Goal: Task Accomplishment & Management: Manage account settings

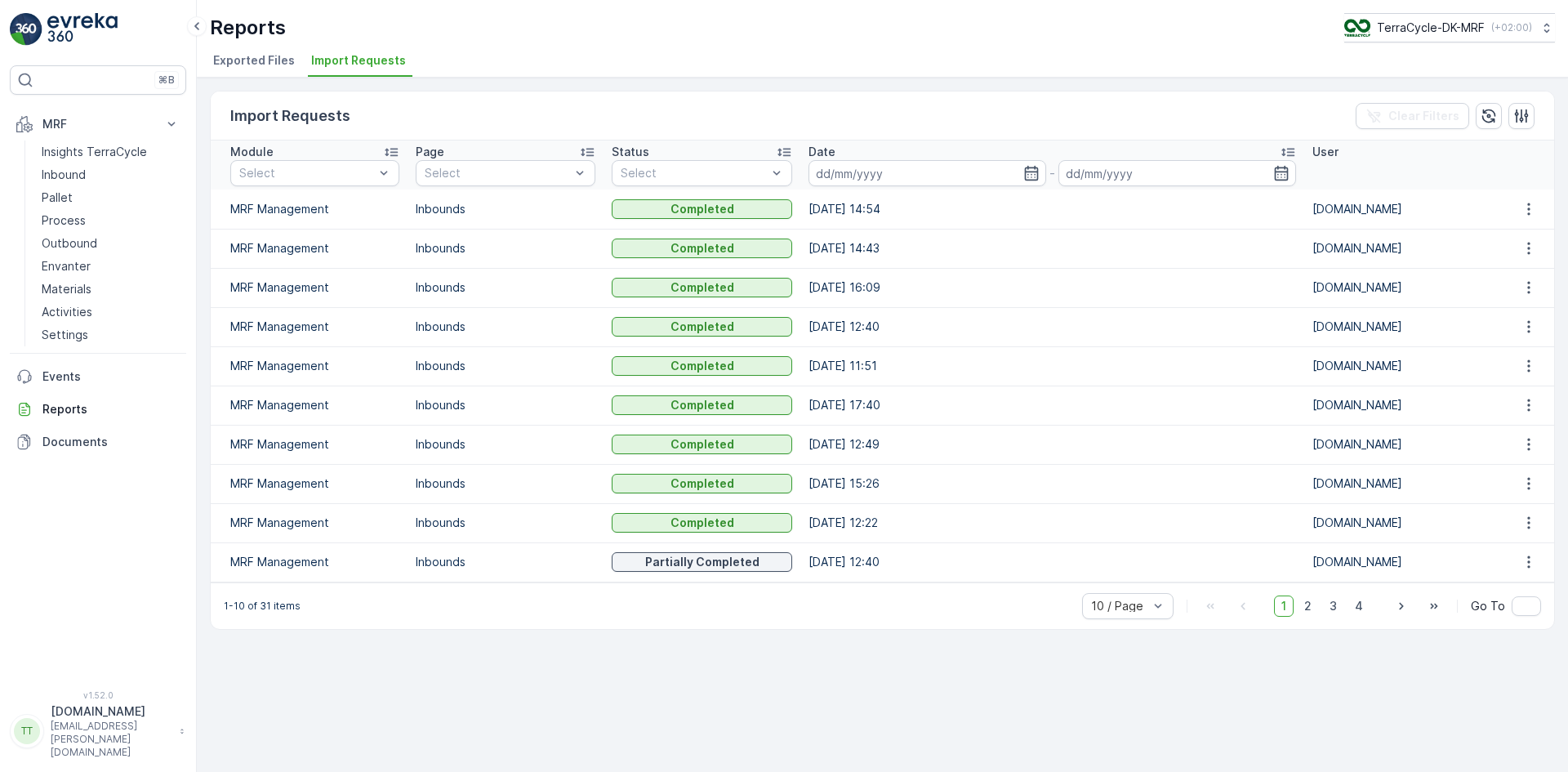
click at [1458, 28] on p "TerraCycle-DK-MRF" at bounding box center [1431, 28] width 108 height 16
type input "no"
click at [1455, 96] on div "TerraCycle-NO-MRF Europe/Oslo (+02:00)" at bounding box center [1457, 107] width 218 height 36
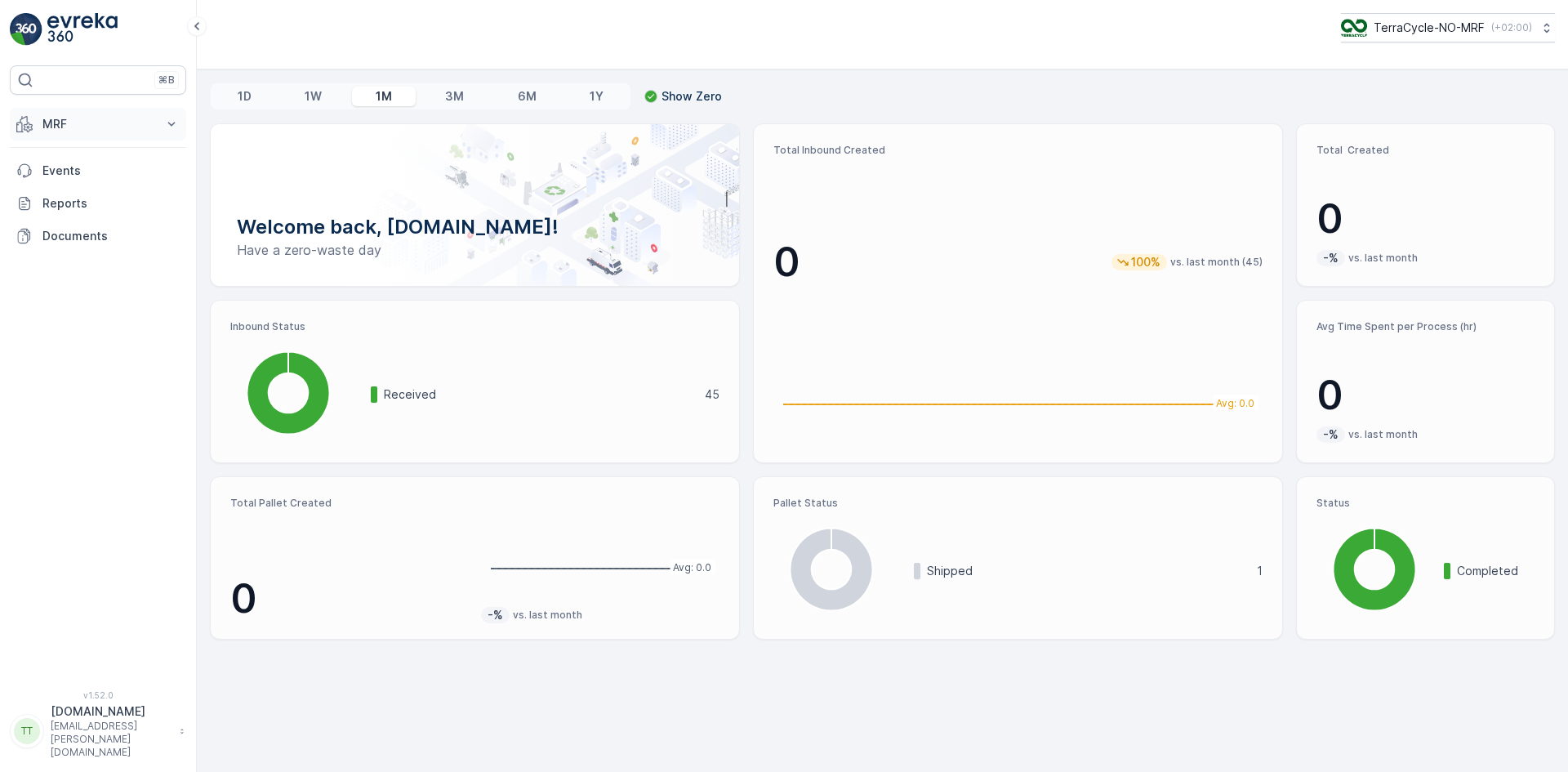
click at [77, 113] on button "MRF" at bounding box center [98, 124] width 176 height 33
click at [61, 170] on p "Inbound" at bounding box center [64, 175] width 45 height 16
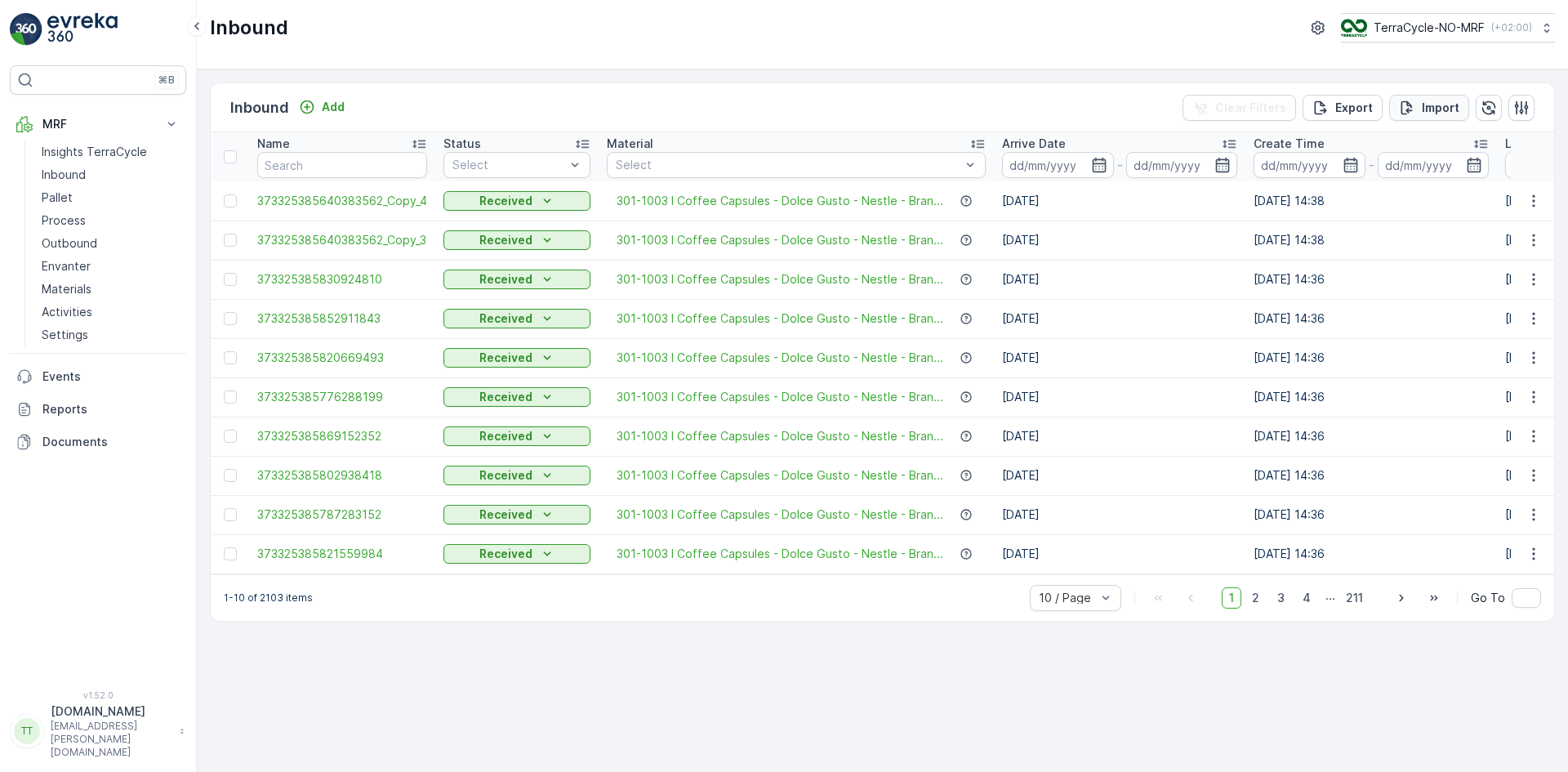
click at [1443, 103] on p "Import" at bounding box center [1441, 108] width 37 height 16
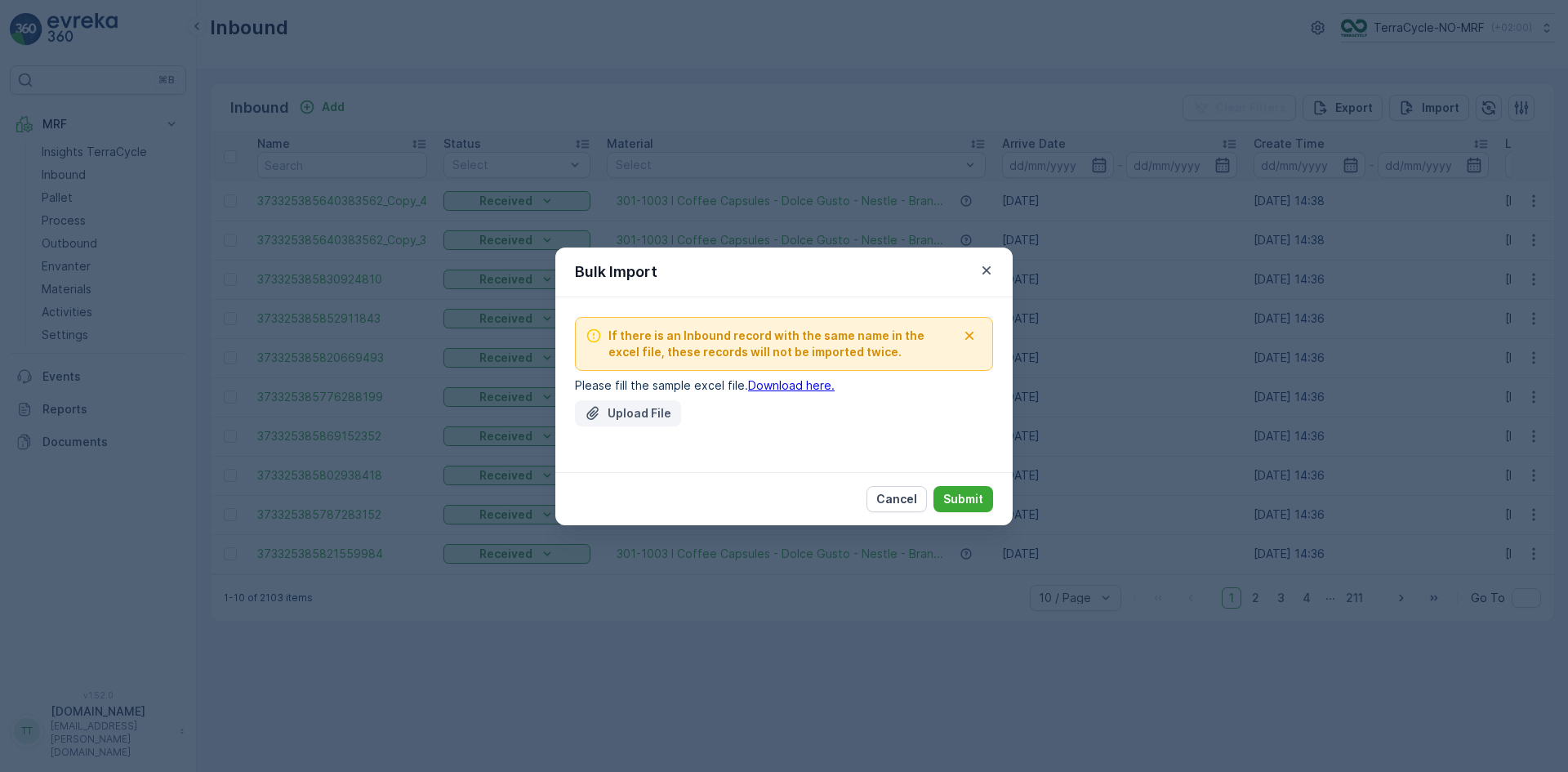
click at [637, 413] on p "Upload File" at bounding box center [640, 414] width 64 height 16
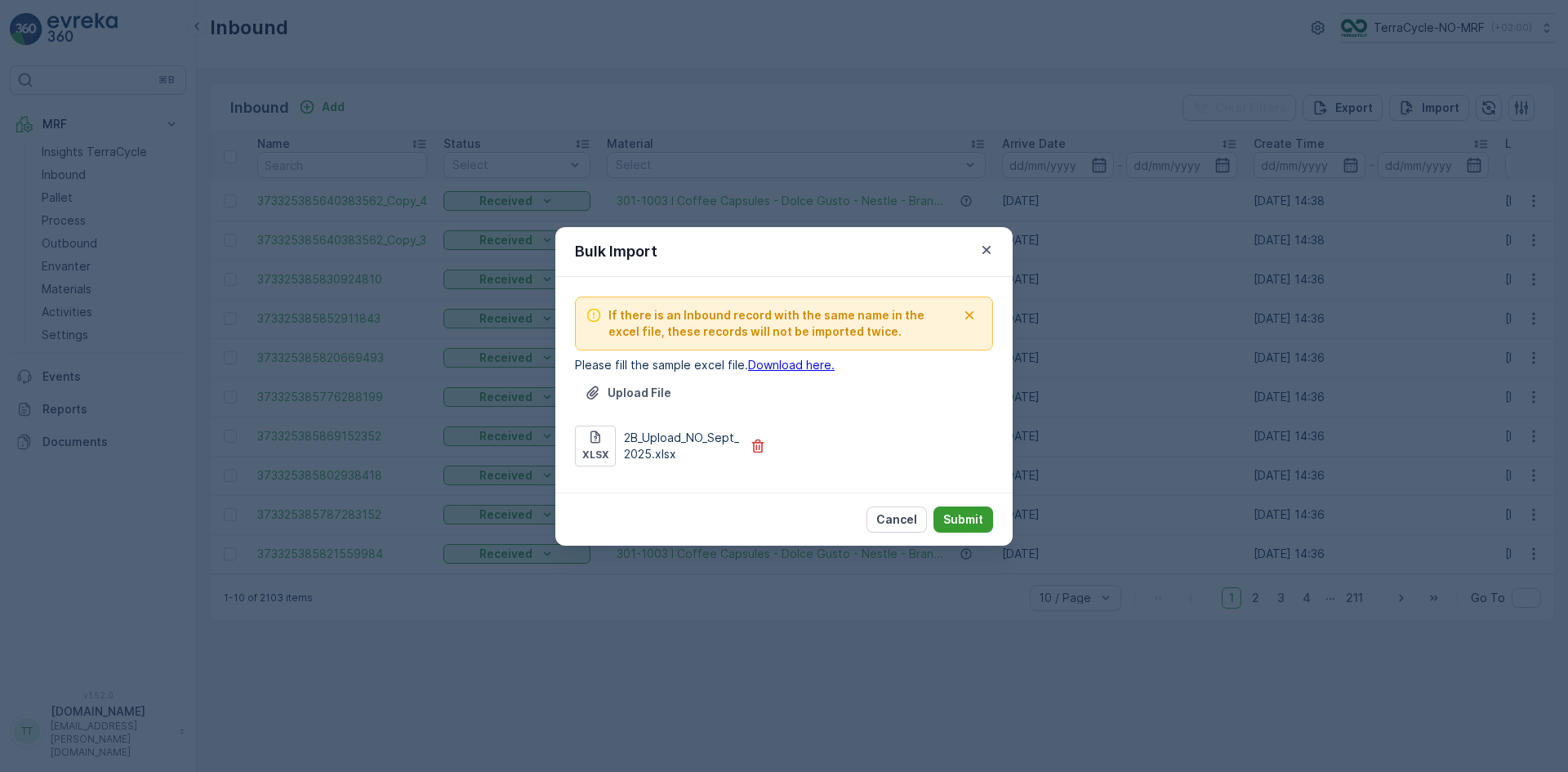
click at [973, 520] on p "Submit" at bounding box center [963, 520] width 40 height 16
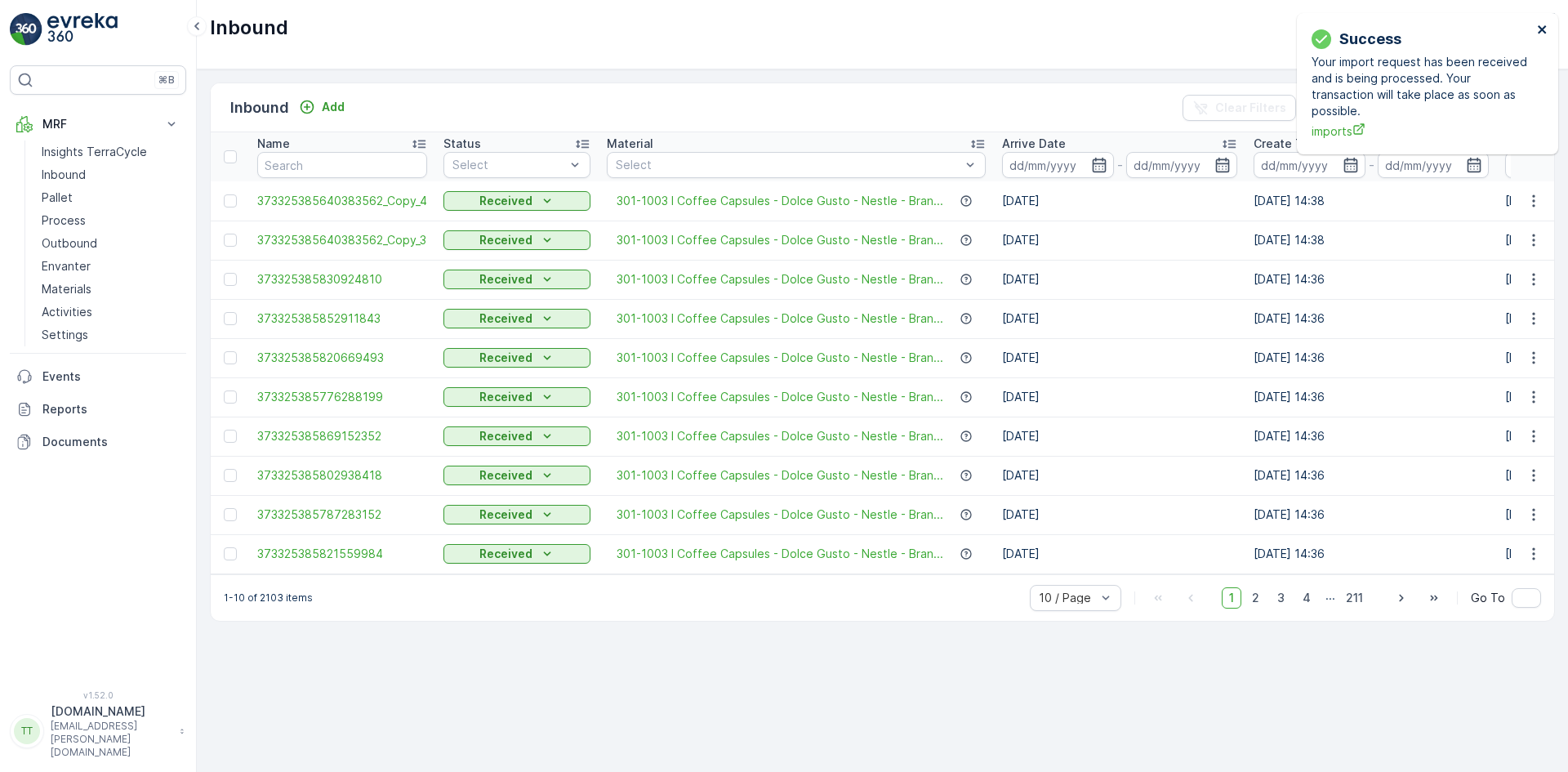
click at [1544, 29] on icon "close" at bounding box center [1542, 29] width 12 height 13
click at [62, 415] on p "Reports" at bounding box center [111, 409] width 137 height 16
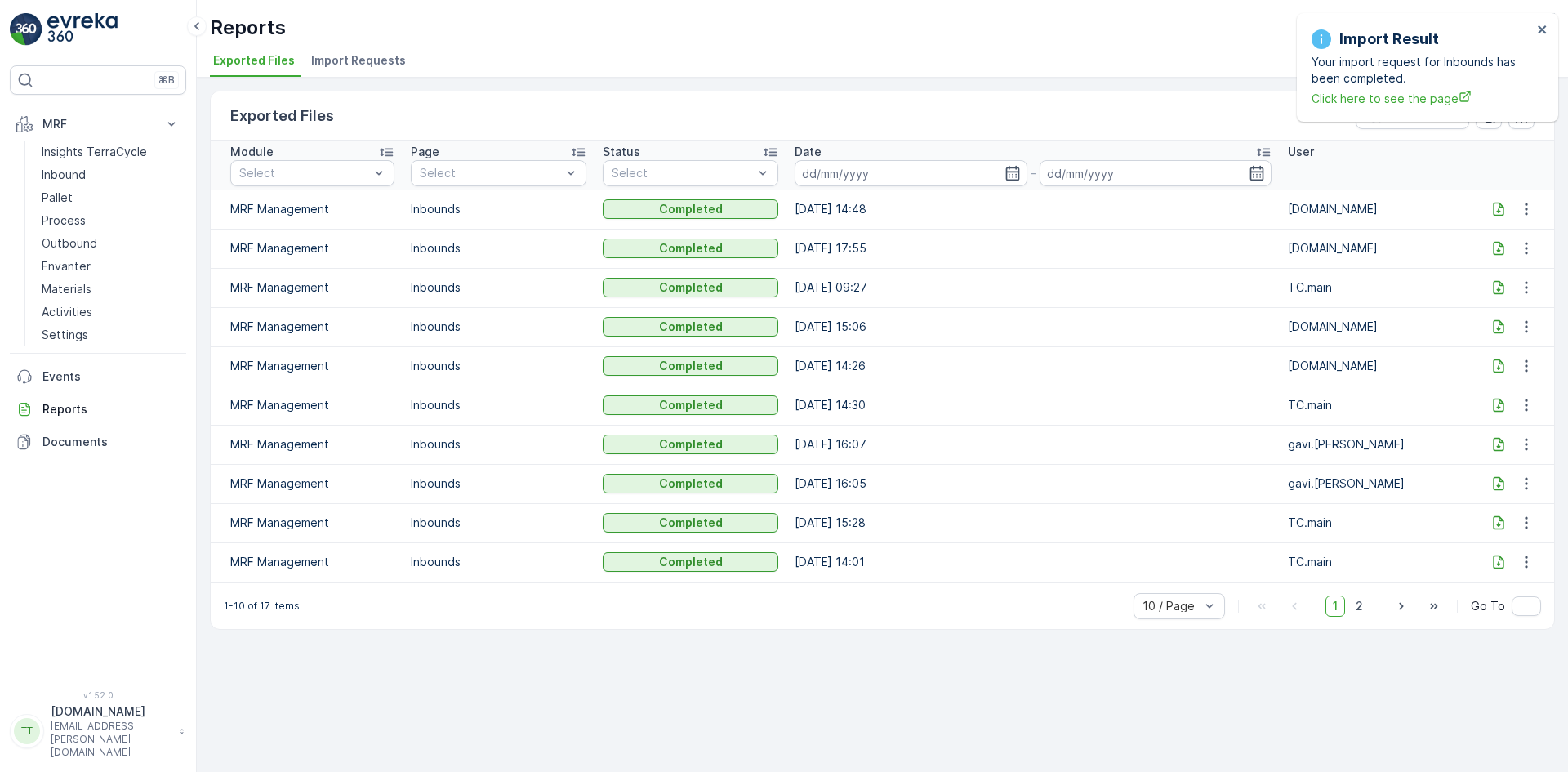
click at [367, 62] on span "Import Requests" at bounding box center [358, 61] width 94 height 16
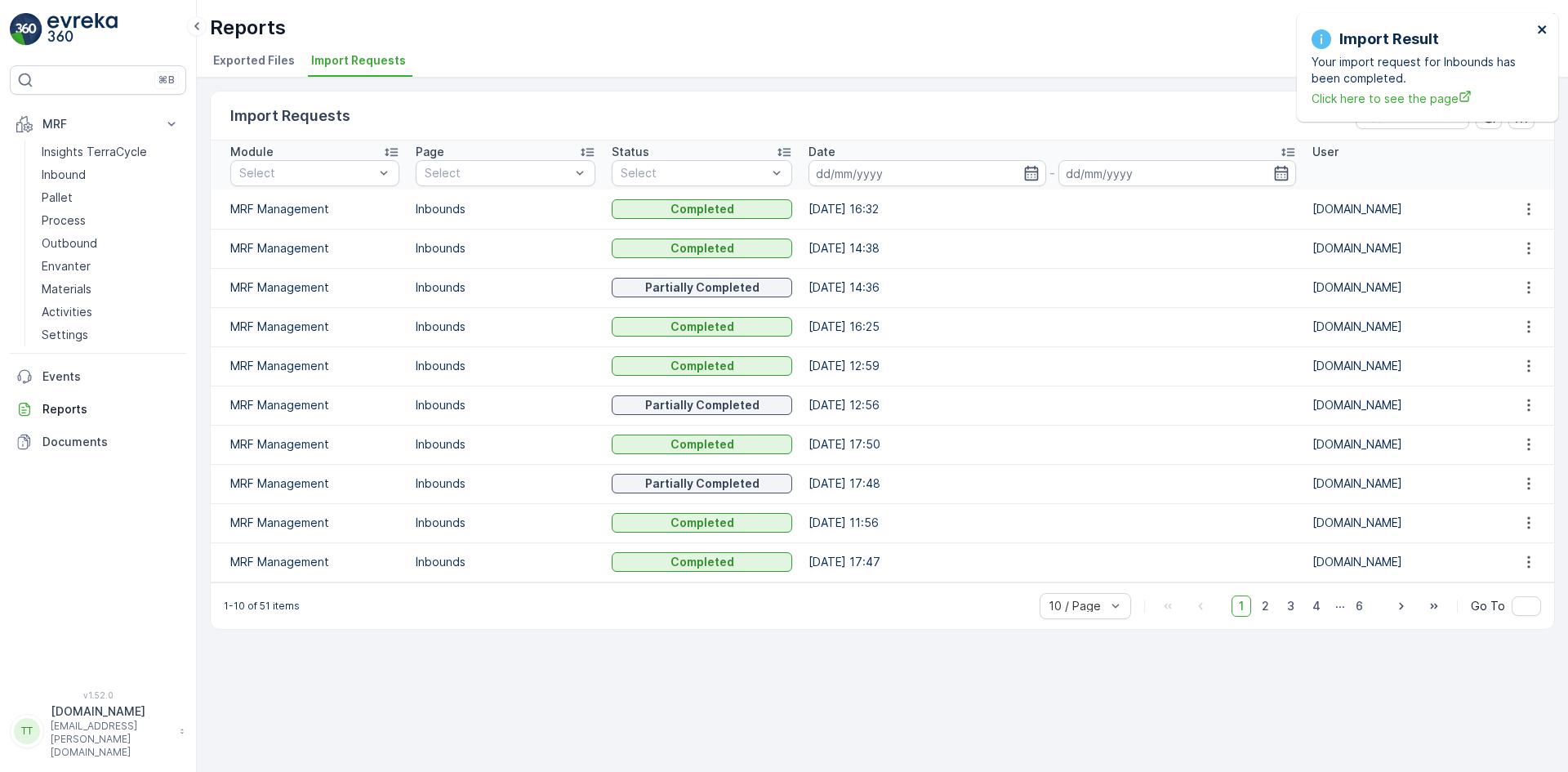
click at [1542, 29] on icon "close" at bounding box center [1541, 29] width 8 height 8
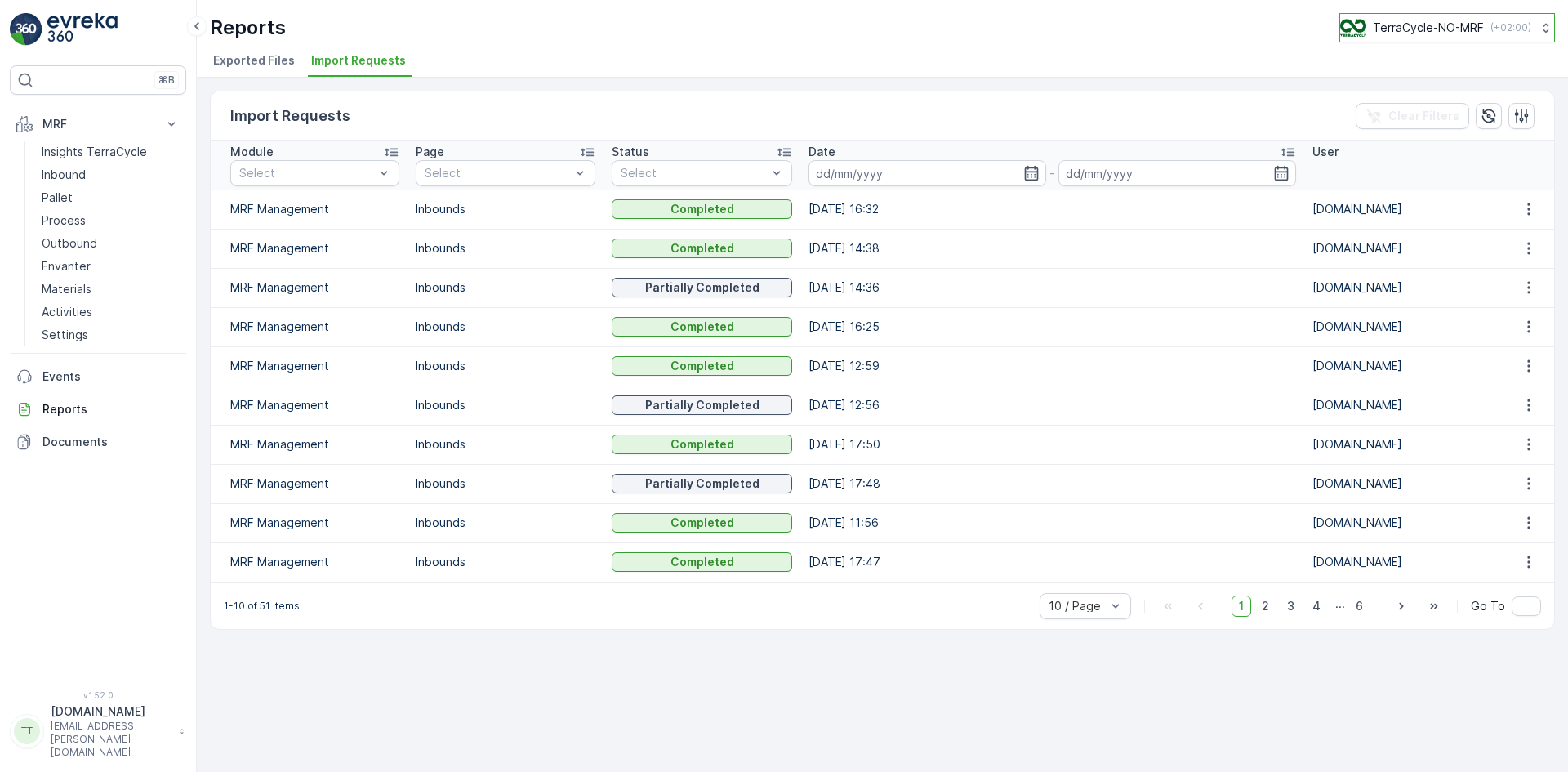
click at [1429, 29] on p "TerraCycle-NO-MRF" at bounding box center [1428, 28] width 111 height 16
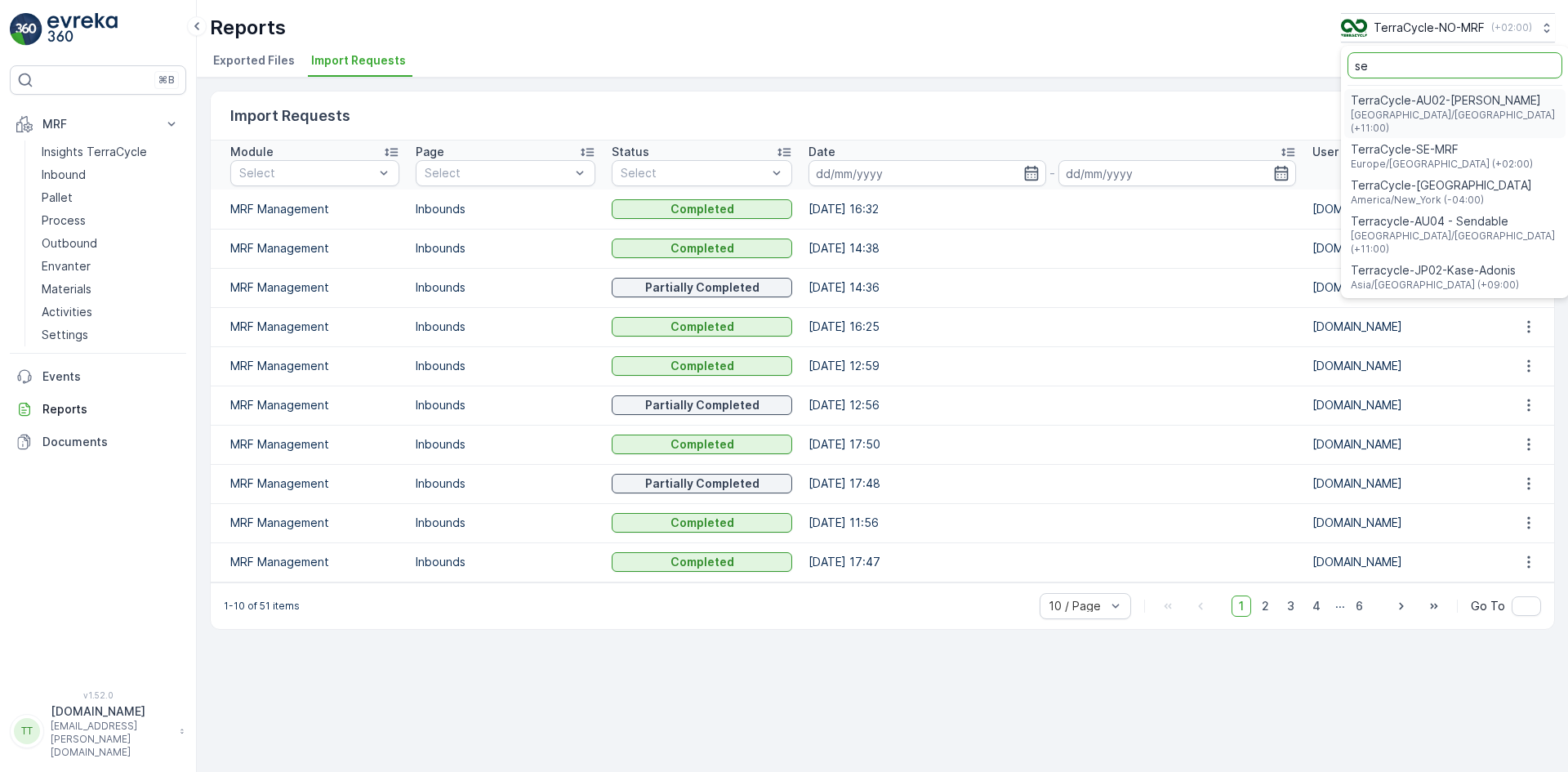
type input "se"
click at [1421, 142] on span "TerraCycle-SE-MRF" at bounding box center [1441, 150] width 182 height 16
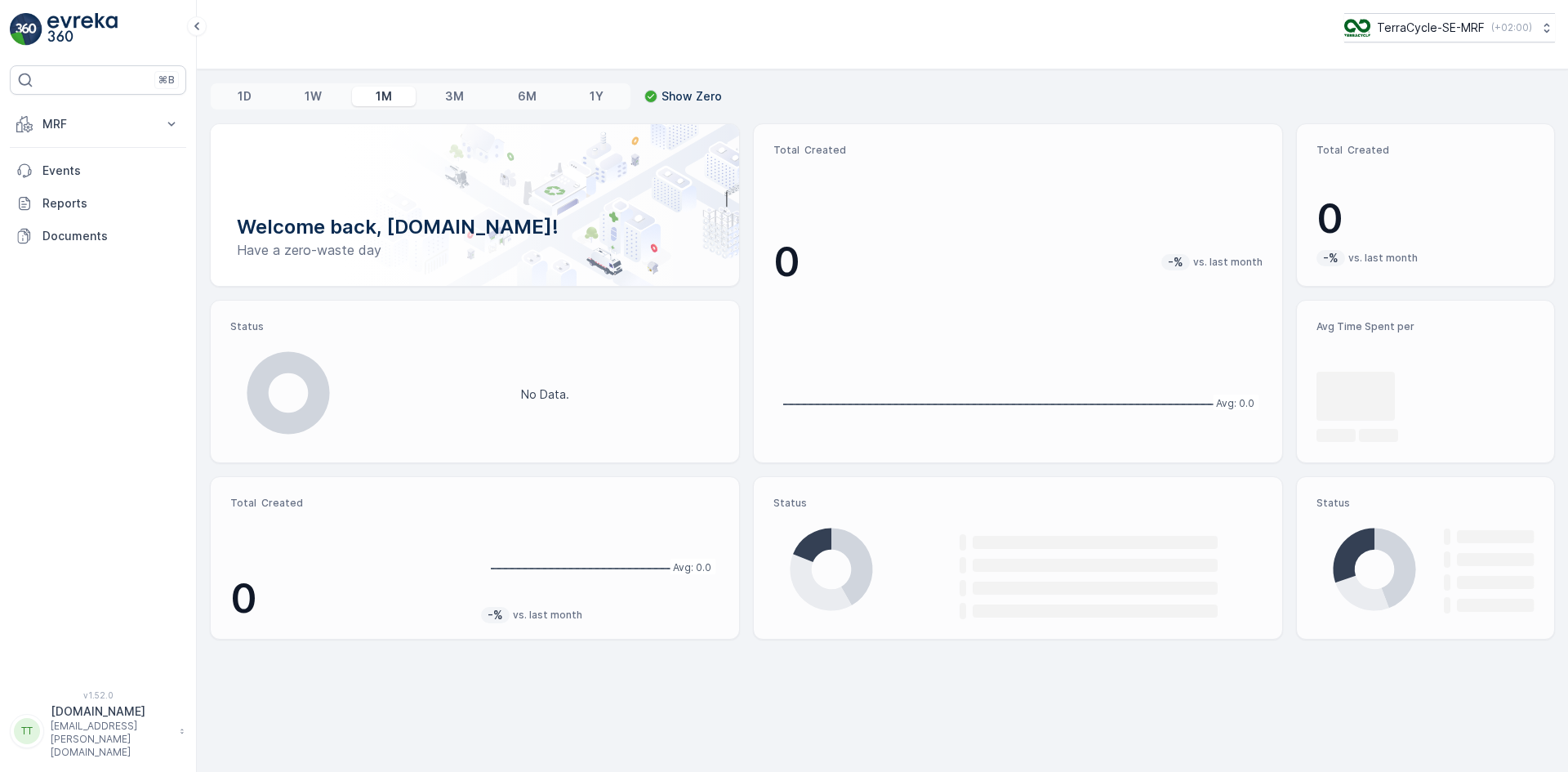
click at [94, 124] on p "MRF" at bounding box center [98, 124] width 111 height 16
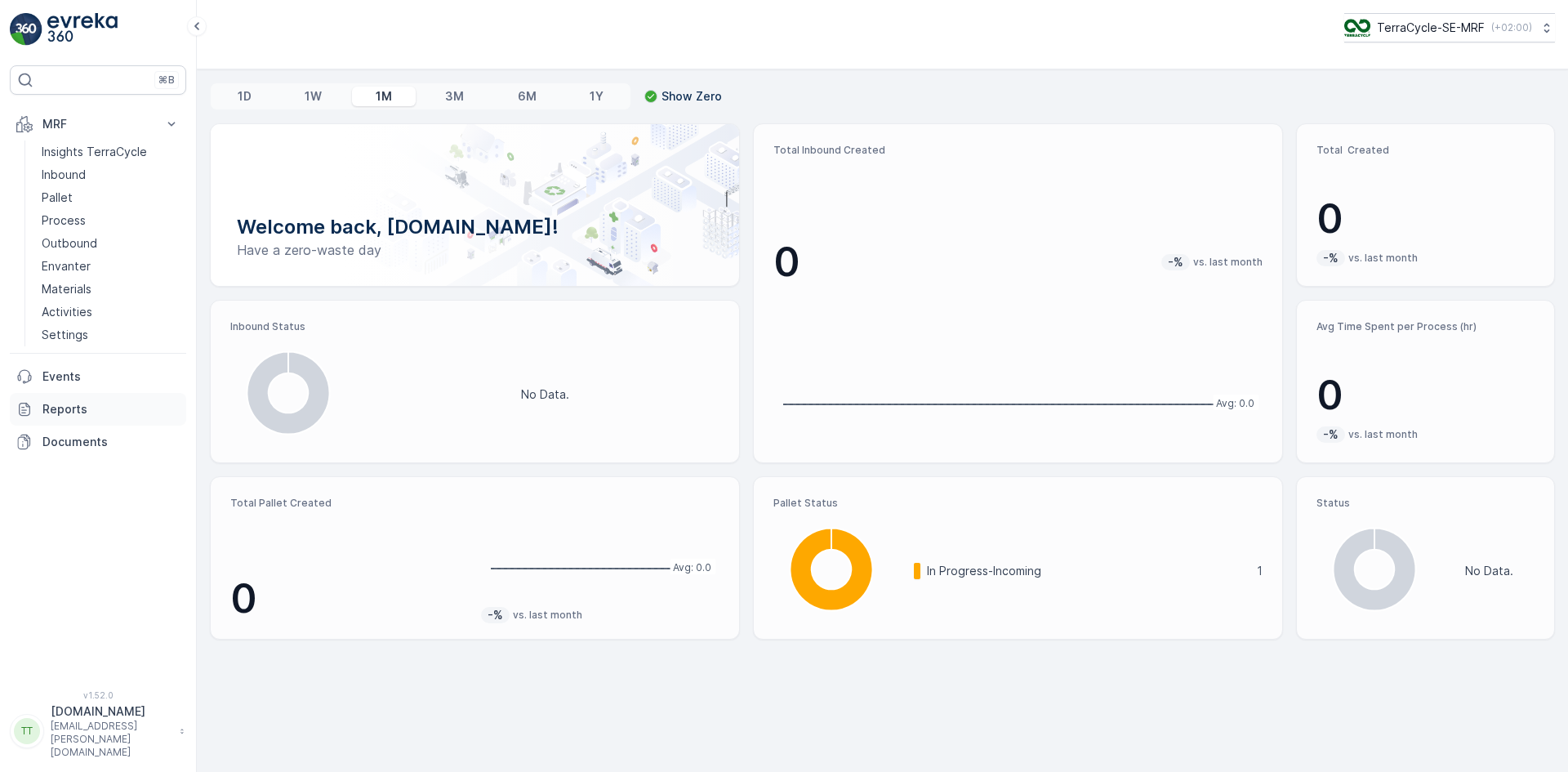
click at [82, 406] on p "Reports" at bounding box center [111, 409] width 137 height 16
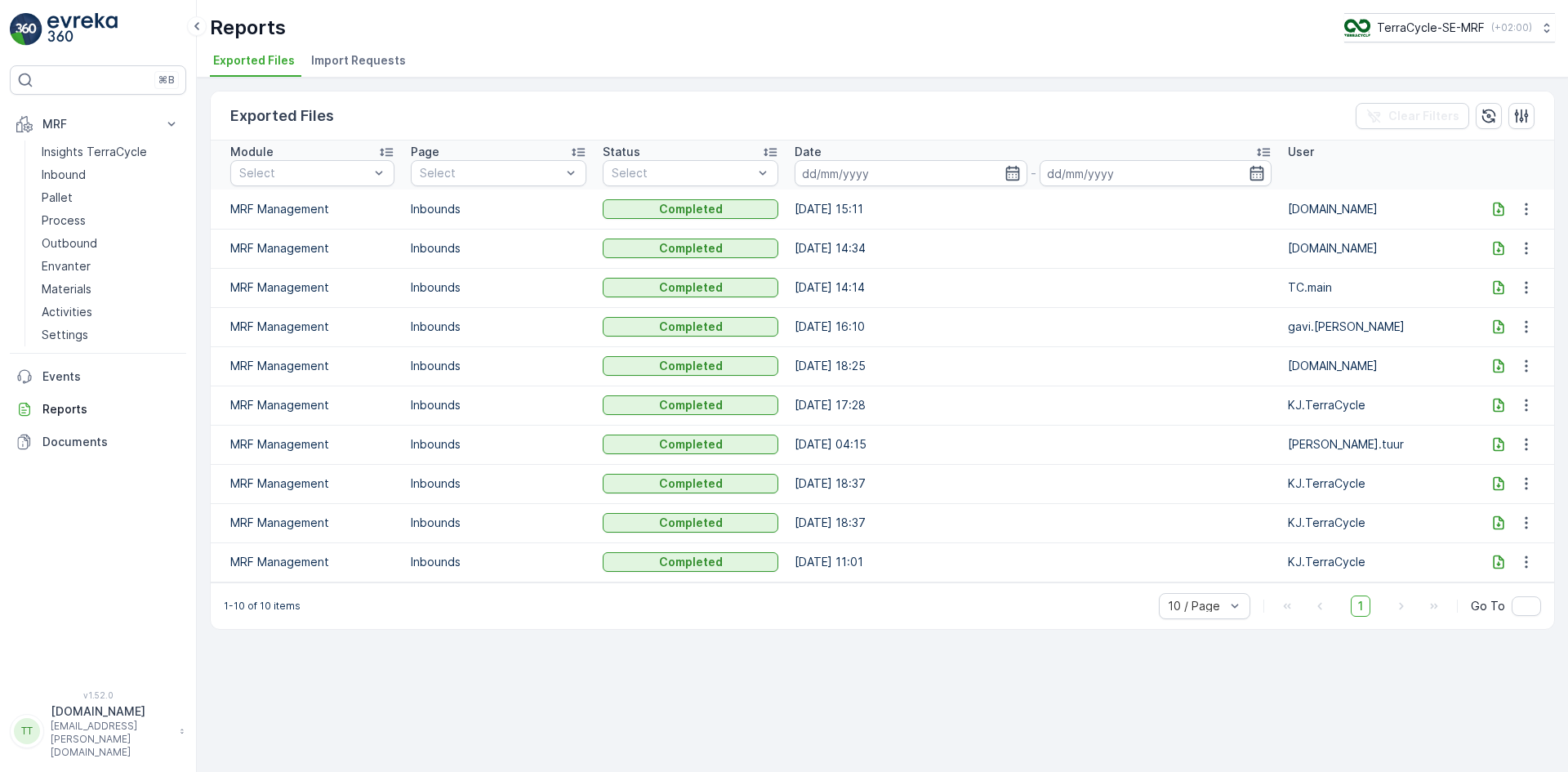
click at [387, 62] on span "Import Requests" at bounding box center [358, 61] width 94 height 16
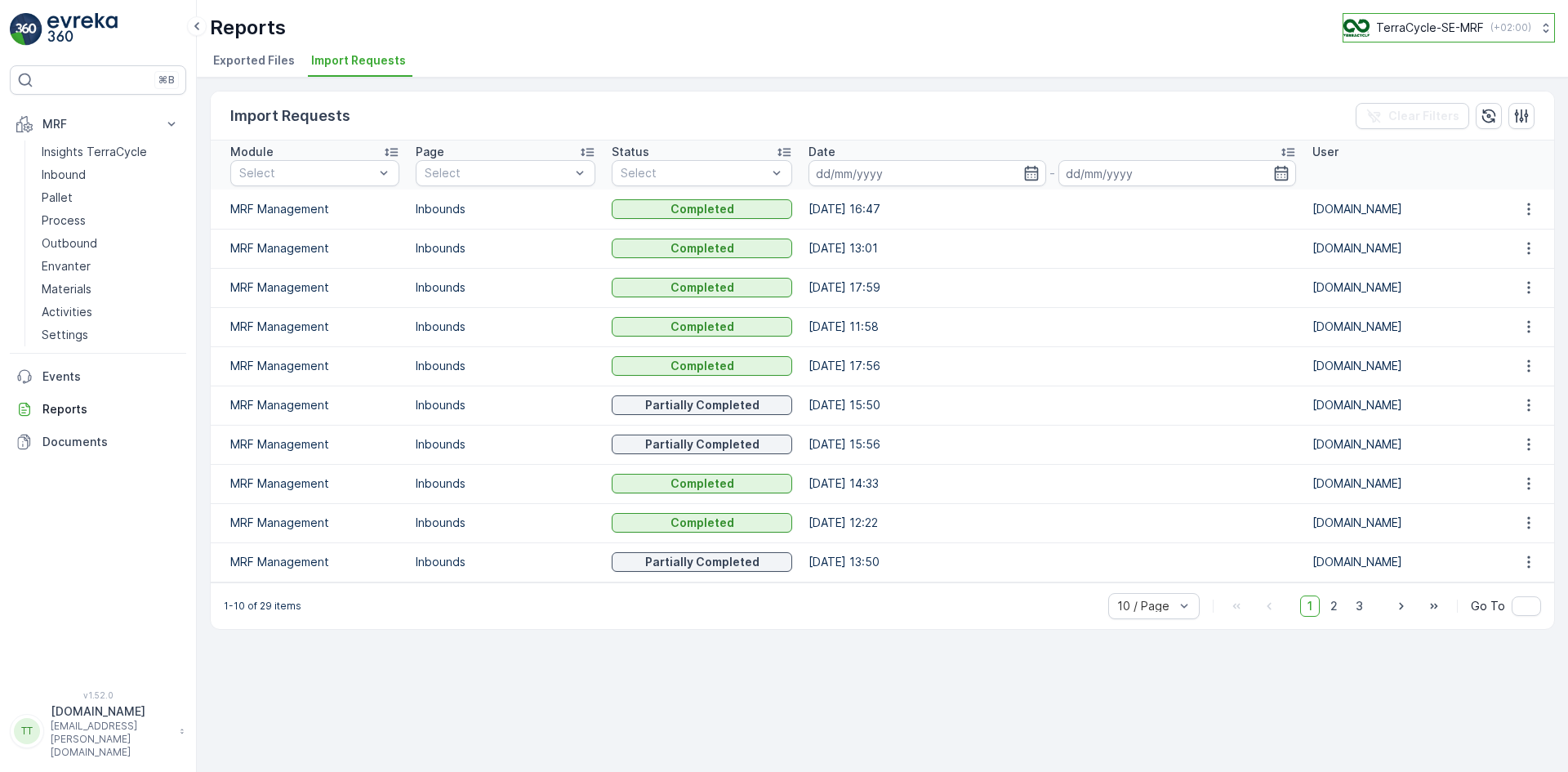
click at [1411, 29] on p "TerraCycle-SE-MRF" at bounding box center [1430, 28] width 108 height 16
type input "no"
click at [1433, 103] on span "TerraCycle-NO-MRF" at bounding box center [1445, 101] width 182 height 16
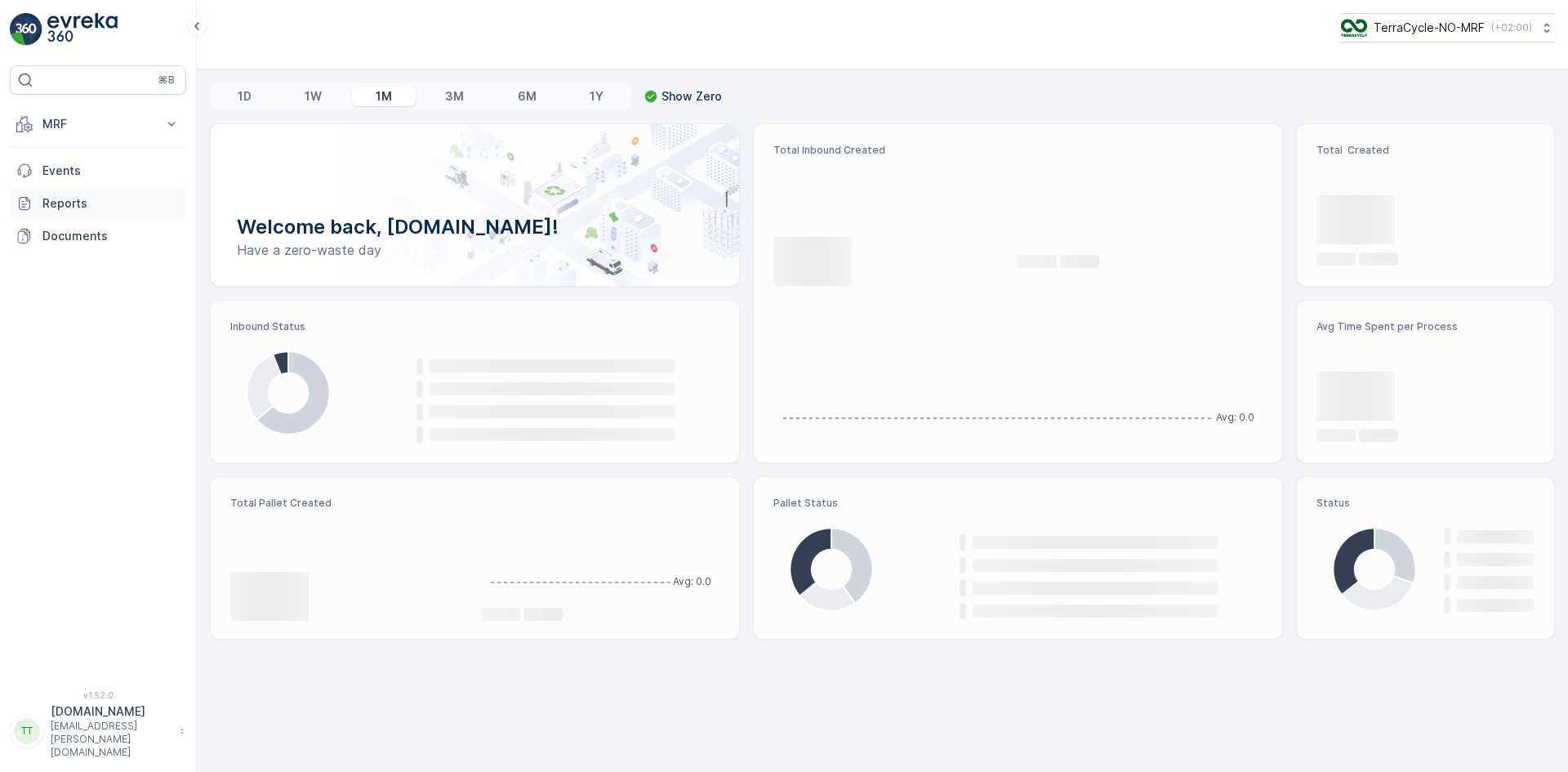
click at [72, 215] on link "Reports" at bounding box center [98, 203] width 176 height 33
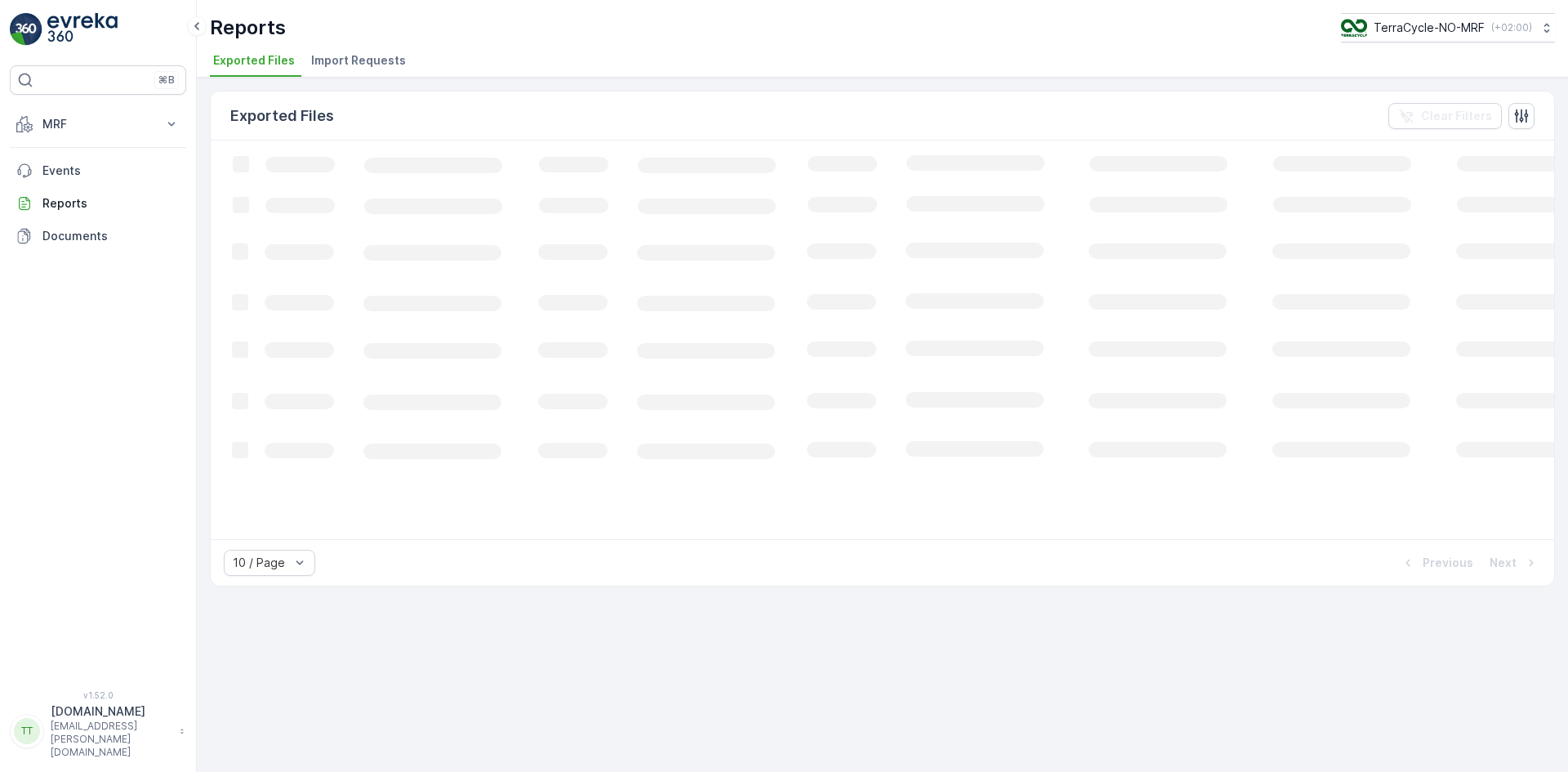
click at [356, 64] on span "Import Requests" at bounding box center [358, 61] width 94 height 16
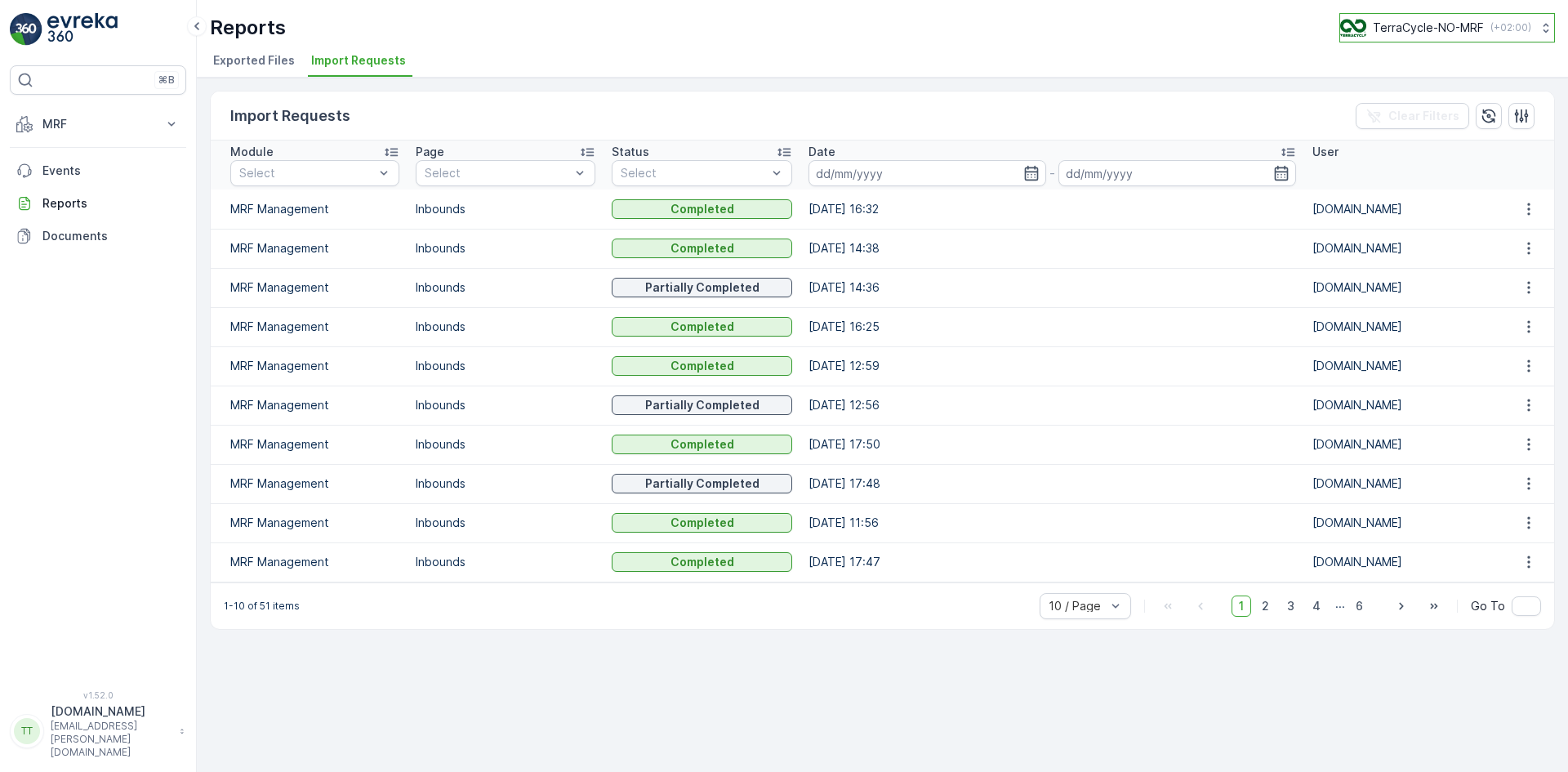
click at [1433, 13] on button "TerraCycle-NO-MRF ( +02:00 )" at bounding box center [1447, 28] width 216 height 29
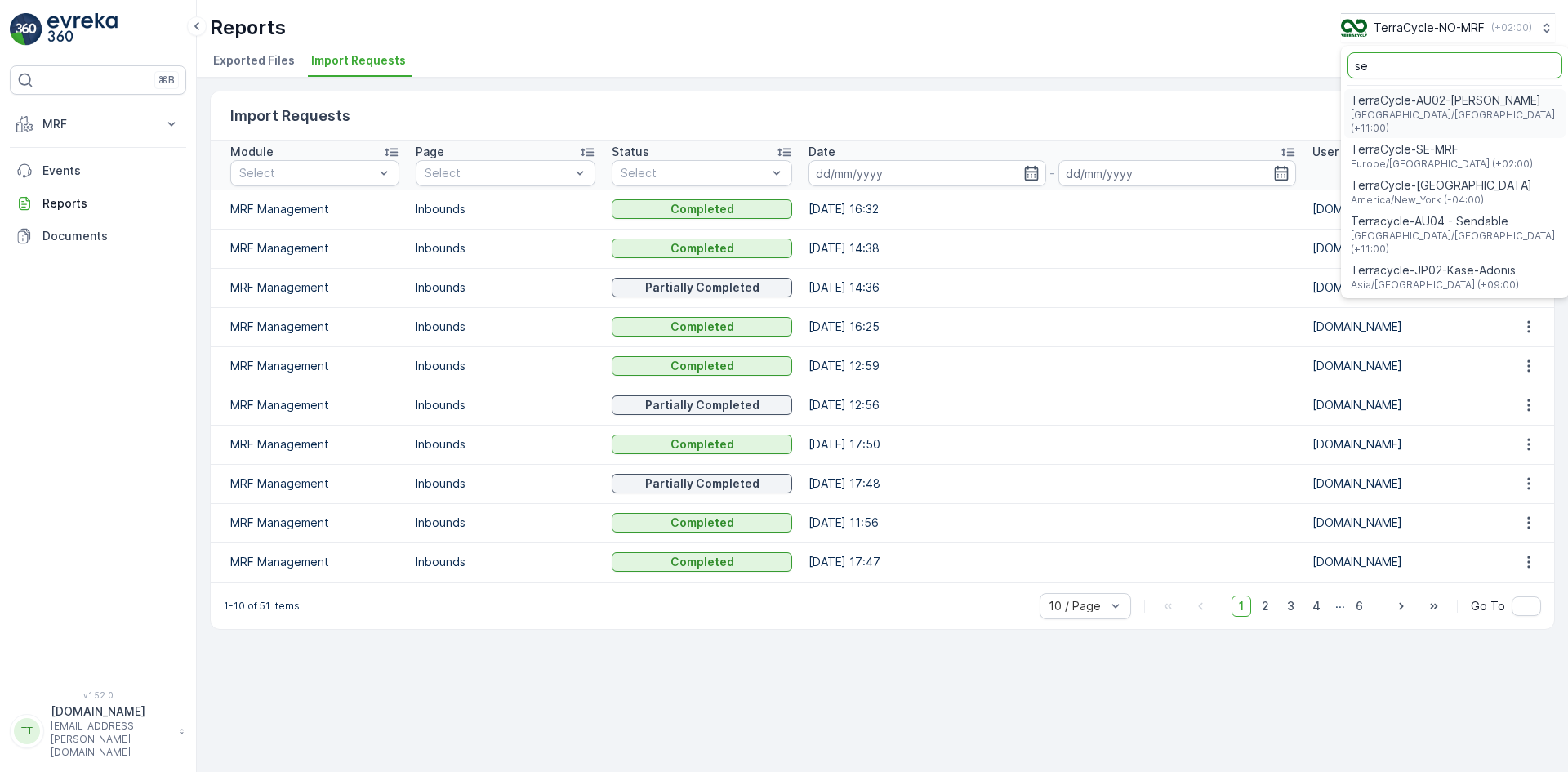
type input "se"
click at [1430, 143] on span "TerraCycle-SE-MRF" at bounding box center [1441, 150] width 182 height 16
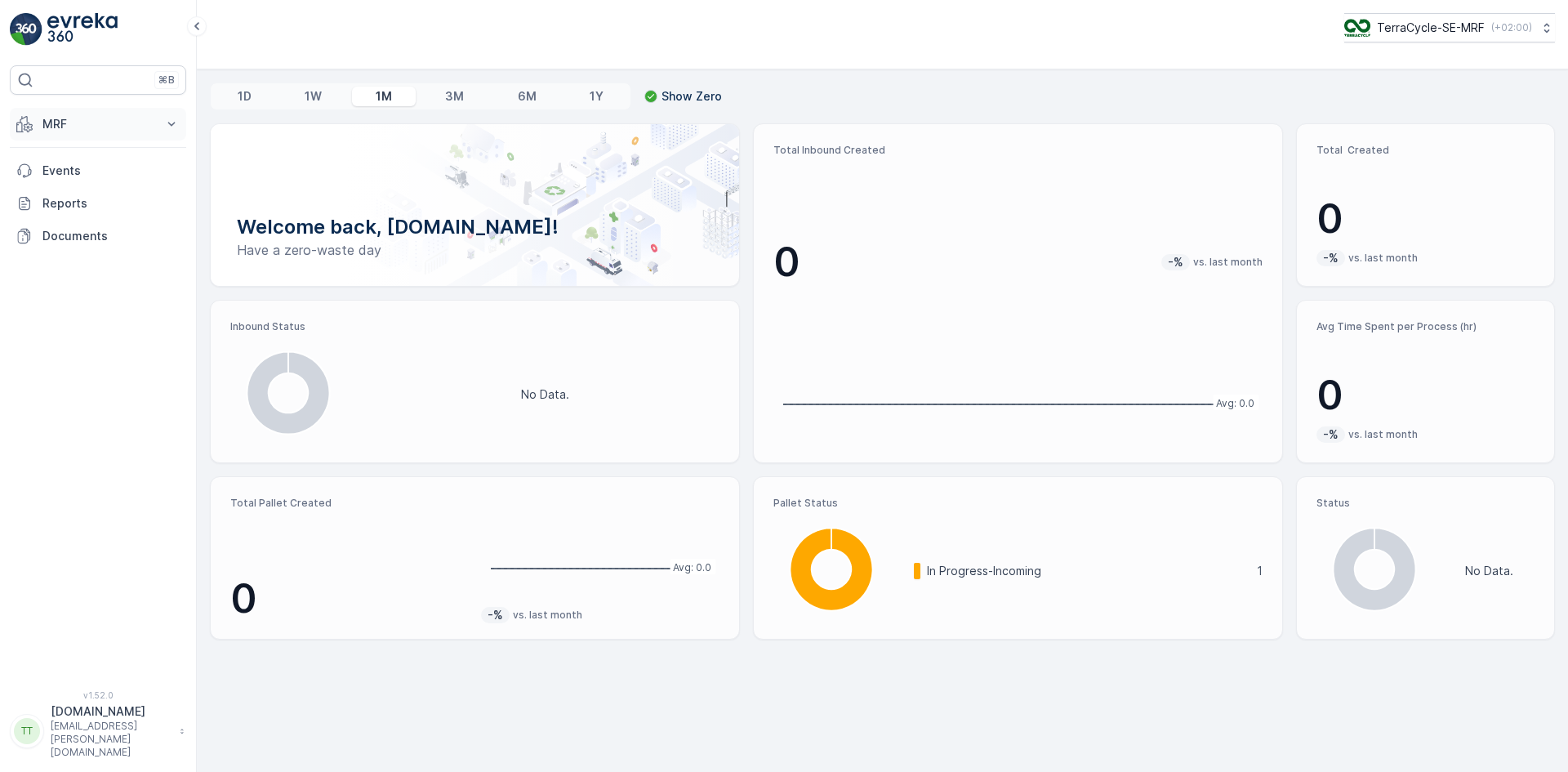
click at [84, 118] on p "MRF" at bounding box center [98, 124] width 111 height 16
click at [88, 171] on link "Inbound" at bounding box center [110, 175] width 151 height 23
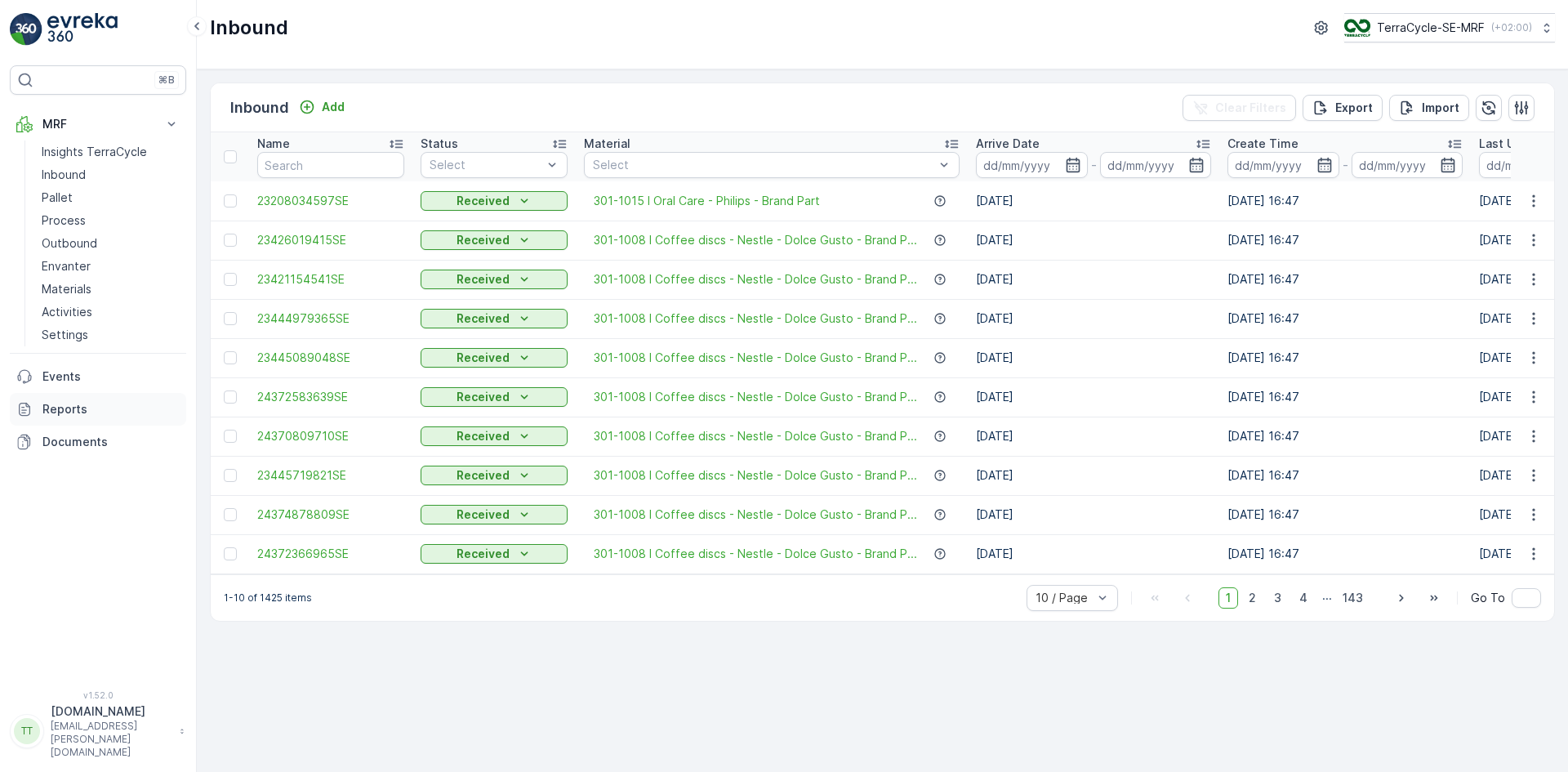
click at [61, 408] on p "Reports" at bounding box center [111, 409] width 137 height 16
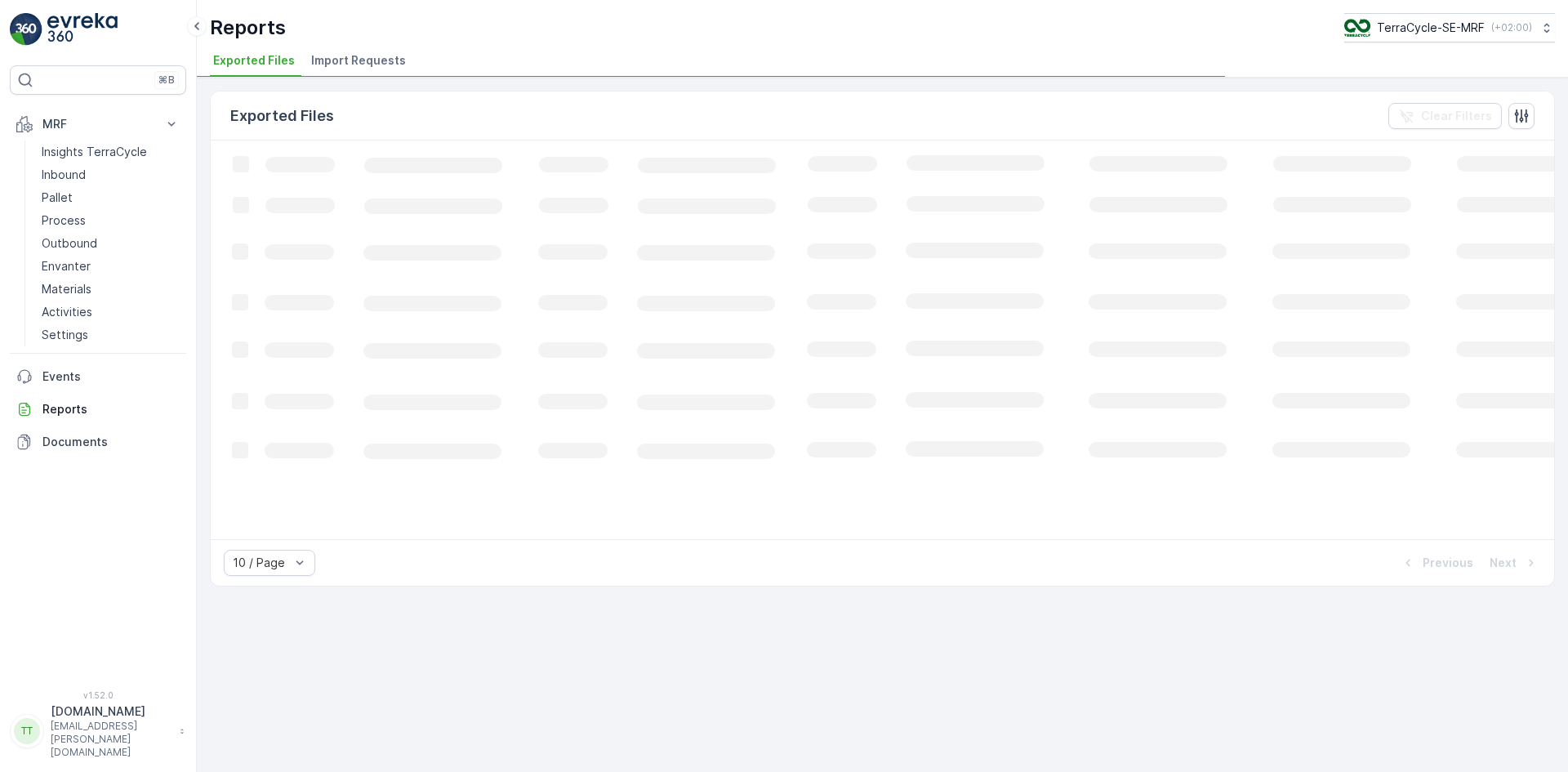
click at [353, 67] on span "Import Requests" at bounding box center [358, 61] width 94 height 16
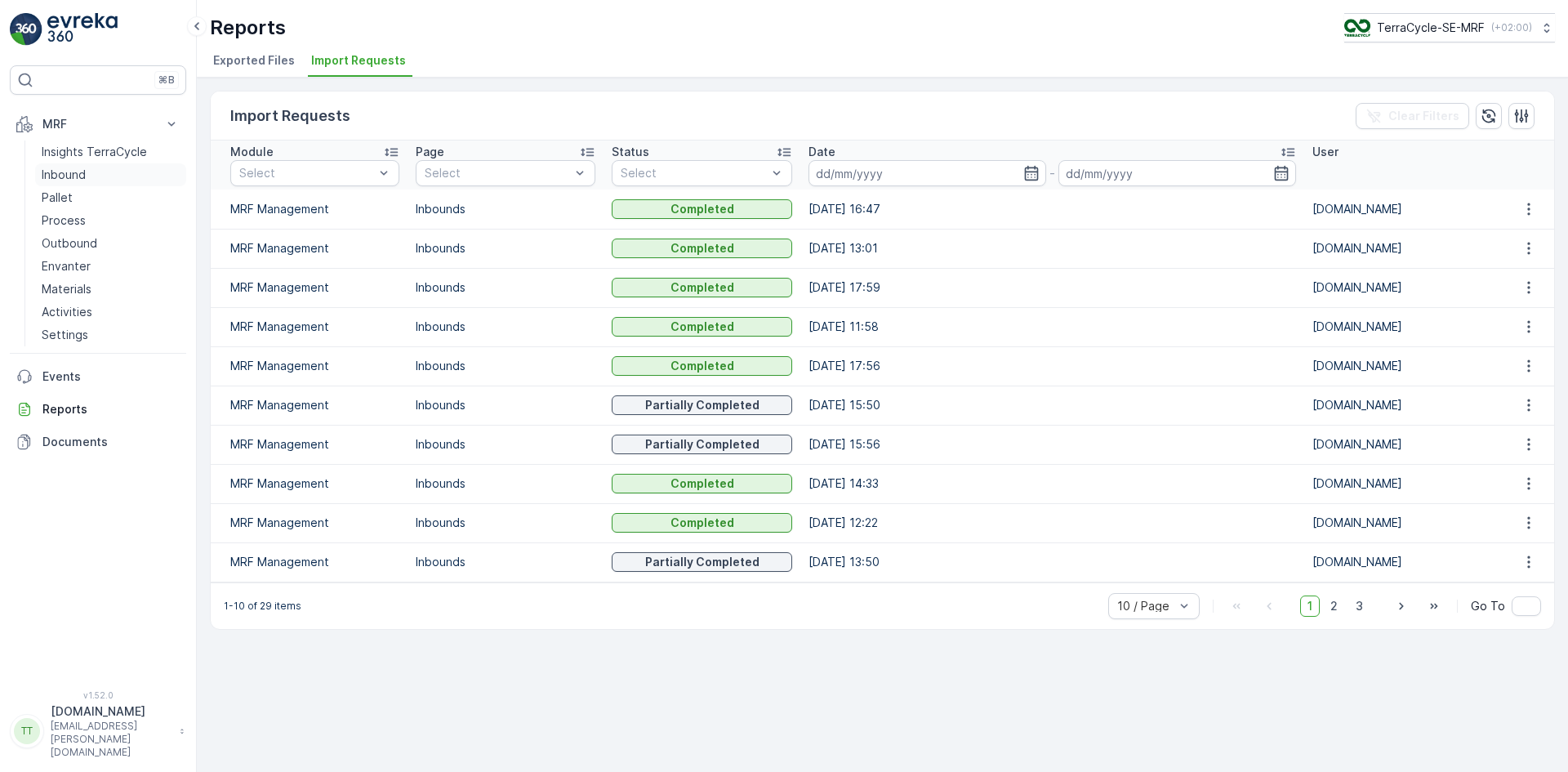
click at [71, 173] on p "Inbound" at bounding box center [64, 175] width 45 height 16
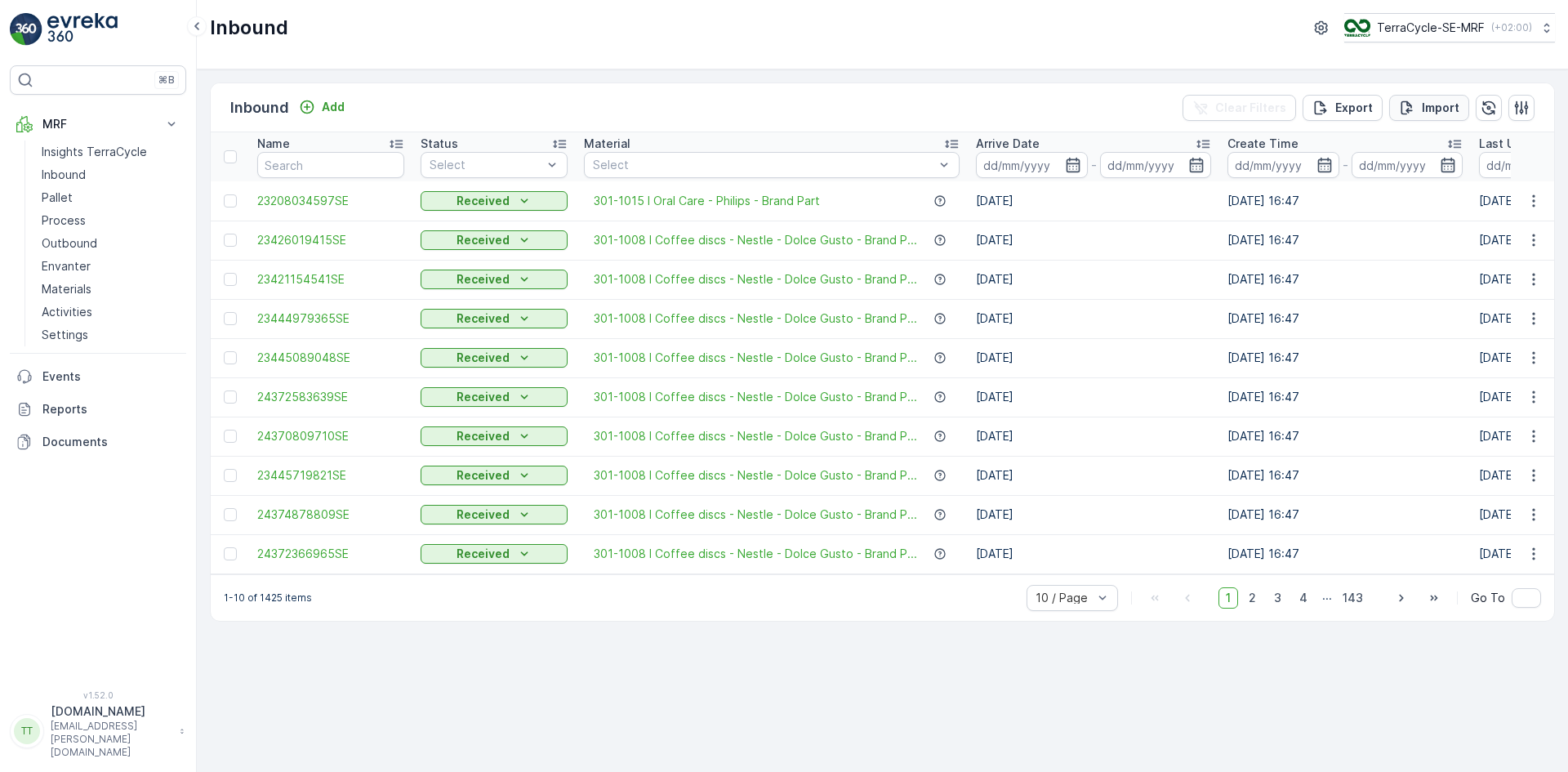
click at [1429, 101] on p "Import" at bounding box center [1441, 108] width 37 height 16
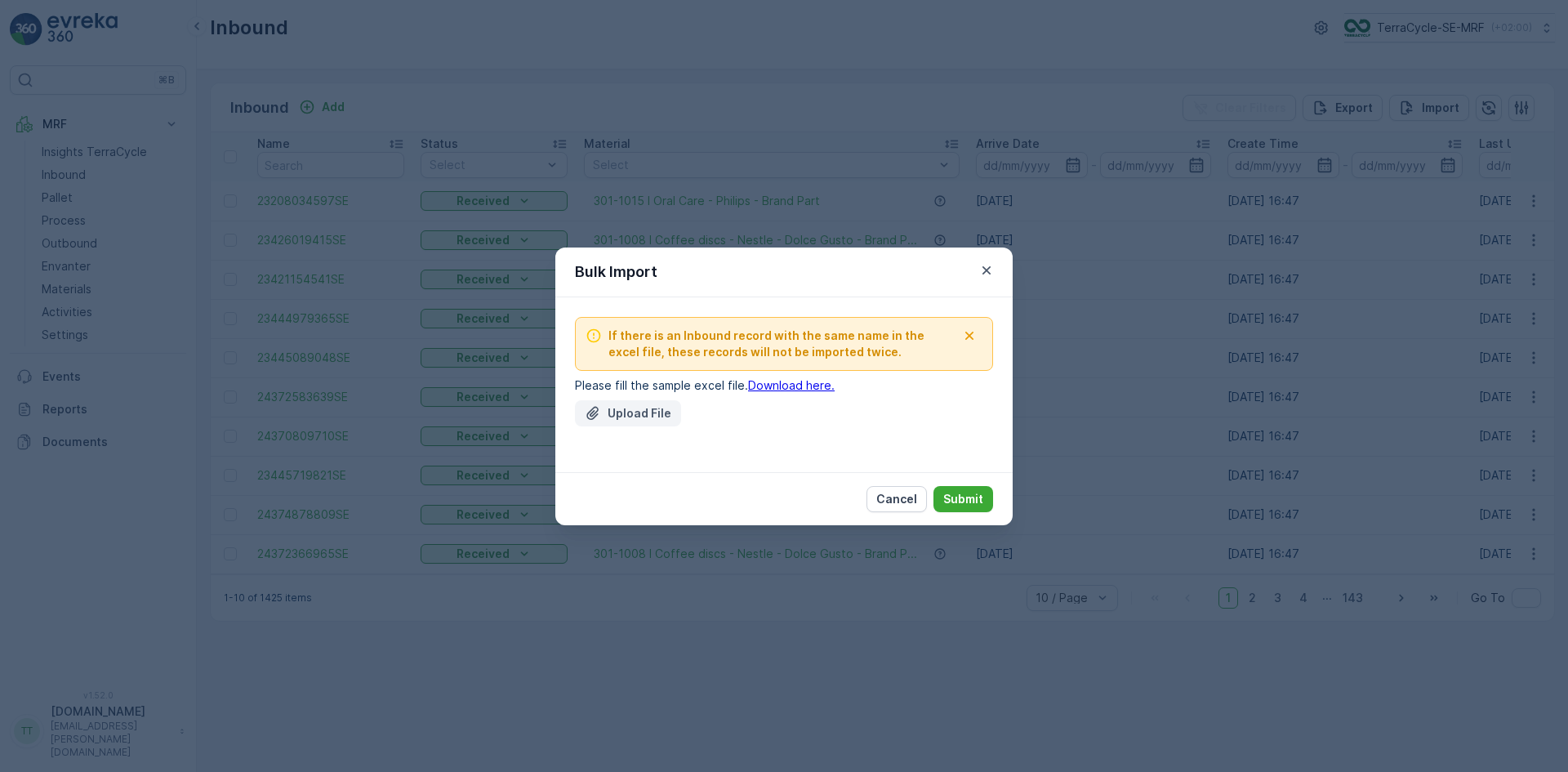
click at [633, 407] on p "Upload File" at bounding box center [640, 414] width 64 height 16
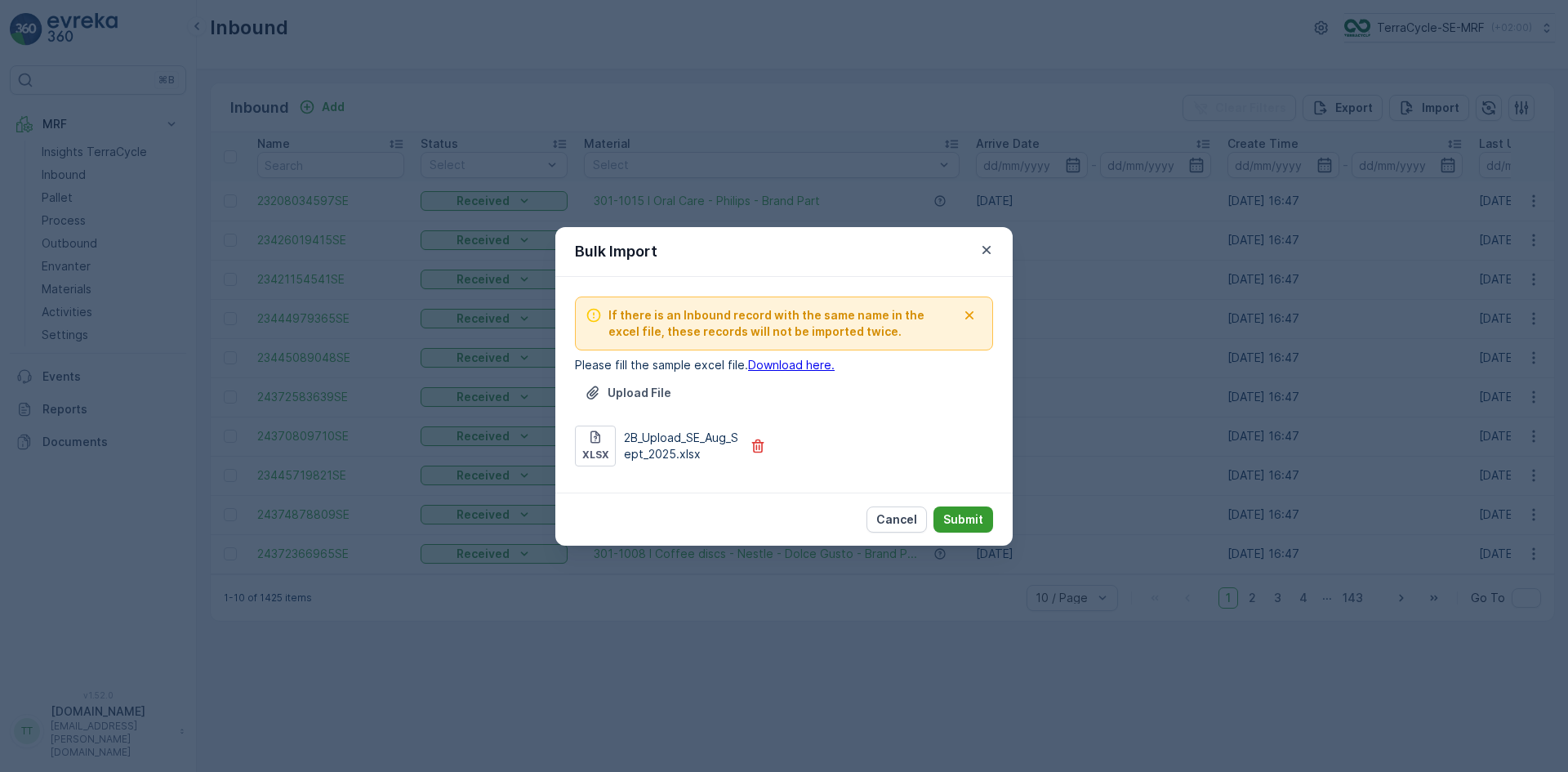
click at [980, 520] on p "Submit" at bounding box center [963, 520] width 40 height 16
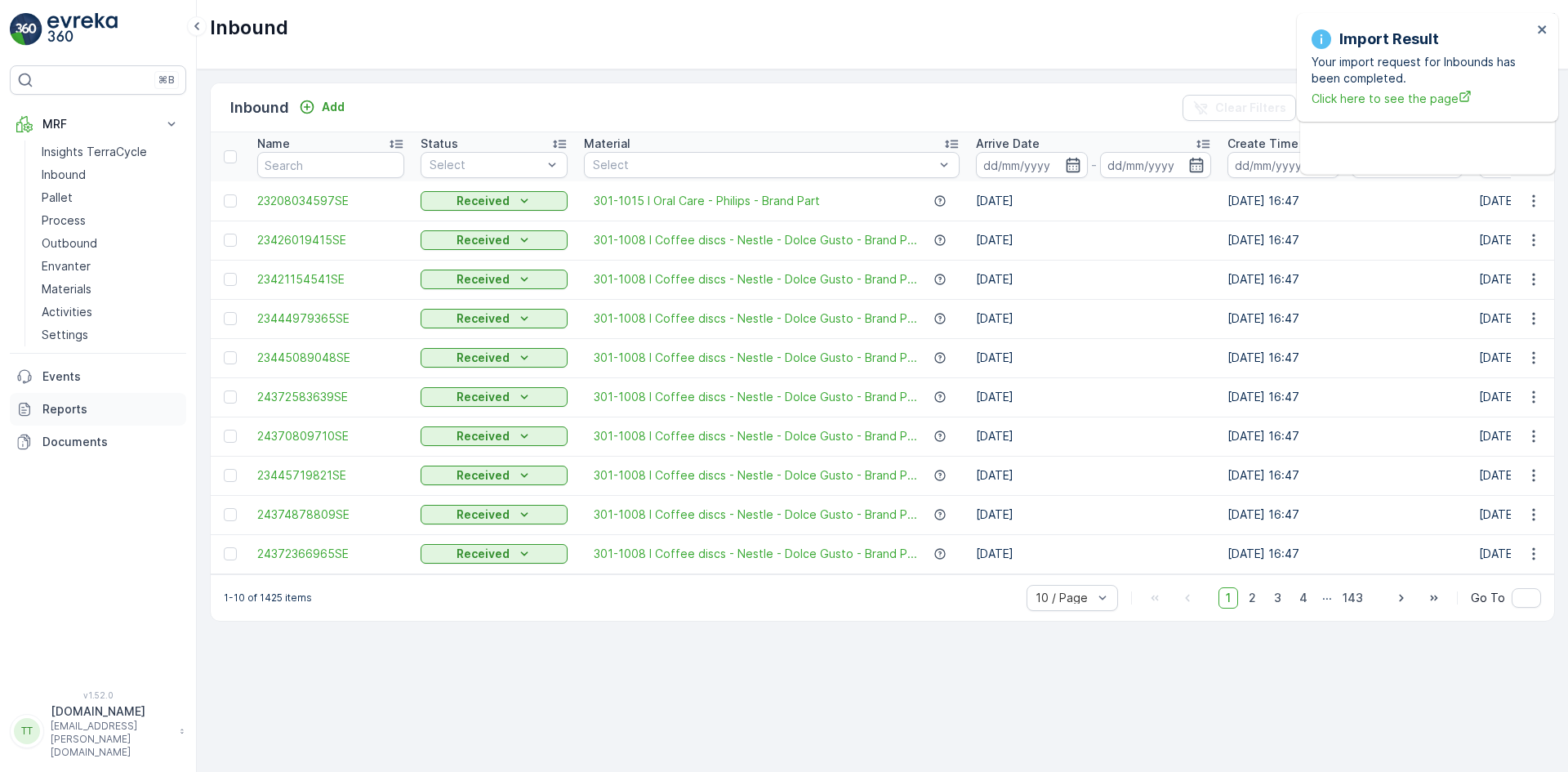
click at [76, 406] on p "Reports" at bounding box center [111, 409] width 137 height 16
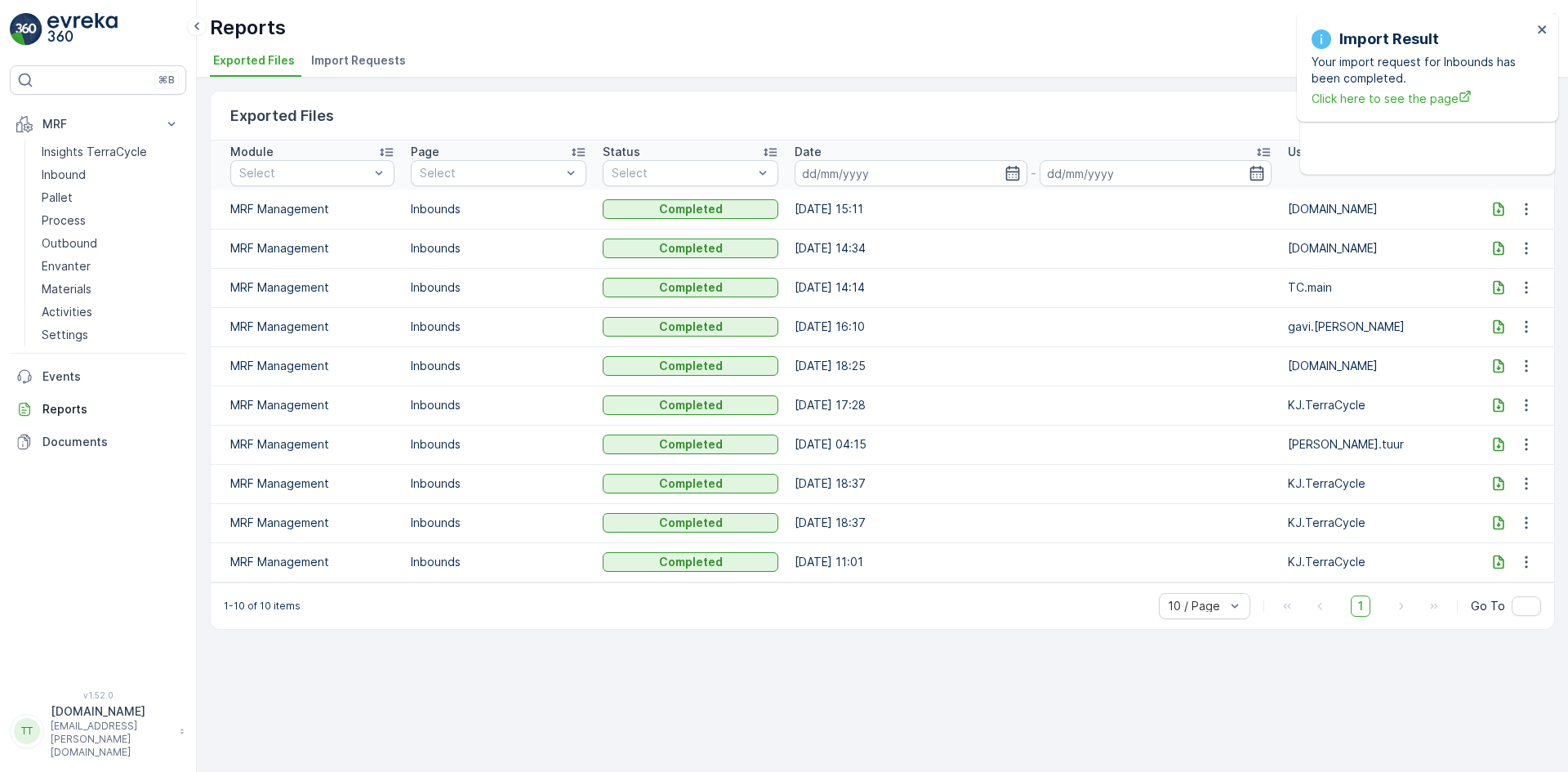
click at [361, 60] on span "Import Requests" at bounding box center [358, 61] width 94 height 16
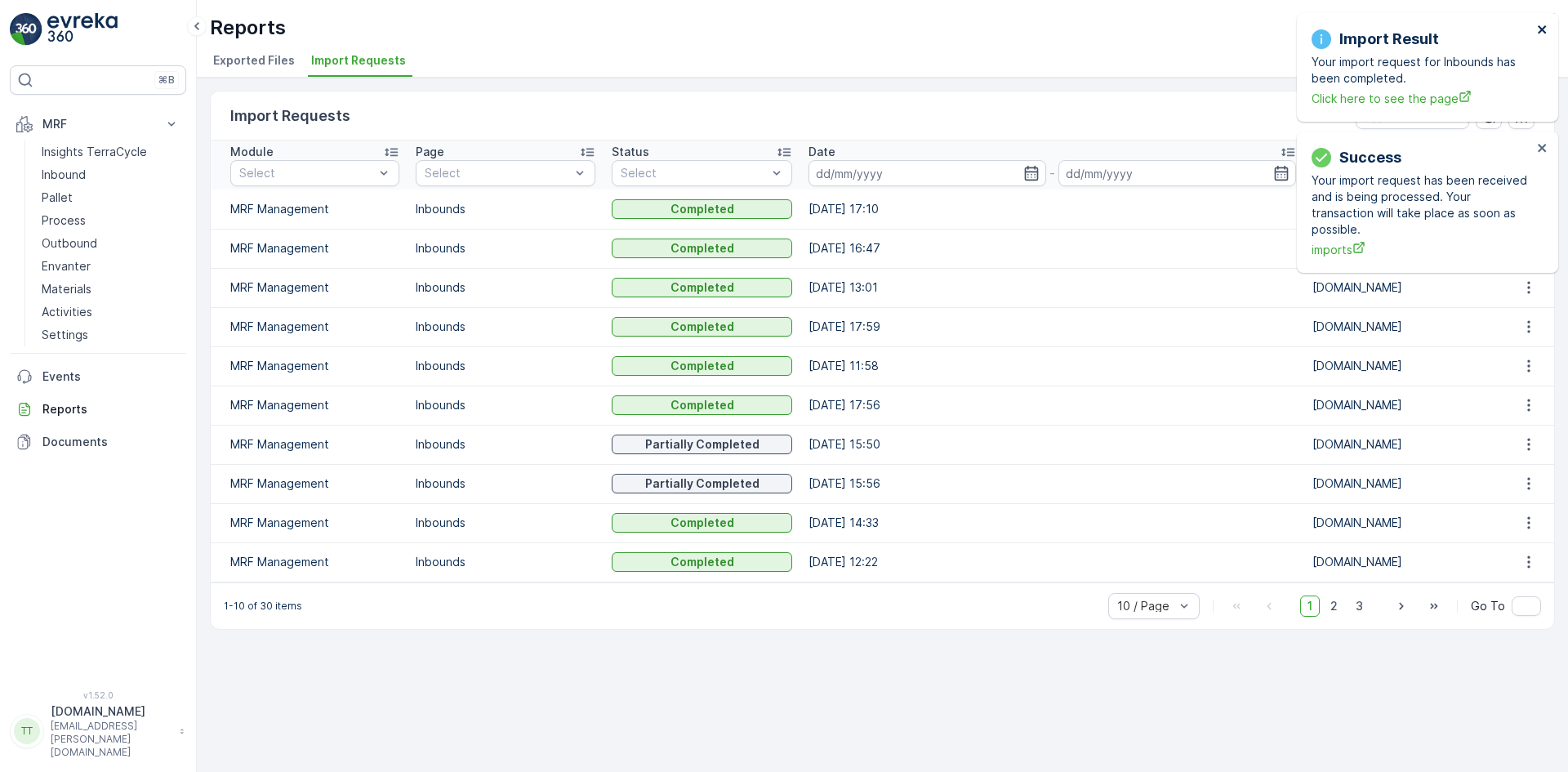
click at [1541, 30] on icon "close" at bounding box center [1541, 29] width 8 height 8
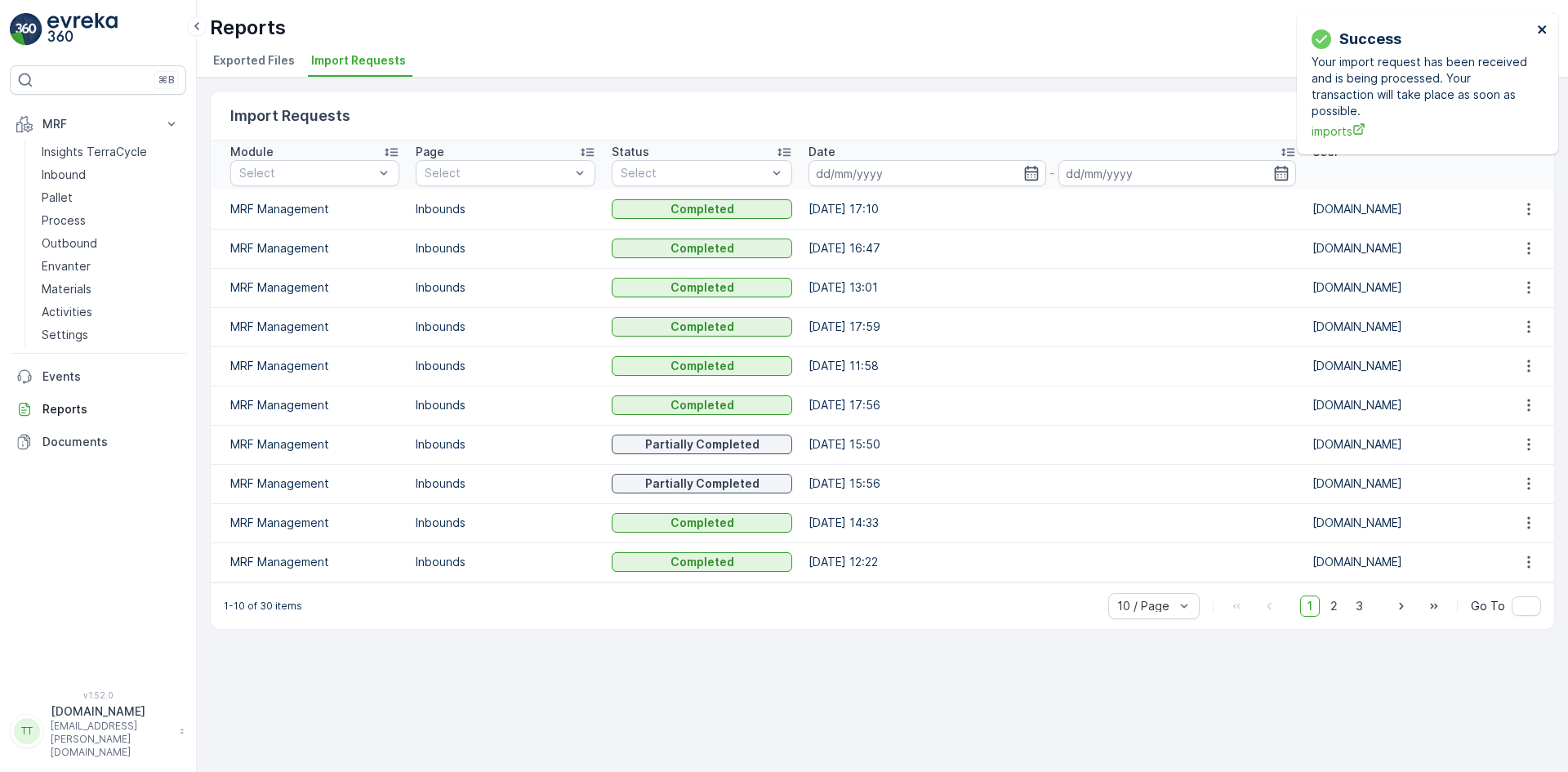
click at [1540, 30] on icon "close" at bounding box center [1541, 29] width 8 height 8
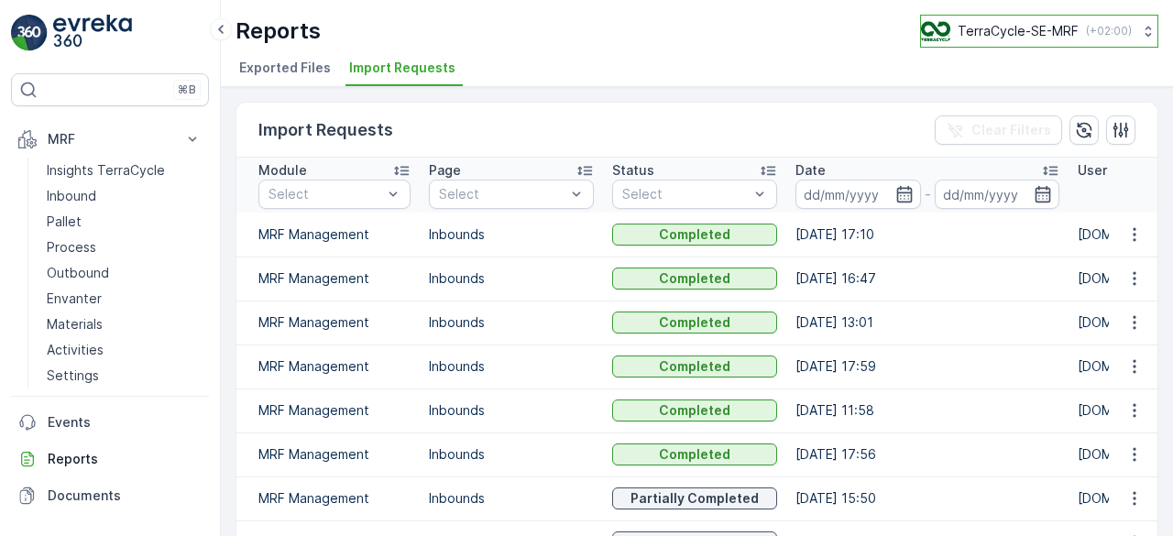
click at [1034, 35] on p "TerraCycle-SE-MRF" at bounding box center [1018, 31] width 121 height 18
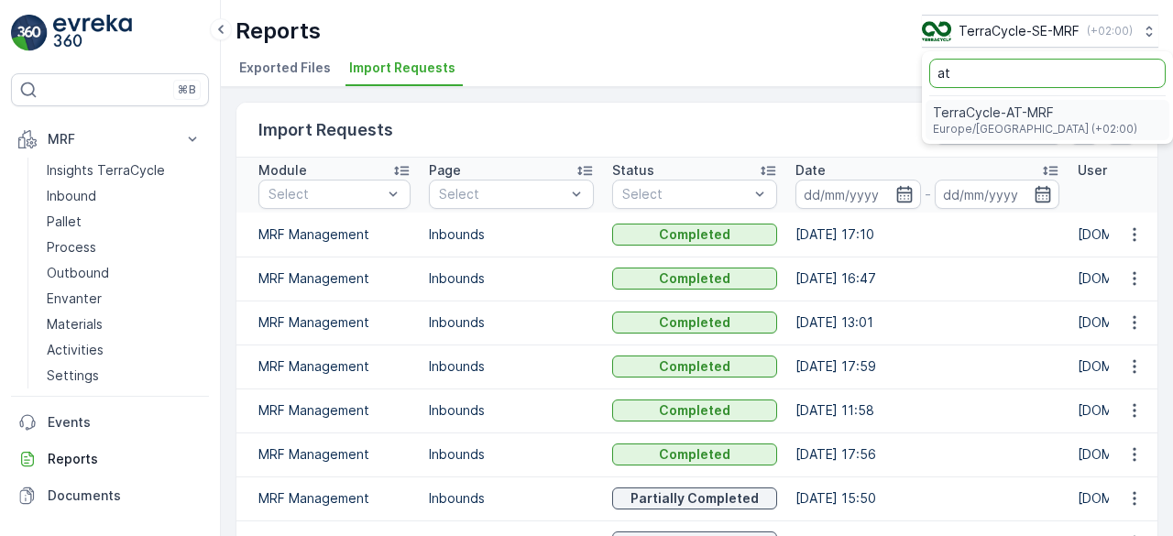
type input "at"
click at [985, 111] on span "TerraCycle-AT-MRF" at bounding box center [1035, 113] width 204 height 18
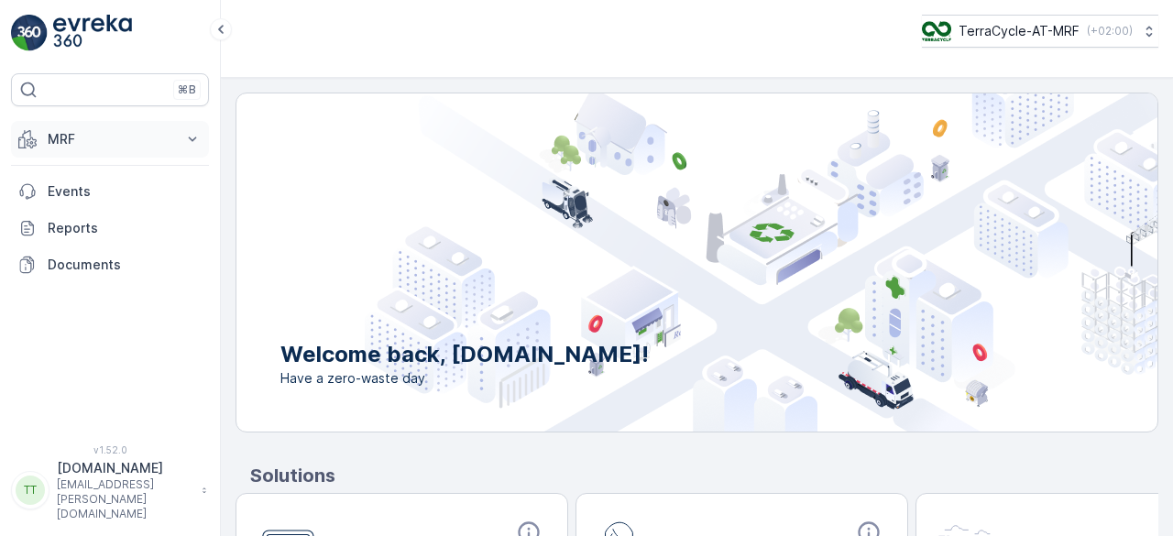
click at [41, 140] on button "MRF" at bounding box center [110, 139] width 198 height 37
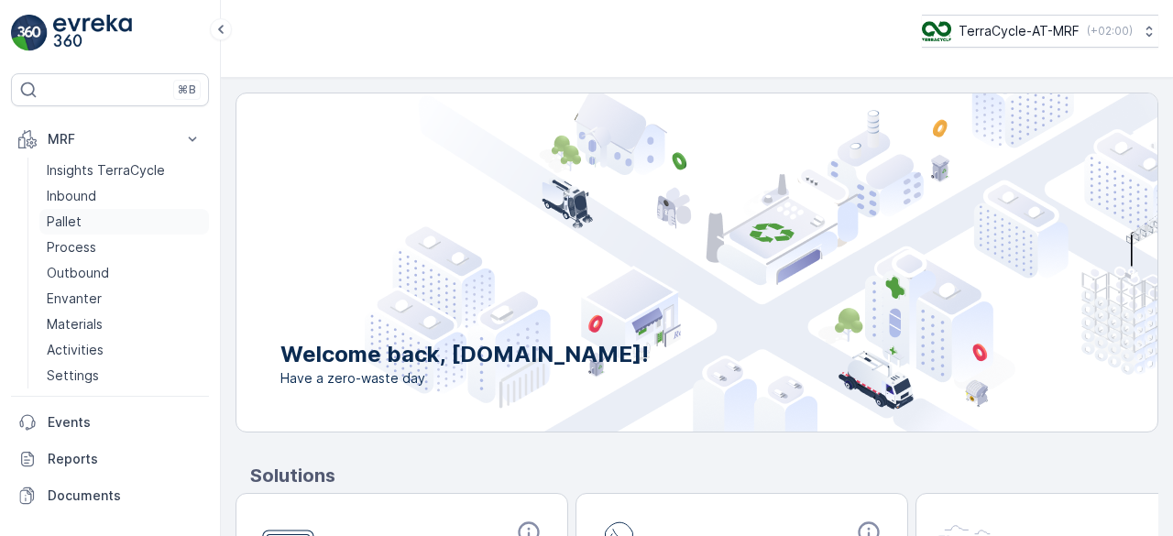
click at [102, 217] on link "Pallet" at bounding box center [124, 222] width 170 height 26
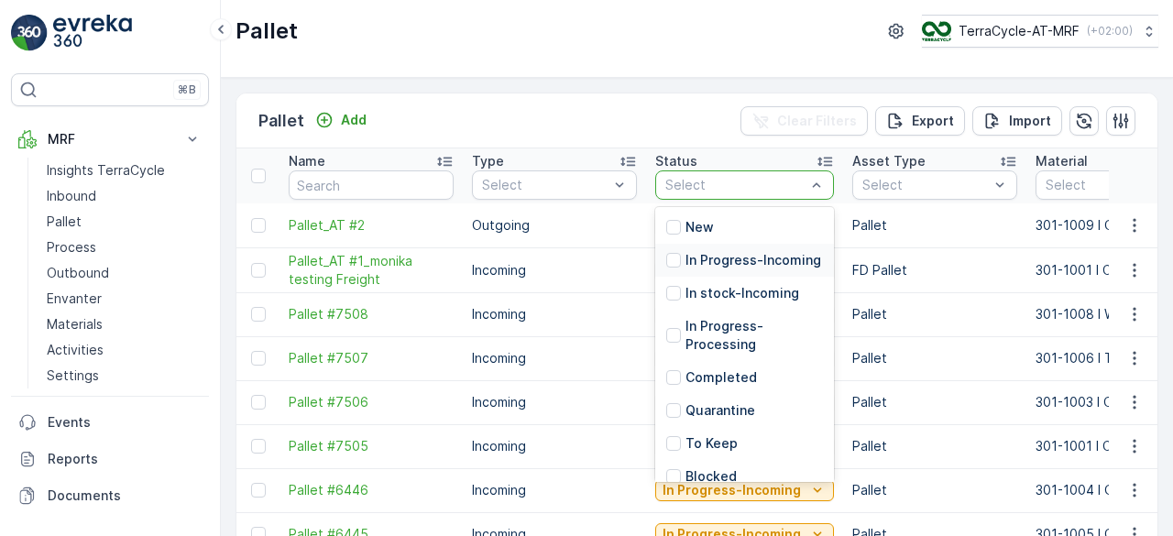
click at [752, 265] on p "In Progress-Incoming" at bounding box center [754, 260] width 136 height 18
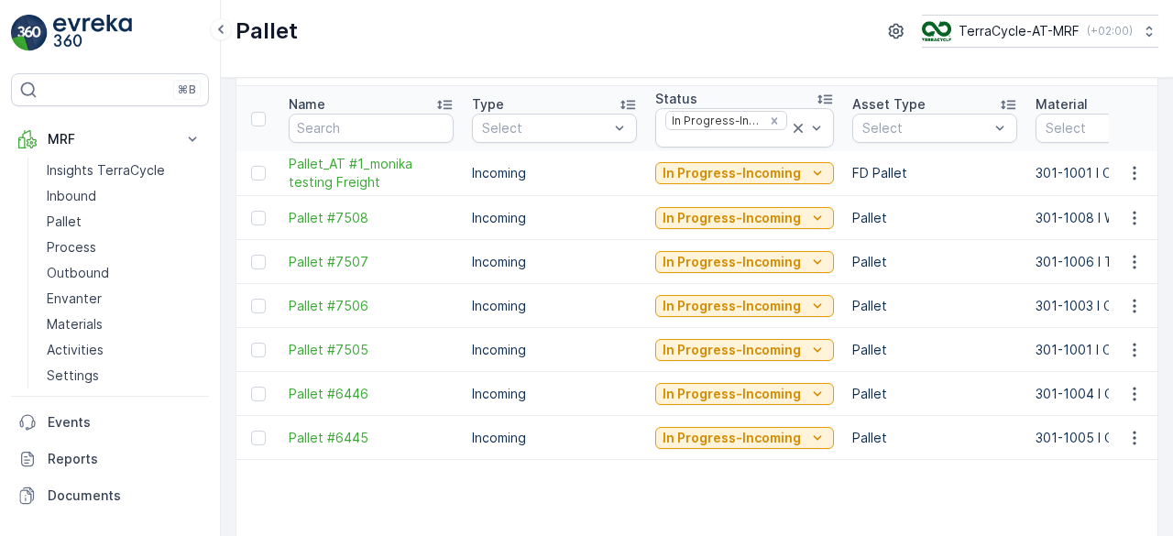
scroll to position [92, 0]
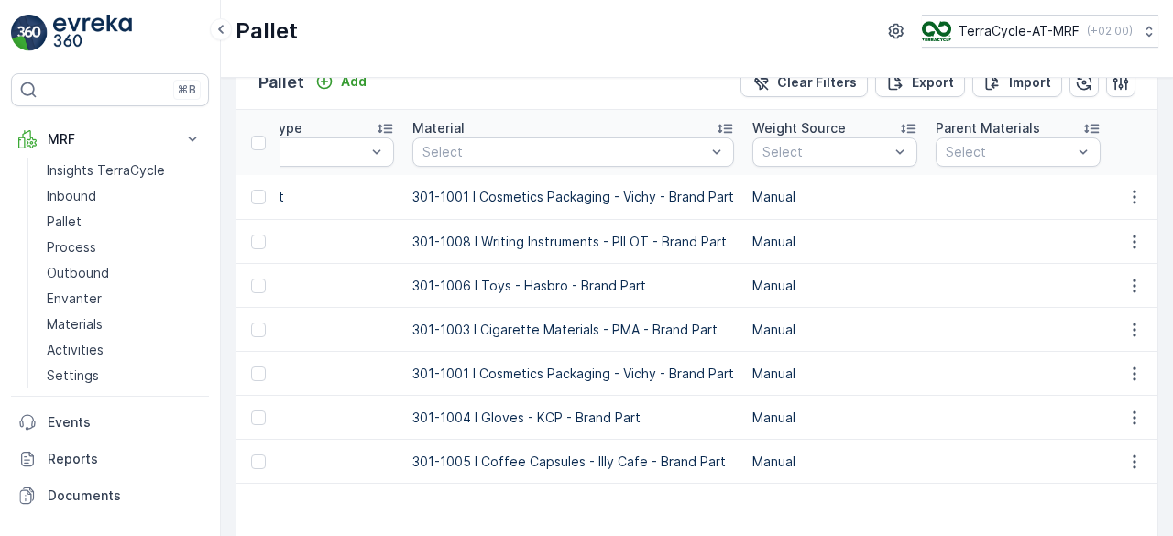
scroll to position [0, 0]
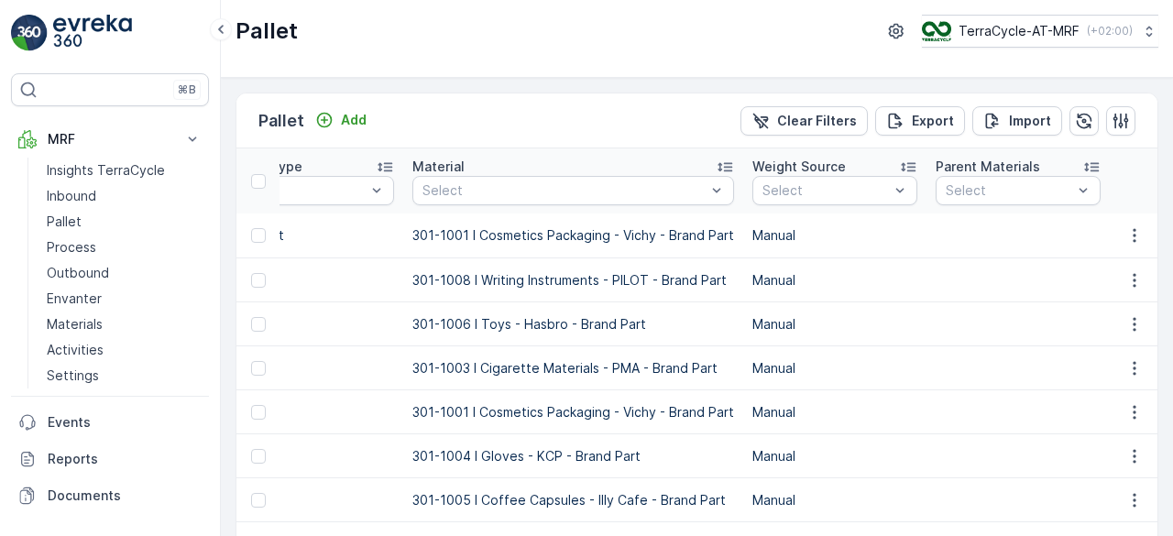
click at [725, 159] on icon at bounding box center [725, 167] width 18 height 18
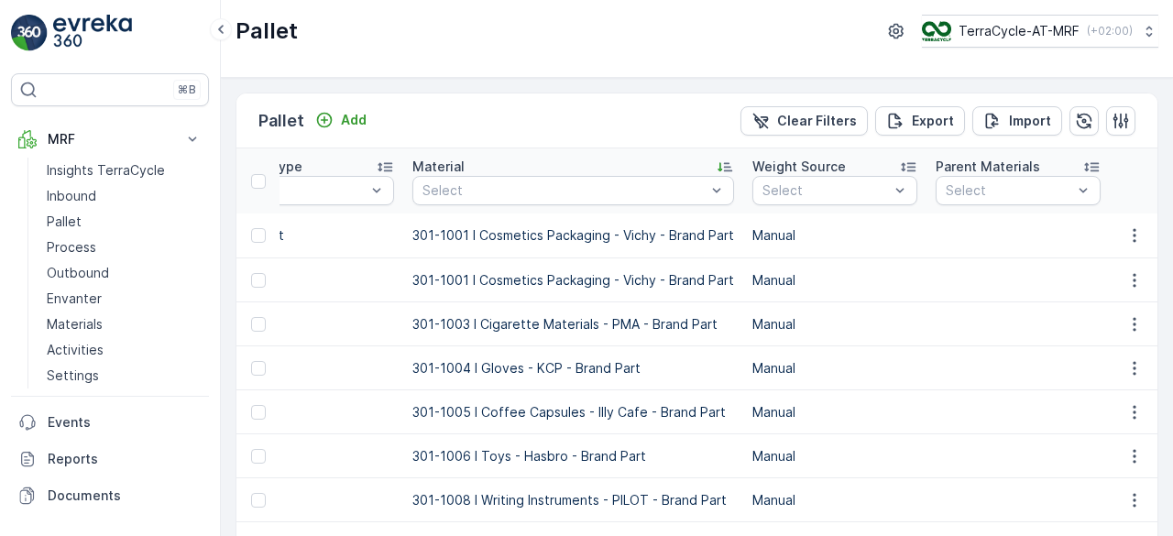
click at [650, 311] on td "301-1003 I Cigarette Materials - PMA - Brand Part" at bounding box center [573, 325] width 340 height 44
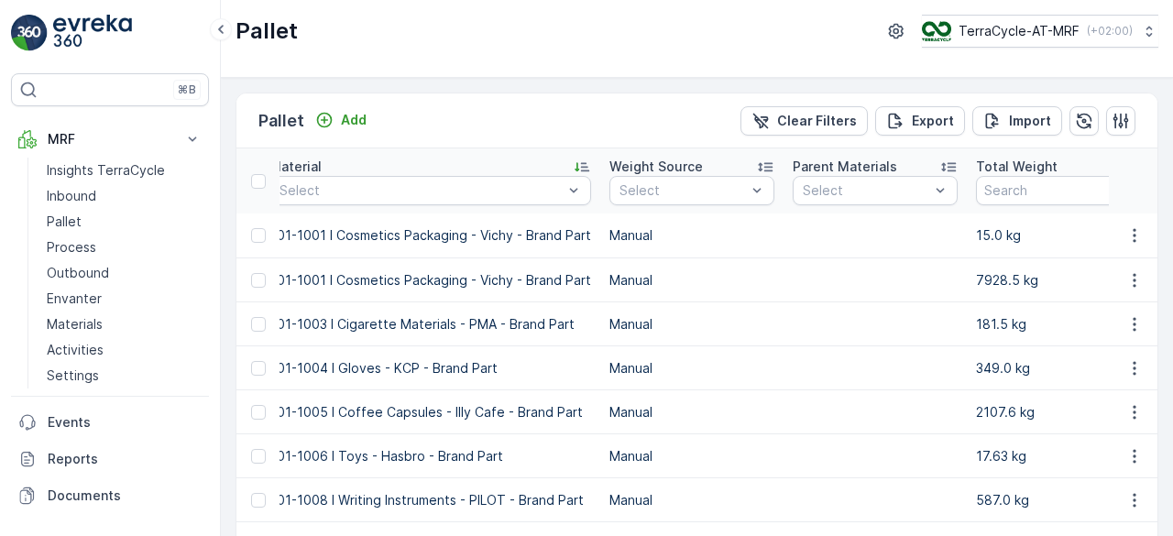
scroll to position [0, 733]
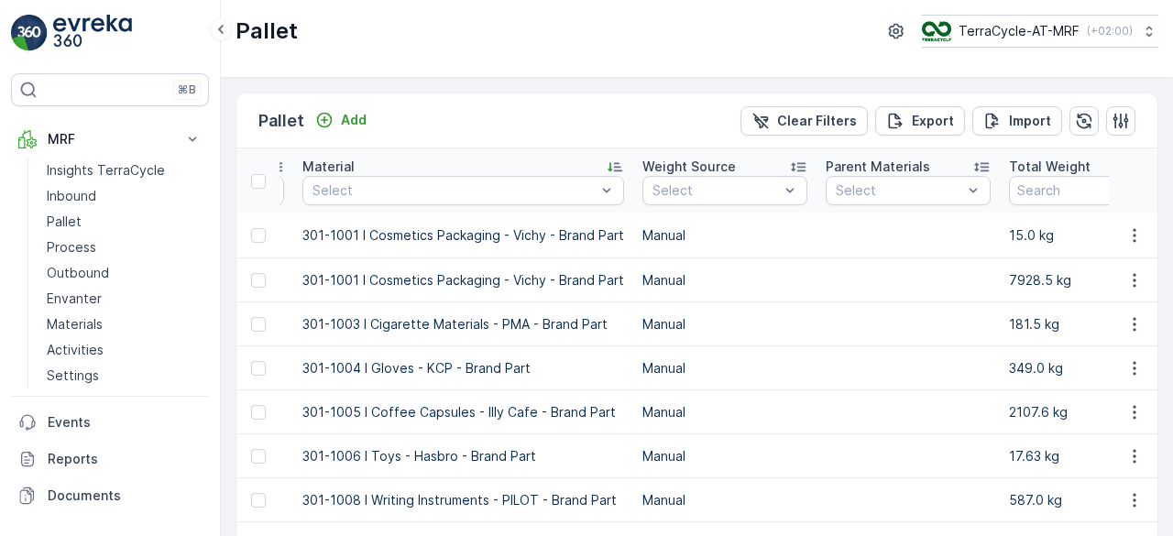
click at [1024, 278] on p "7928.5 kg" at bounding box center [1091, 280] width 165 height 18
click at [1139, 271] on icon "button" at bounding box center [1135, 280] width 18 height 18
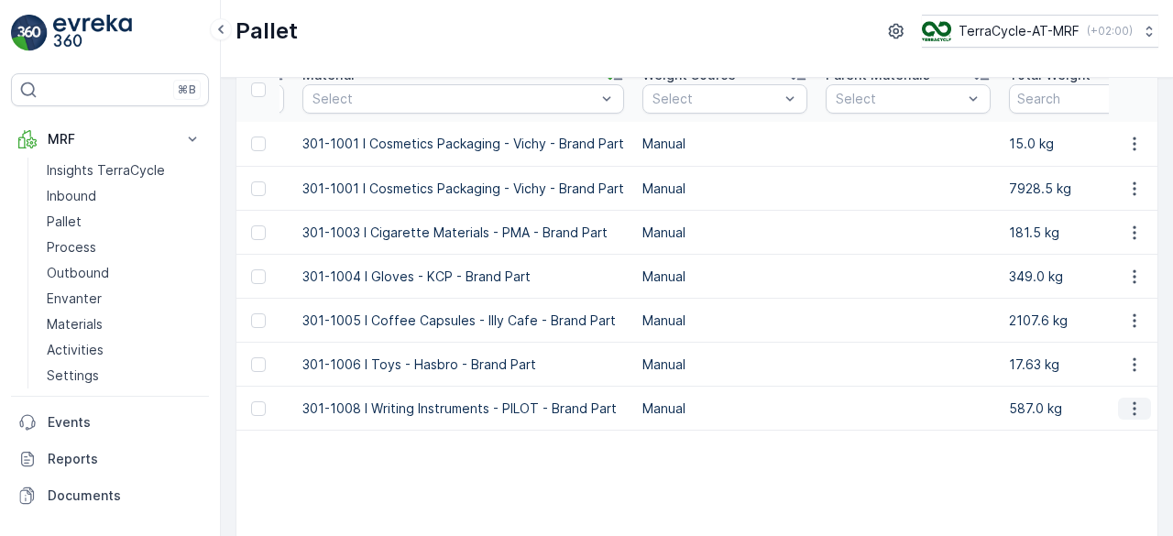
click at [1128, 407] on icon "button" at bounding box center [1135, 409] width 18 height 18
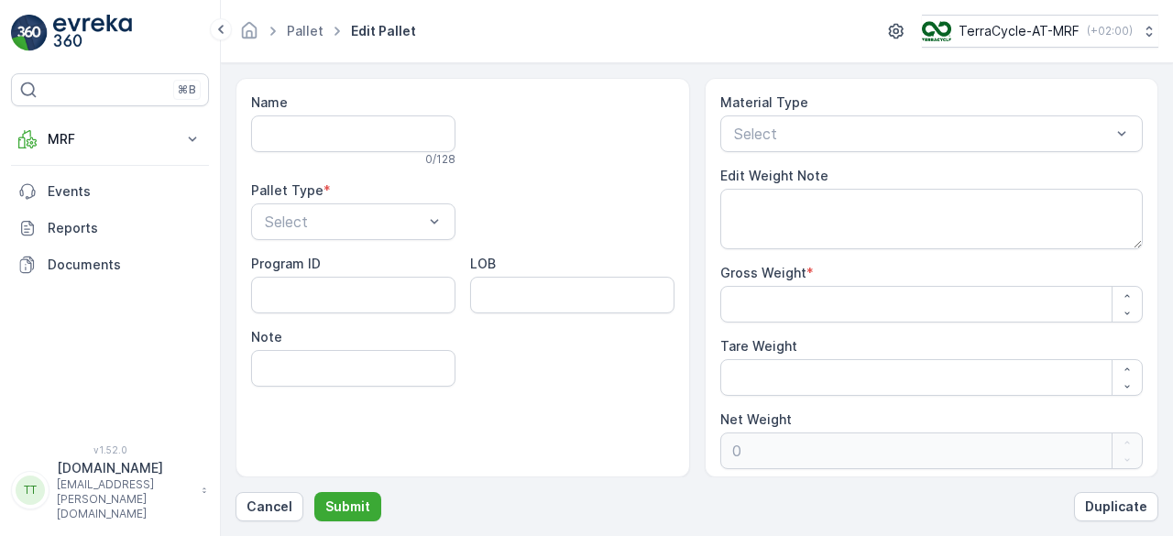
type input "Pallet #7505"
type Weight "7928.5"
type Weight "0"
type Weight "7928.5"
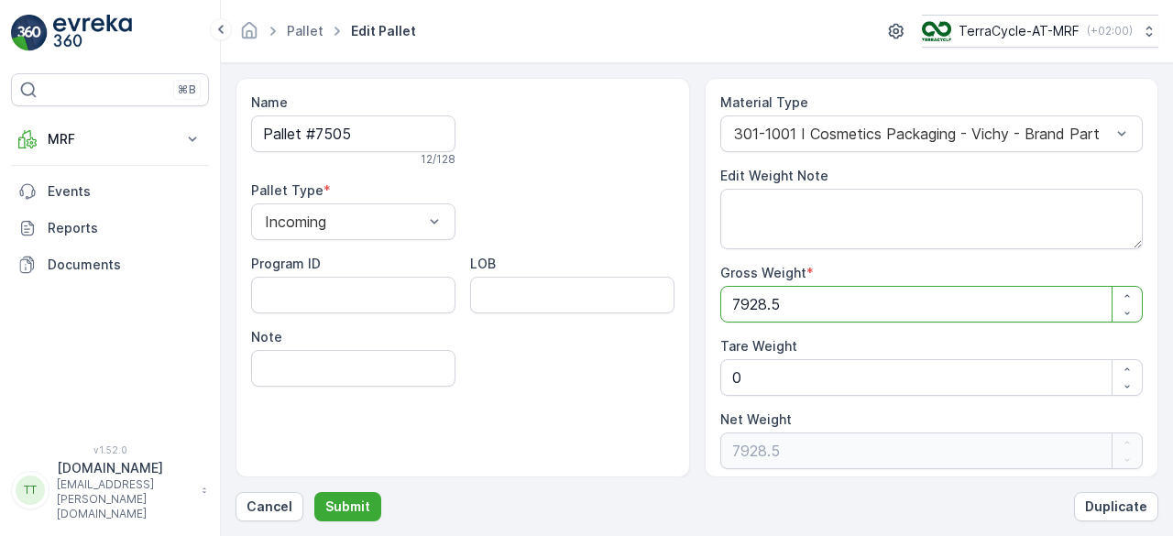
drag, startPoint x: 789, startPoint y: 303, endPoint x: 722, endPoint y: 303, distance: 66.9
click at [722, 303] on Weight "7928.5" at bounding box center [933, 304] width 424 height 37
type Weight "2"
type Weight "22"
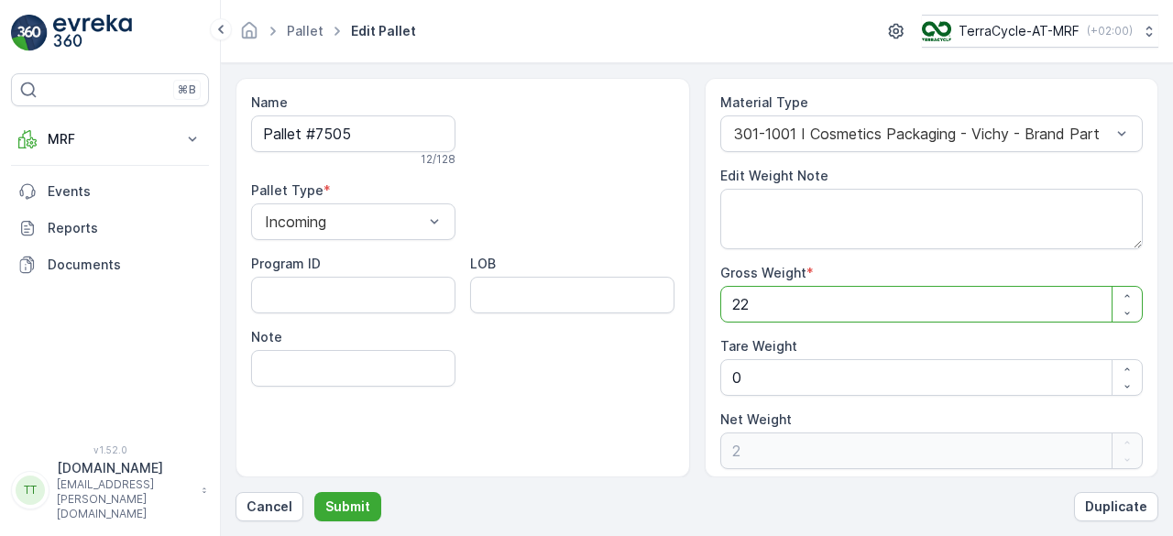
type Weight "22"
type Weight "226"
type Weight "2268"
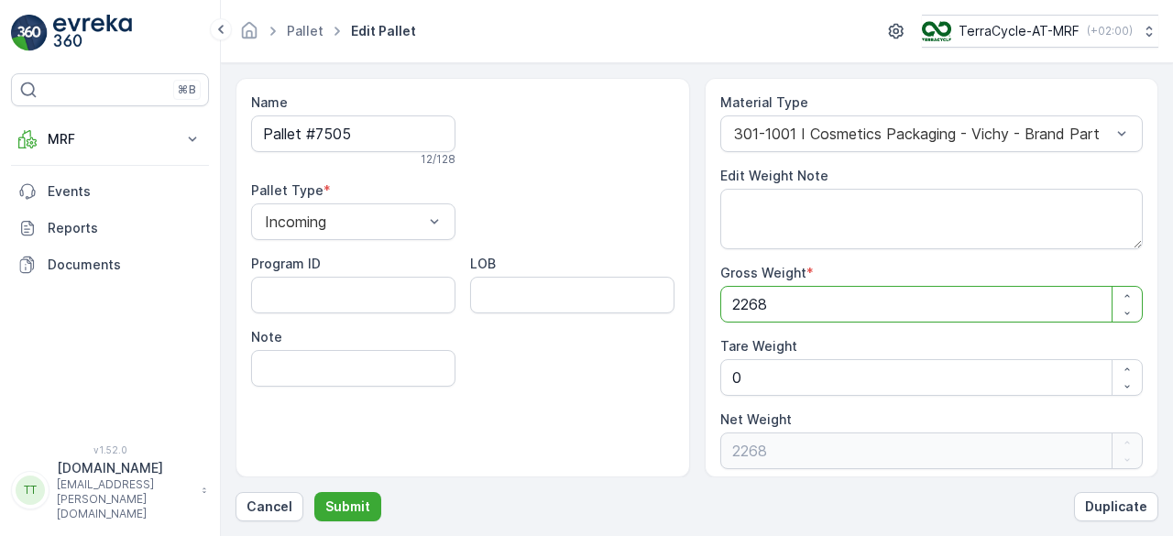
type Weight "2268.5"
click at [356, 512] on p "Submit" at bounding box center [347, 507] width 45 height 18
drag, startPoint x: 760, startPoint y: 303, endPoint x: 688, endPoint y: 289, distance: 73.9
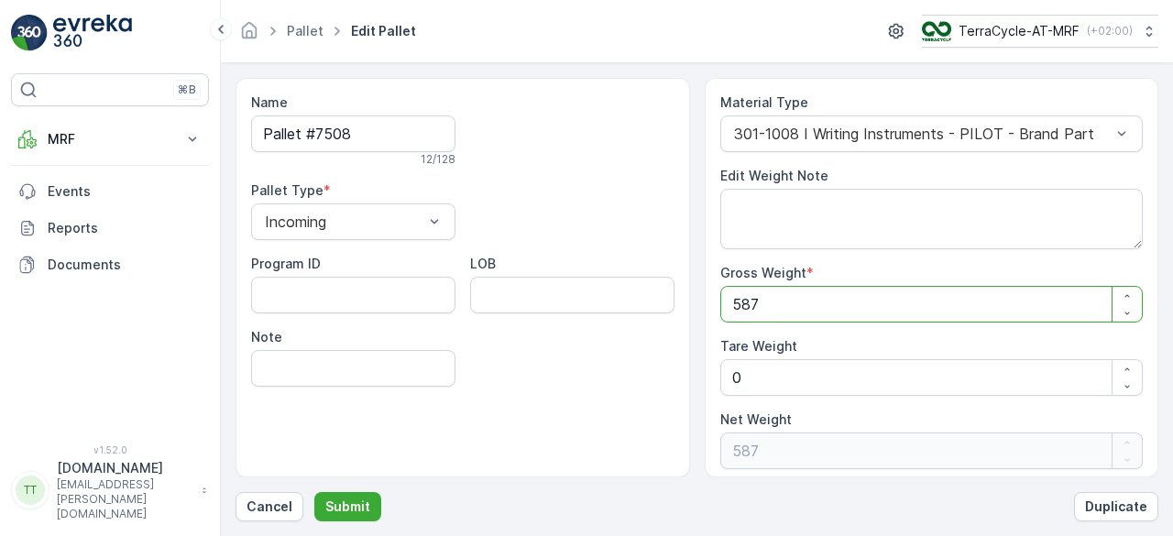
click at [688, 290] on div "Name Pallet #7508 12 / 128 Pallet Type * Incoming Program ID LOB Note Material …" at bounding box center [697, 278] width 923 height 400
type Weight "6"
type Weight "60"
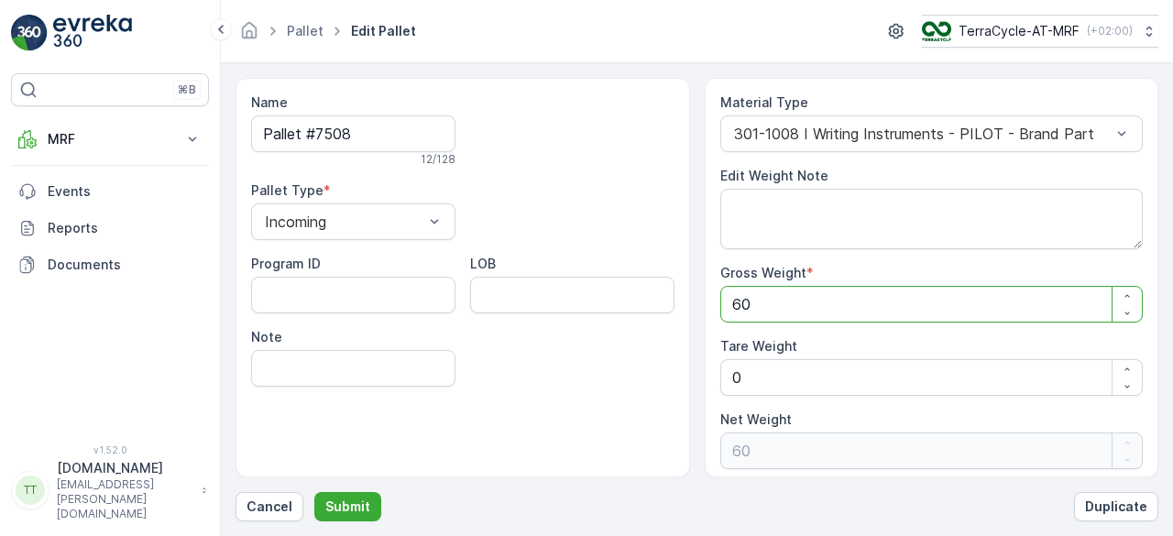
type Weight "602"
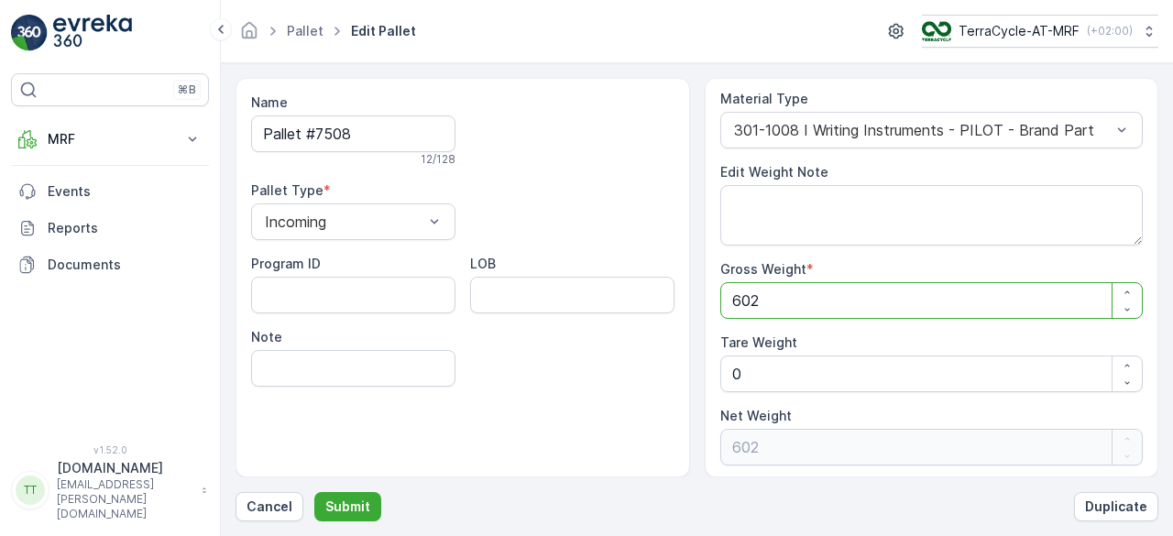
scroll to position [5, 0]
type Weight "602"
click at [669, 370] on div "Program ID LOB Note" at bounding box center [463, 321] width 424 height 132
click at [358, 505] on p "Submit" at bounding box center [347, 507] width 45 height 18
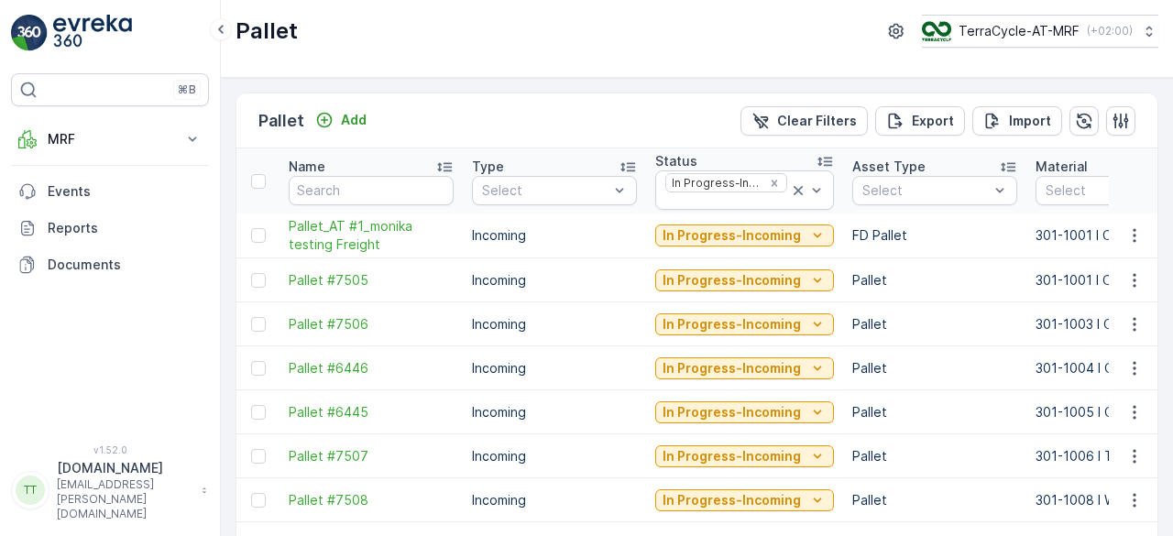
click at [584, 374] on p "Incoming" at bounding box center [554, 368] width 165 height 18
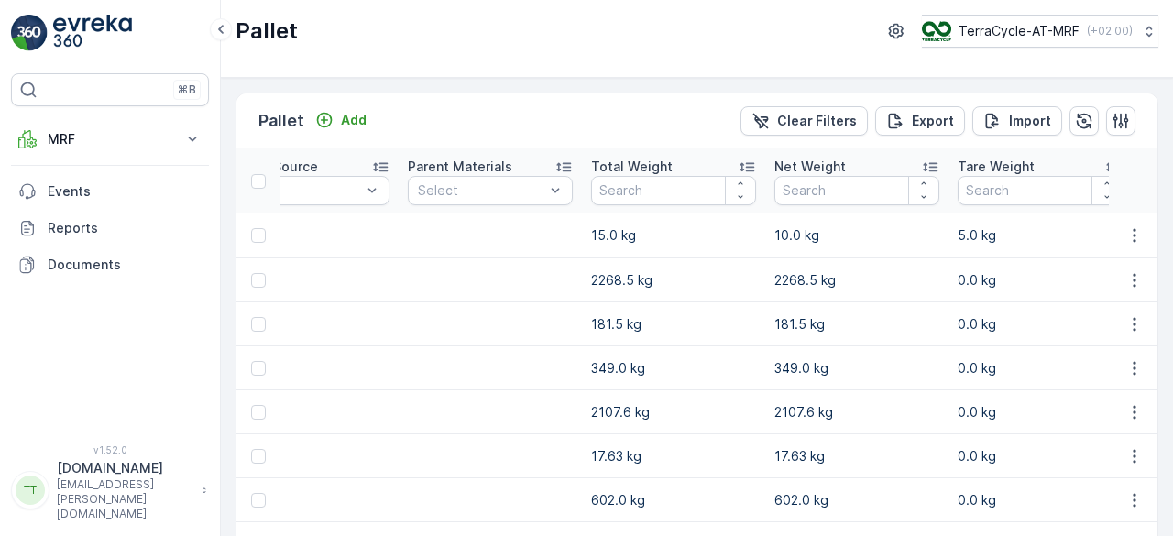
scroll to position [0, 1173]
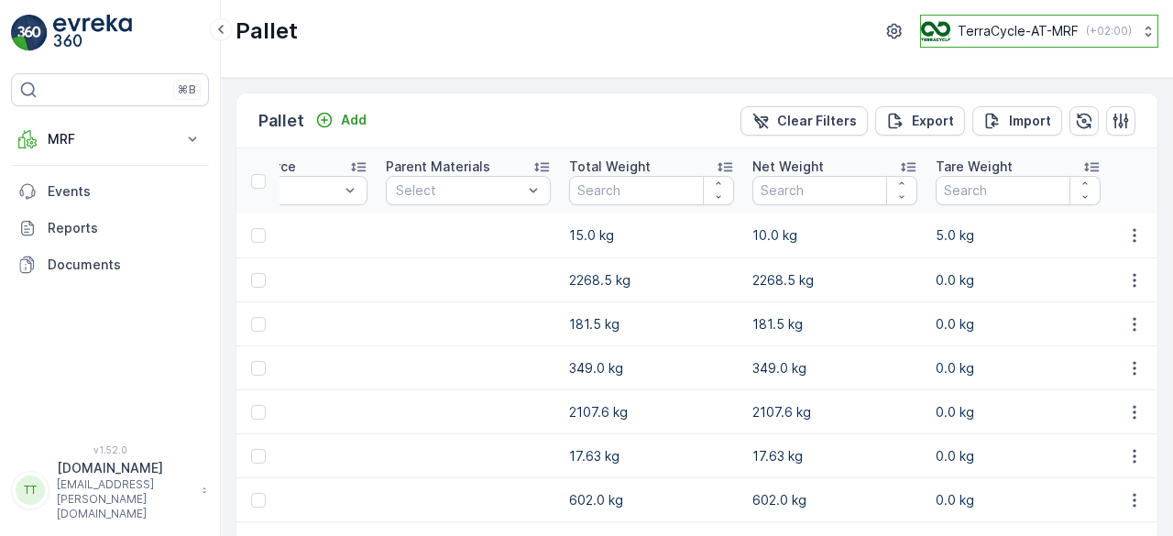
click at [1038, 25] on p "TerraCycle-AT-MRF" at bounding box center [1018, 31] width 121 height 18
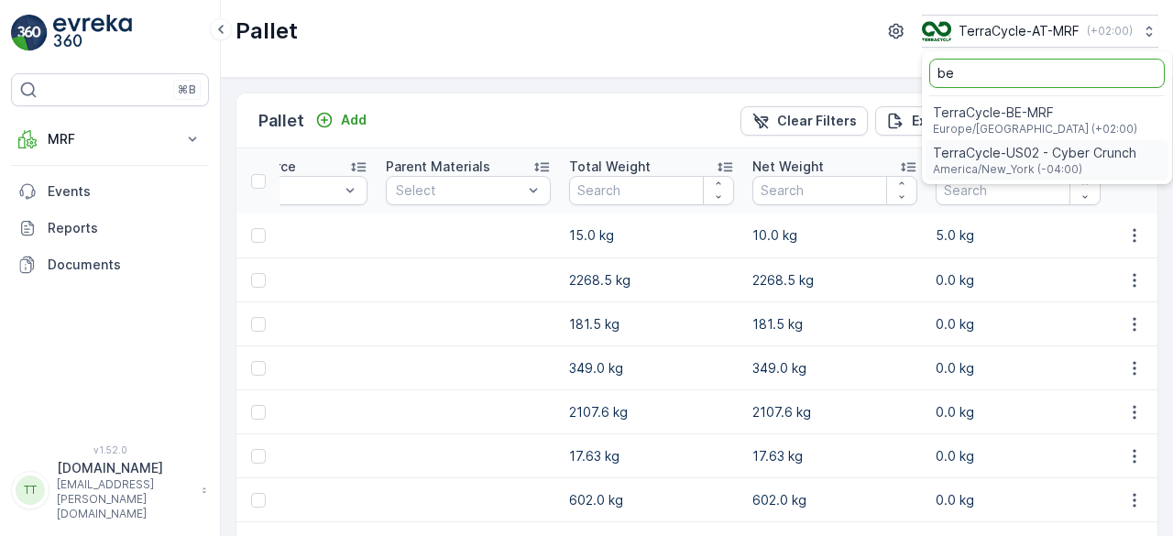
type input "be"
click at [1002, 112] on span "TerraCycle-BE-MRF" at bounding box center [1035, 113] width 204 height 18
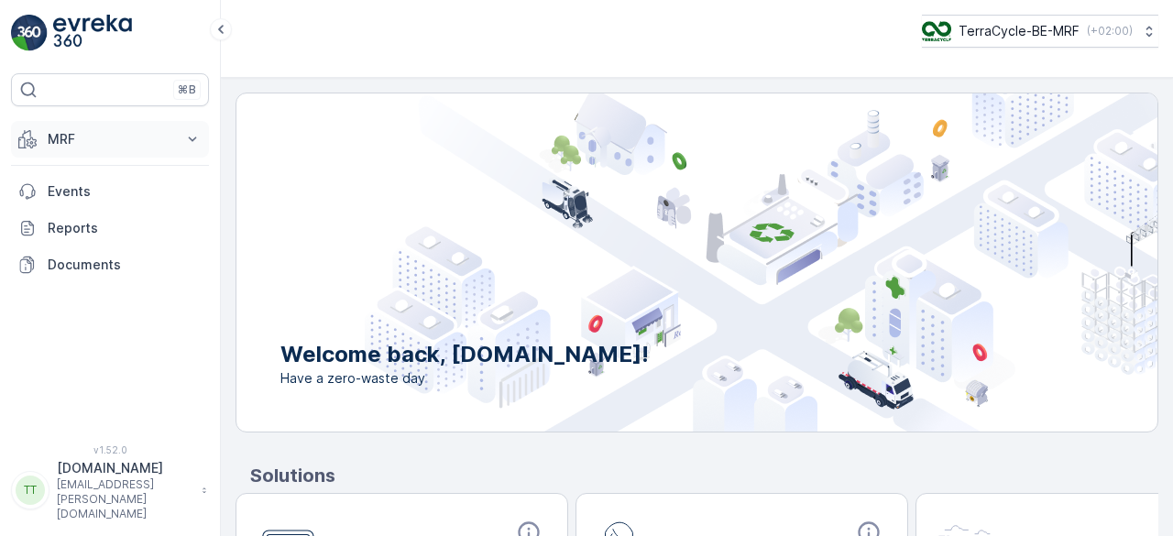
click at [58, 141] on p "MRF" at bounding box center [110, 139] width 125 height 18
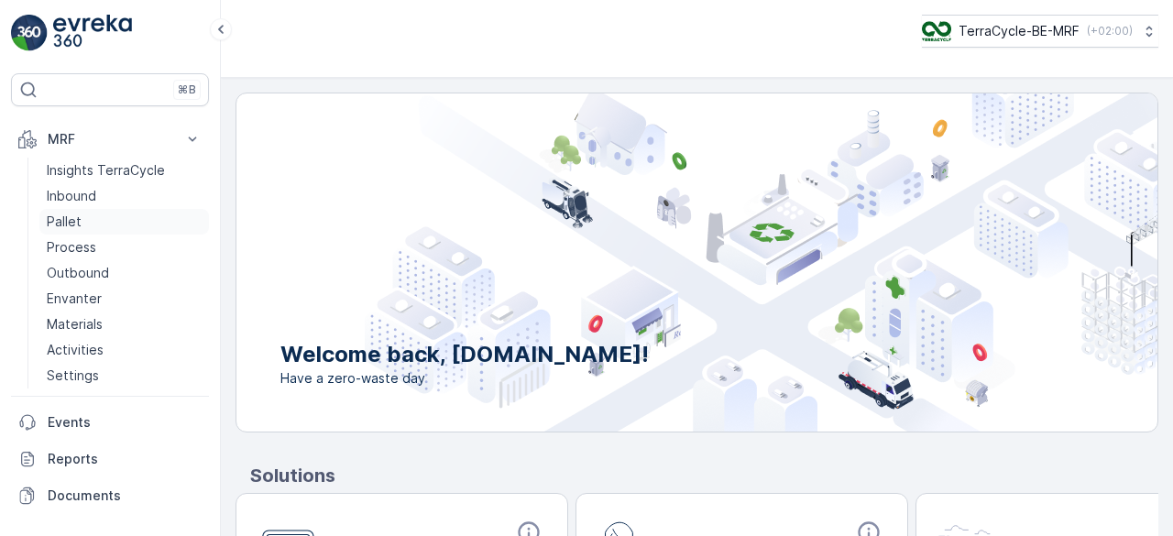
click at [83, 223] on link "Pallet" at bounding box center [124, 222] width 170 height 26
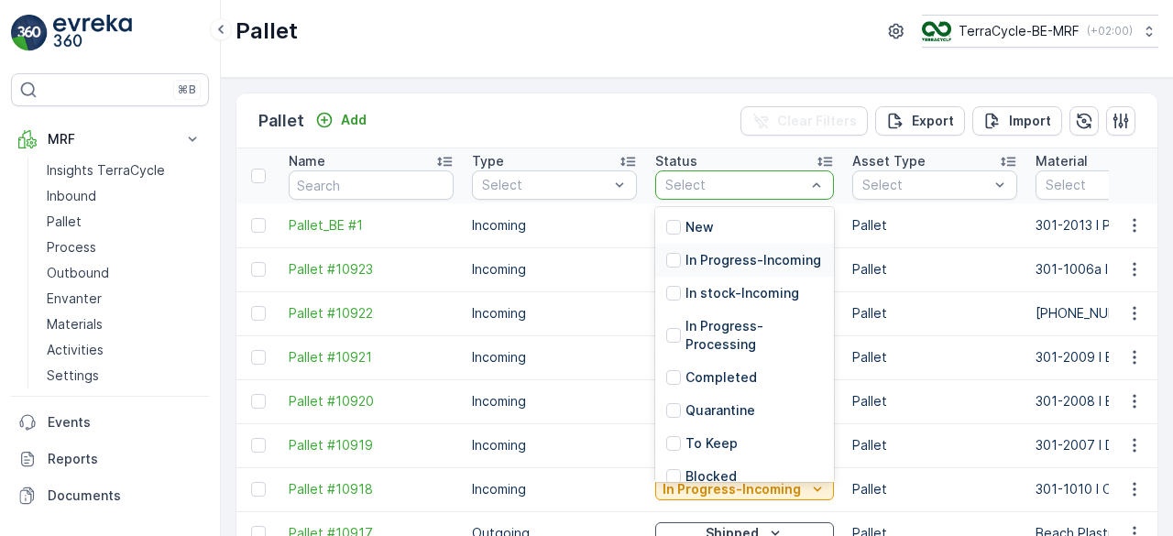
click at [719, 265] on p "In Progress-Incoming" at bounding box center [754, 260] width 136 height 18
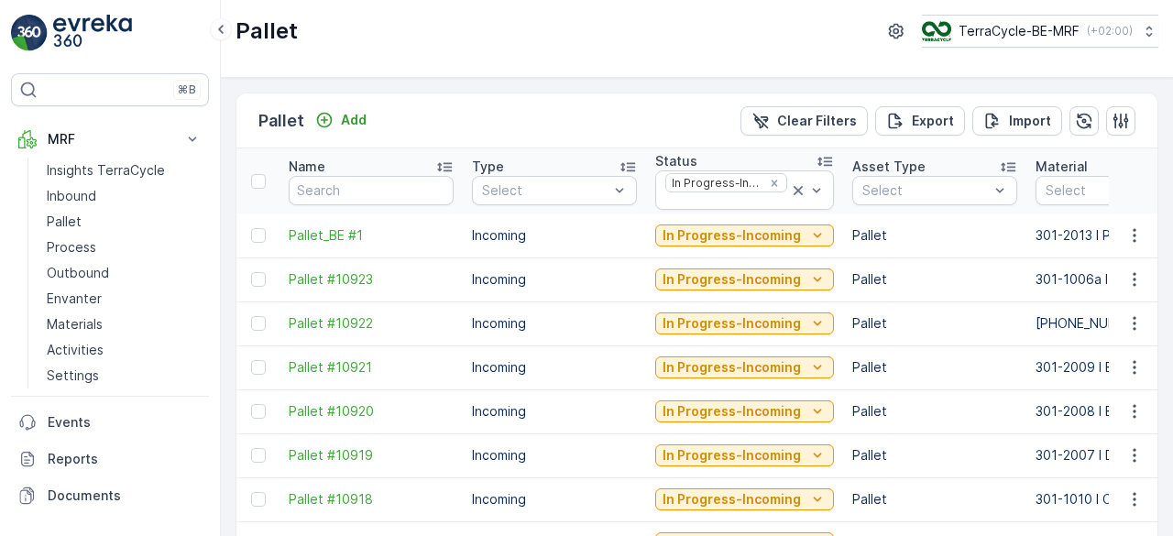
click at [922, 245] on td "Pallet" at bounding box center [934, 236] width 183 height 44
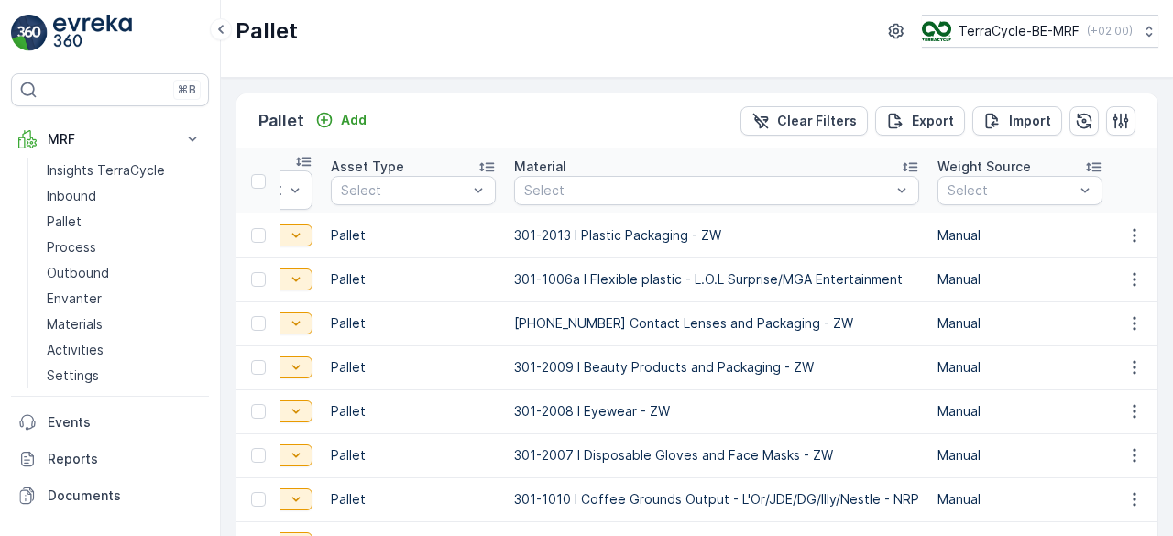
scroll to position [0, 550]
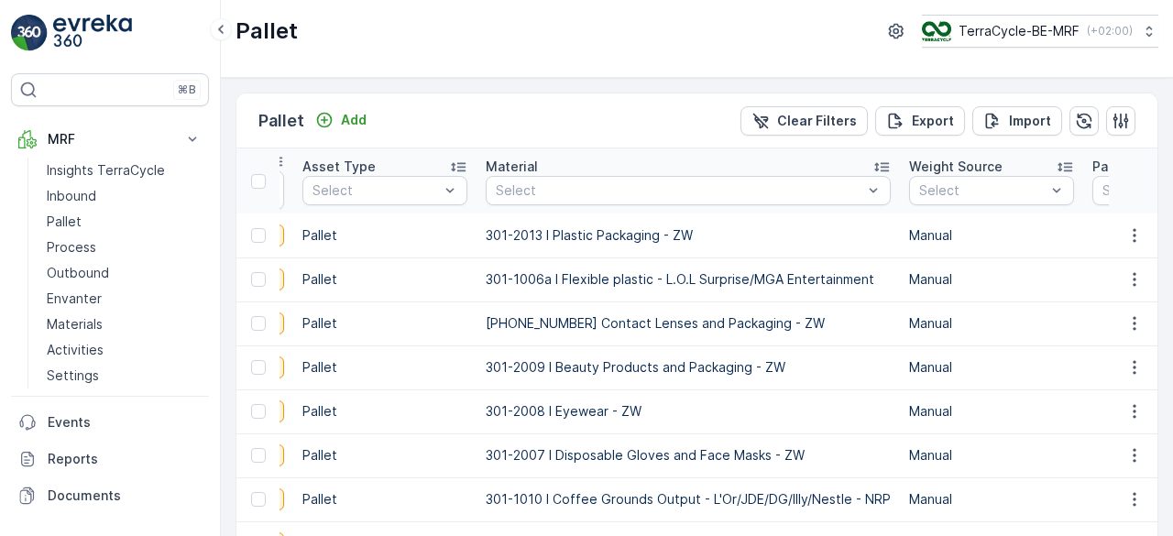
click at [873, 166] on icon at bounding box center [882, 167] width 18 height 18
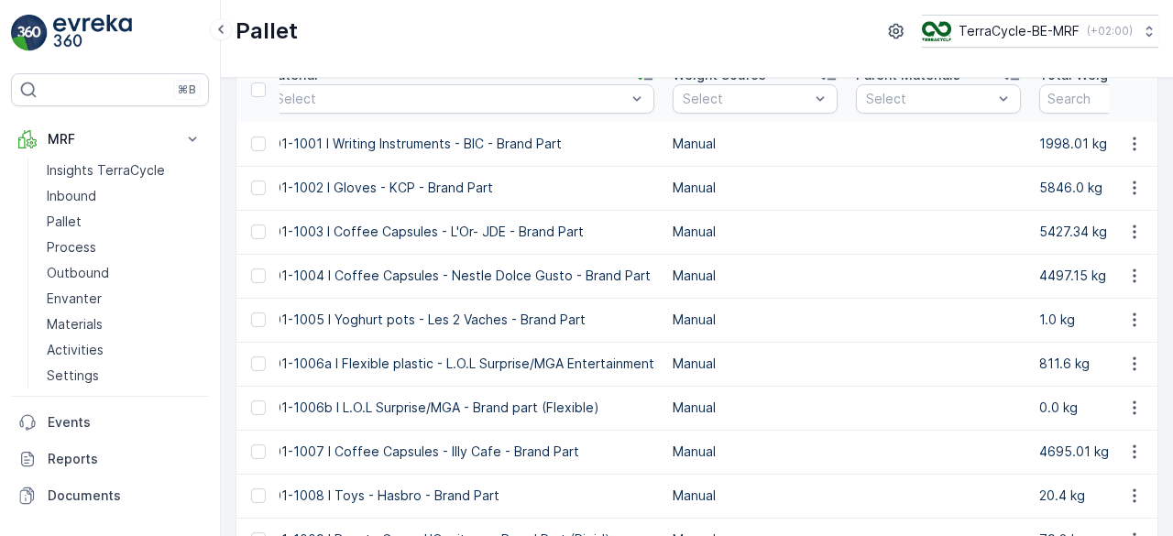
scroll to position [183, 0]
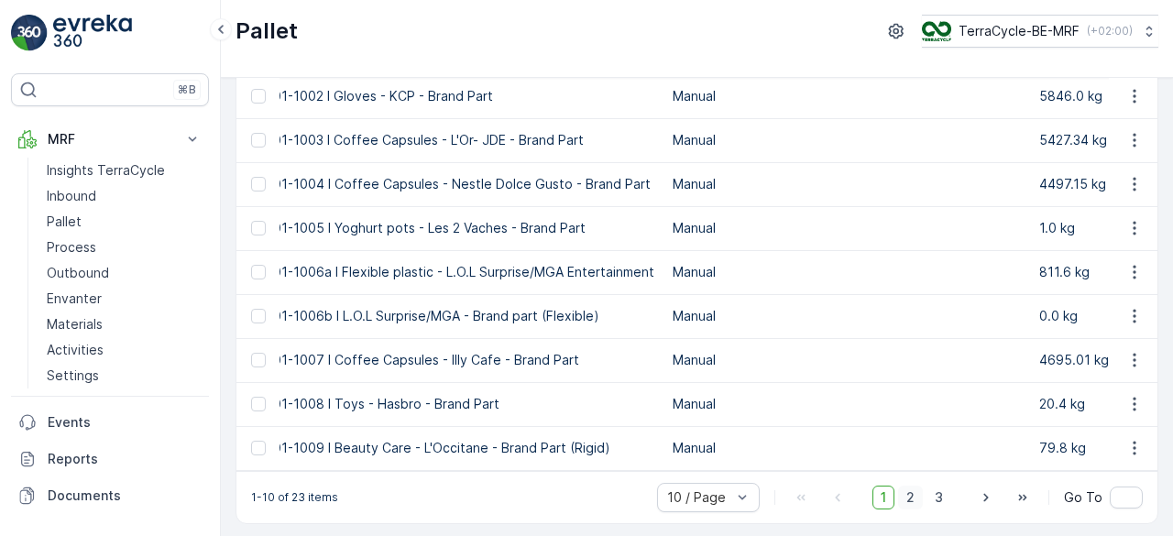
click at [911, 506] on span "2" at bounding box center [910, 498] width 25 height 24
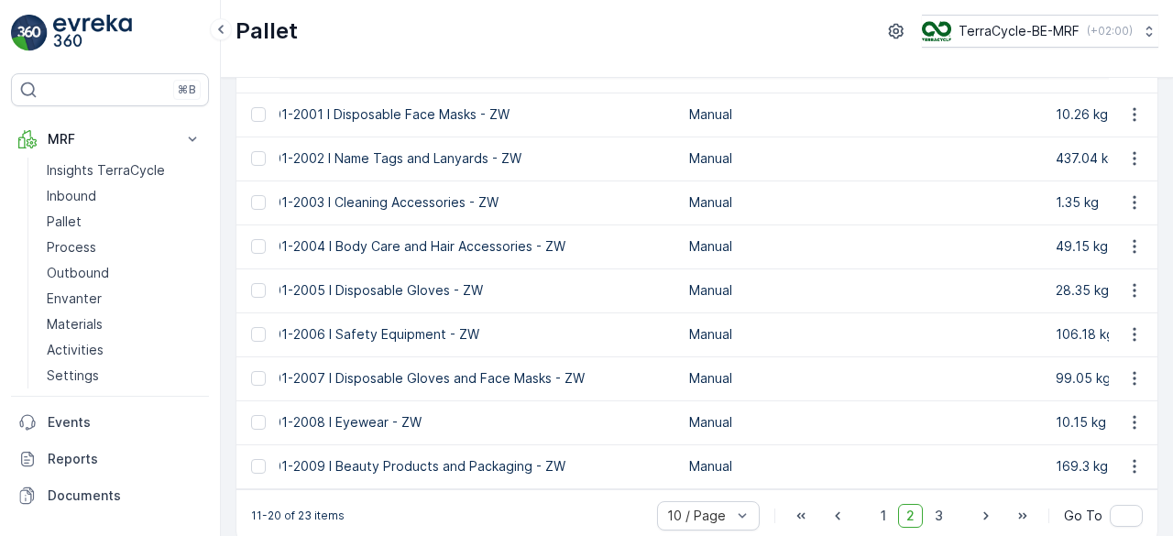
scroll to position [191, 0]
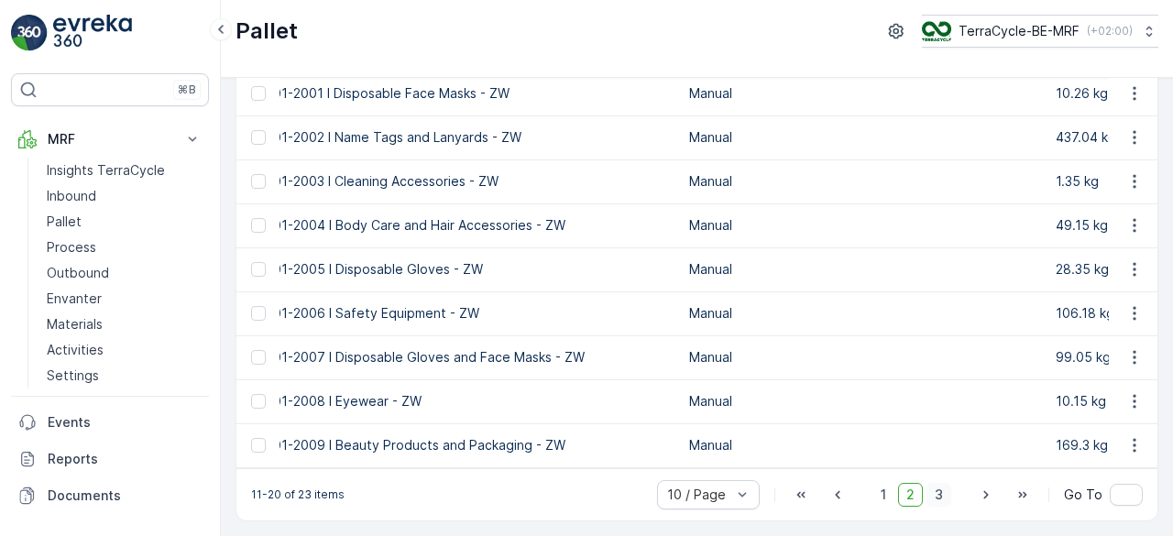
click at [937, 495] on span "3" at bounding box center [939, 495] width 25 height 24
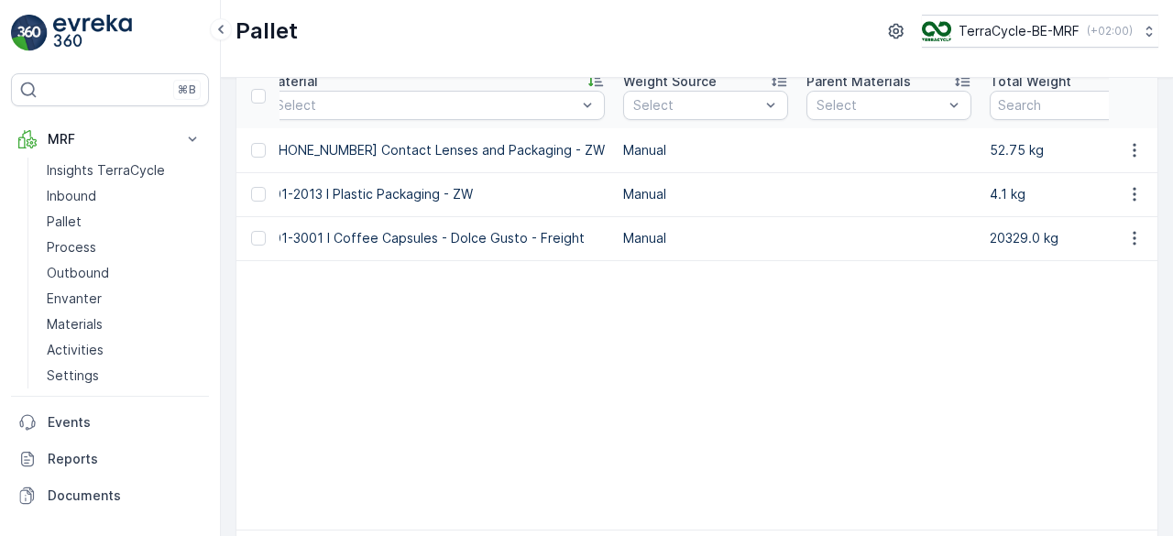
scroll to position [152, 0]
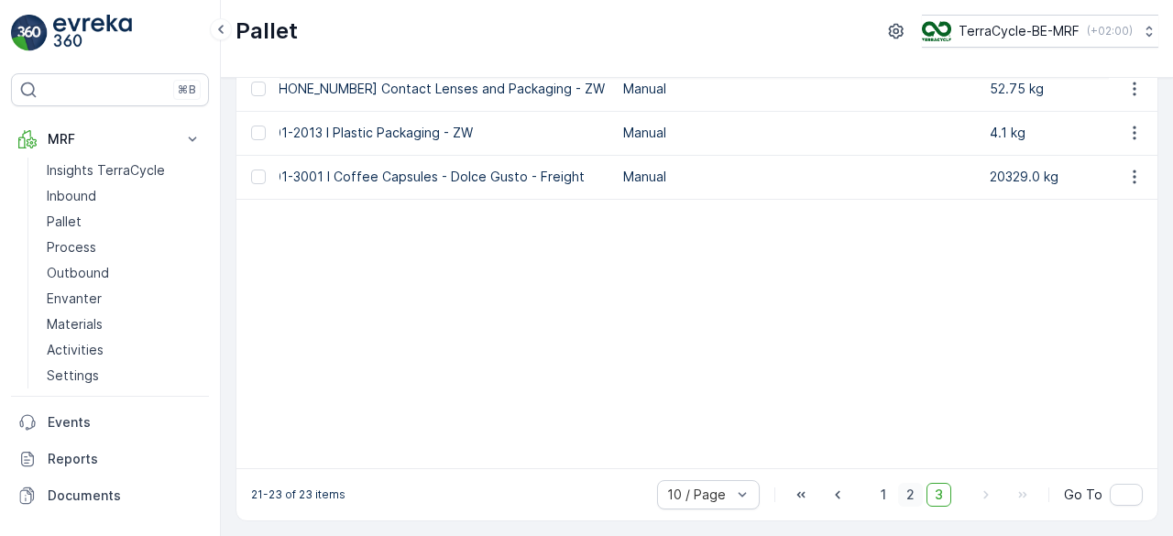
click at [916, 496] on span "2" at bounding box center [910, 495] width 25 height 24
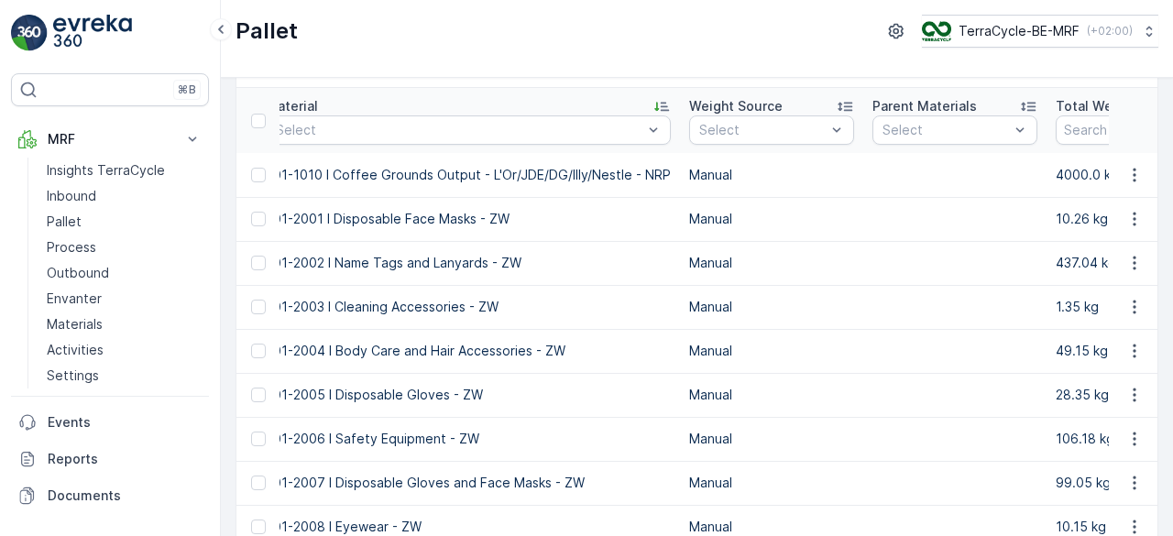
scroll to position [191, 0]
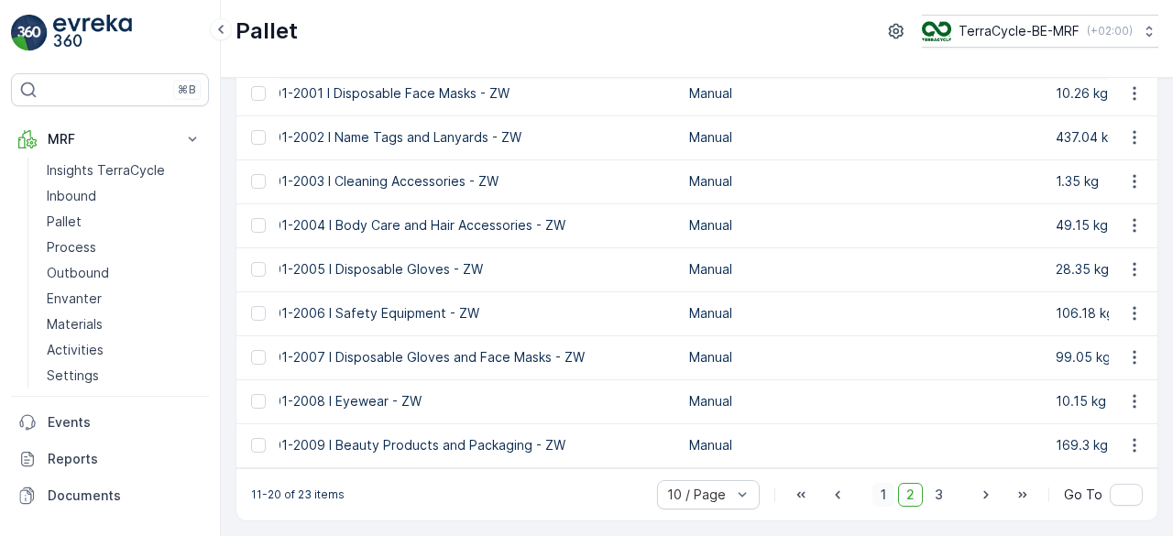
click at [879, 492] on span "1" at bounding box center [884, 495] width 22 height 24
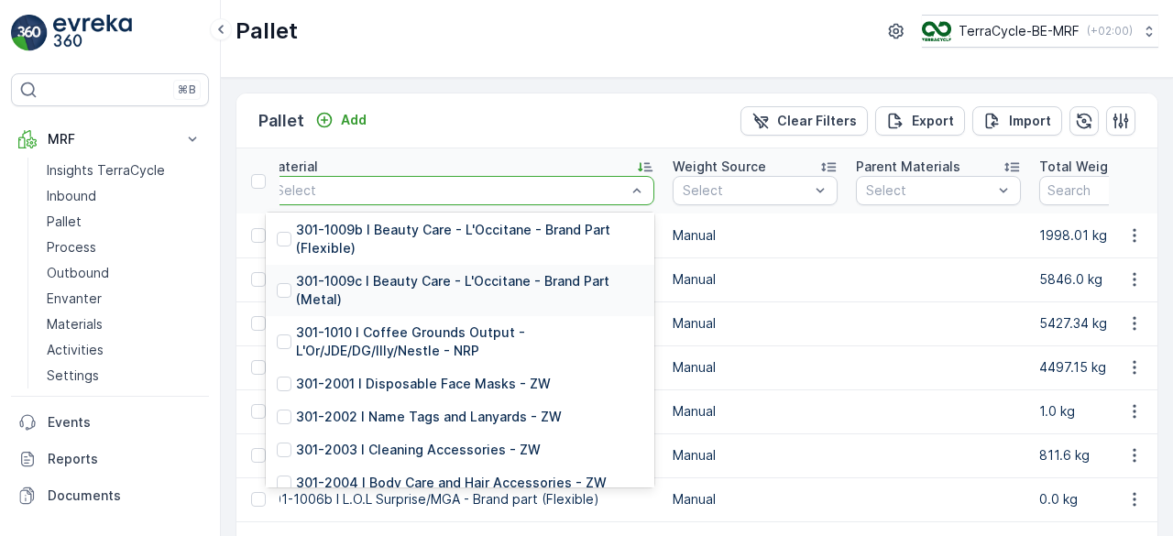
scroll to position [458, 0]
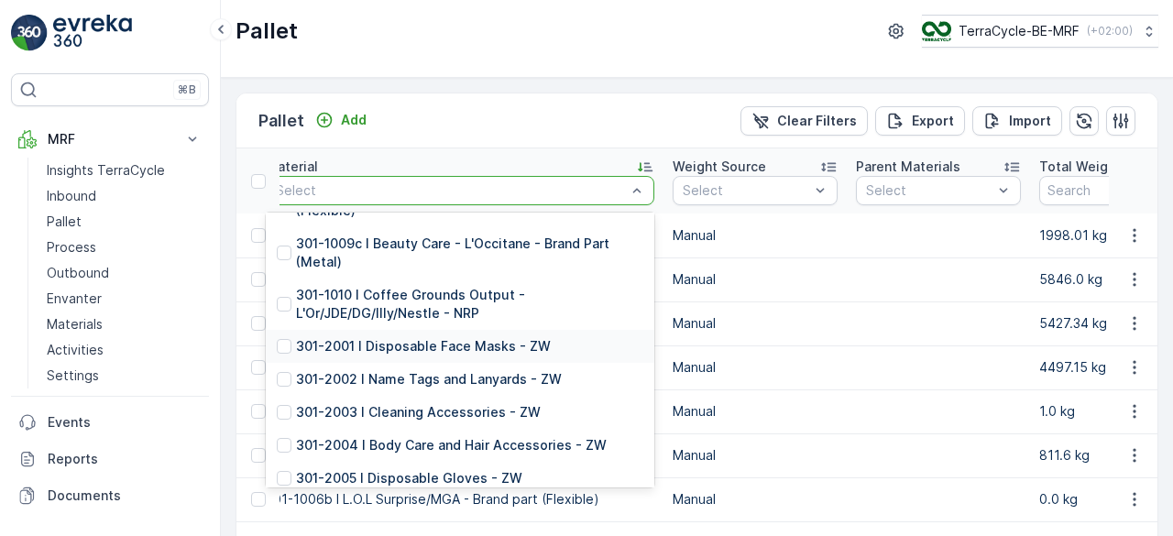
click at [871, 304] on td at bounding box center [938, 324] width 183 height 44
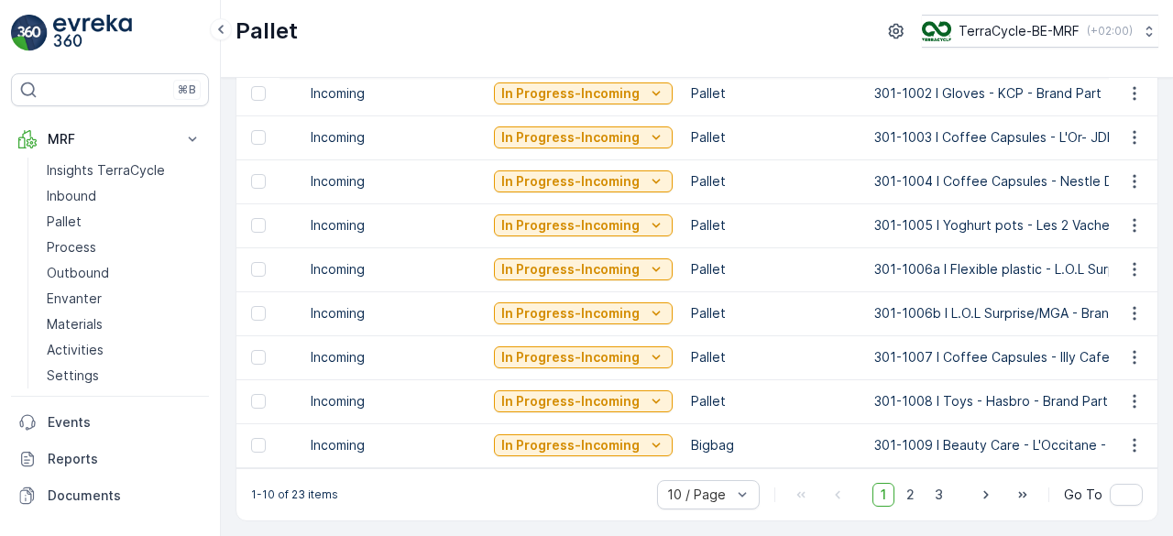
scroll to position [0, 143]
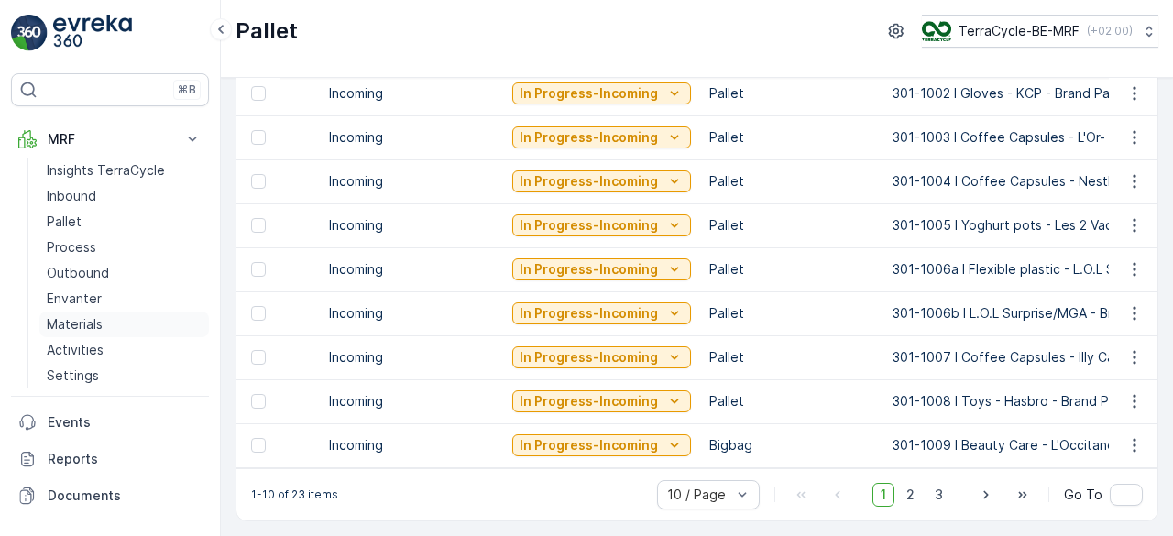
click at [106, 324] on link "Materials" at bounding box center [124, 325] width 170 height 26
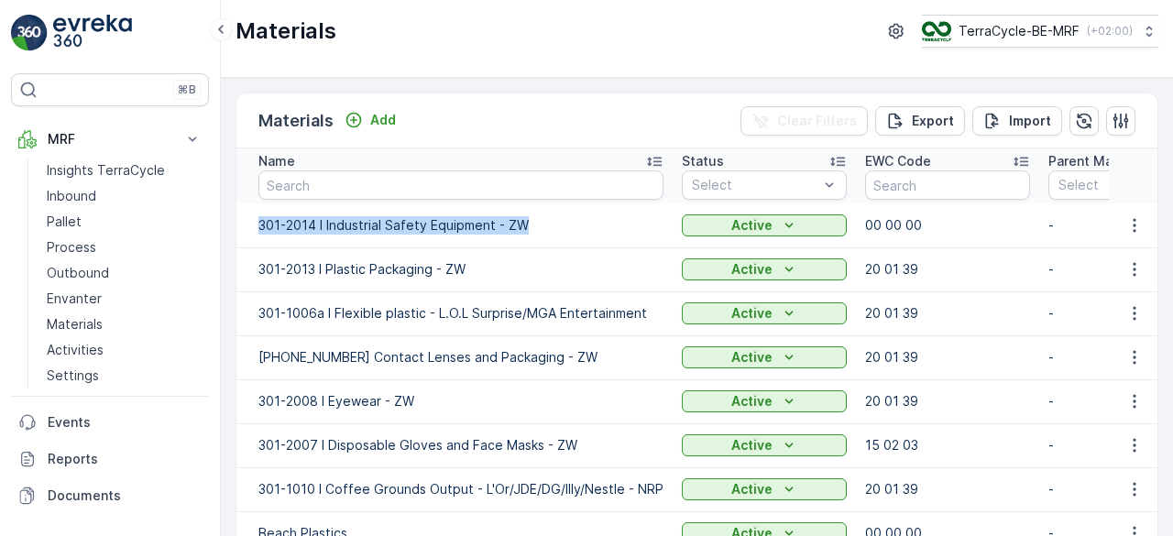
drag, startPoint x: 253, startPoint y: 223, endPoint x: 529, endPoint y: 232, distance: 276.1
click at [529, 232] on td "301-2014 I Industrial Safety Equipment - ZW" at bounding box center [455, 226] width 436 height 44
copy p "301-2014 I Industrial Safety Equipment - ZW"
click at [93, 215] on link "Pallet" at bounding box center [124, 222] width 170 height 26
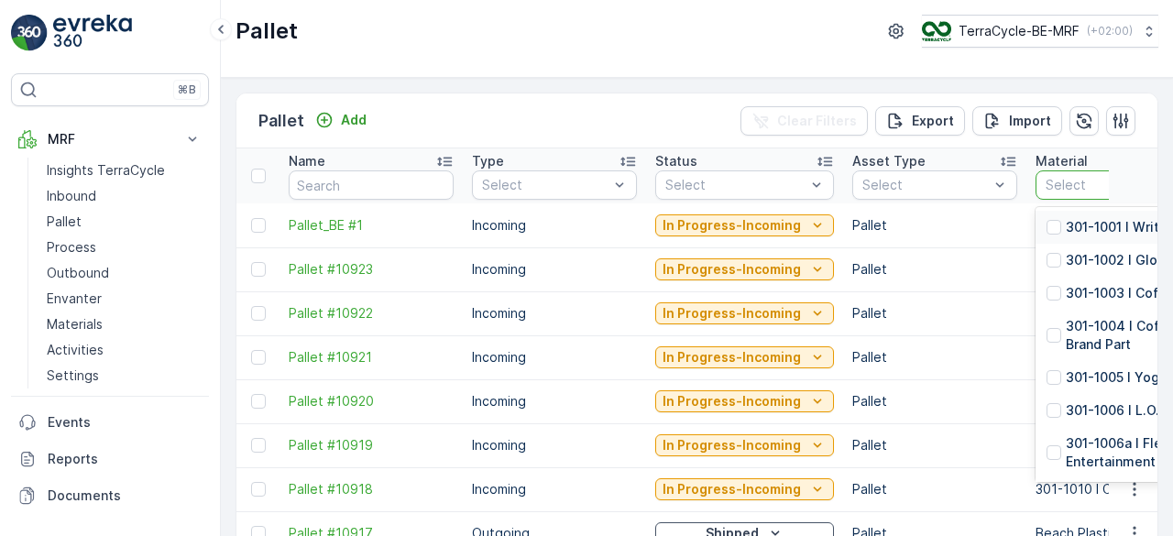
type input "301-2014 I Industrial Safety Equipment - ZW"
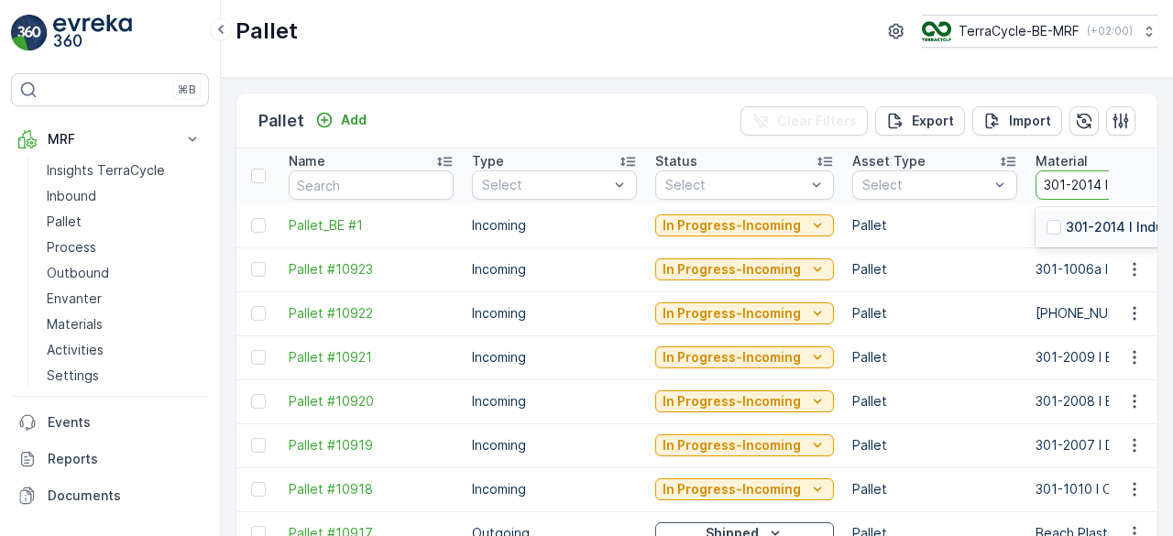
scroll to position [0, 152]
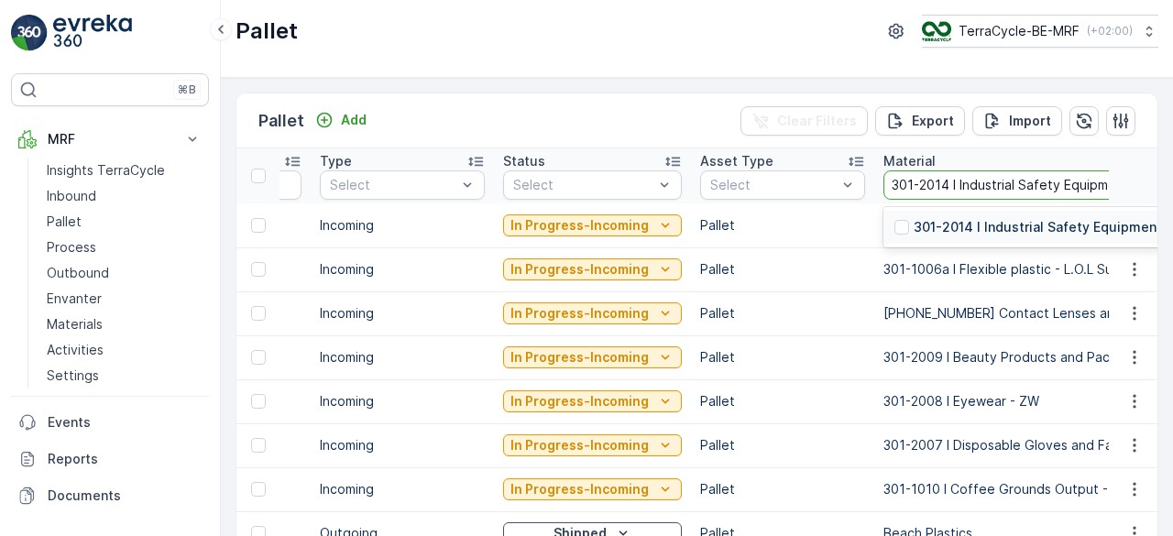
click at [970, 222] on p "301-2014 I Industrial Safety Equipment - ZW" at bounding box center [1055, 227] width 283 height 18
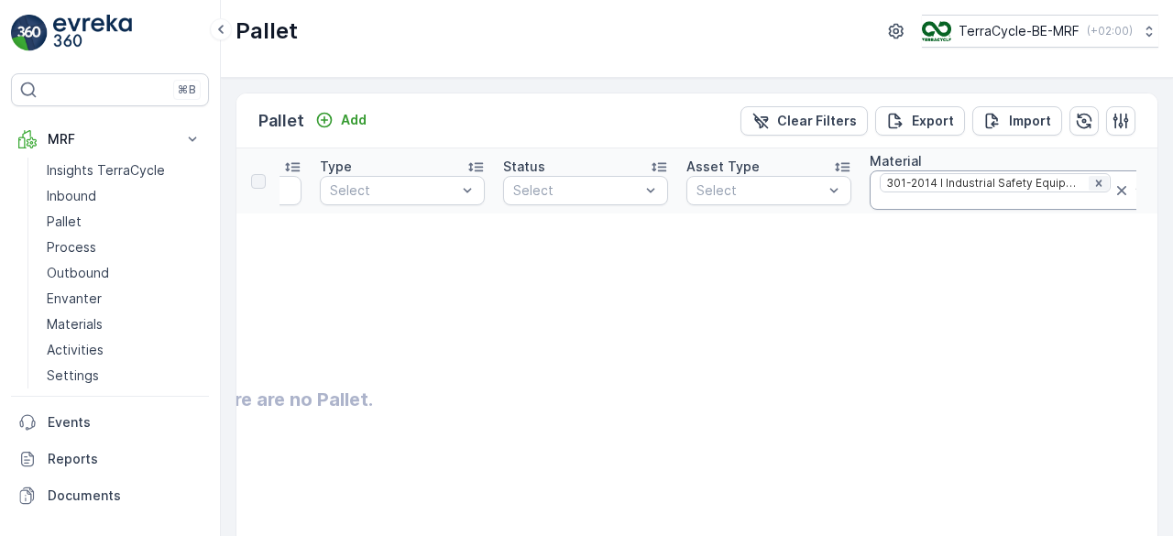
click at [1095, 181] on icon "Remove 301-2014 I Industrial Safety Equipment - ZW" at bounding box center [1098, 183] width 6 height 6
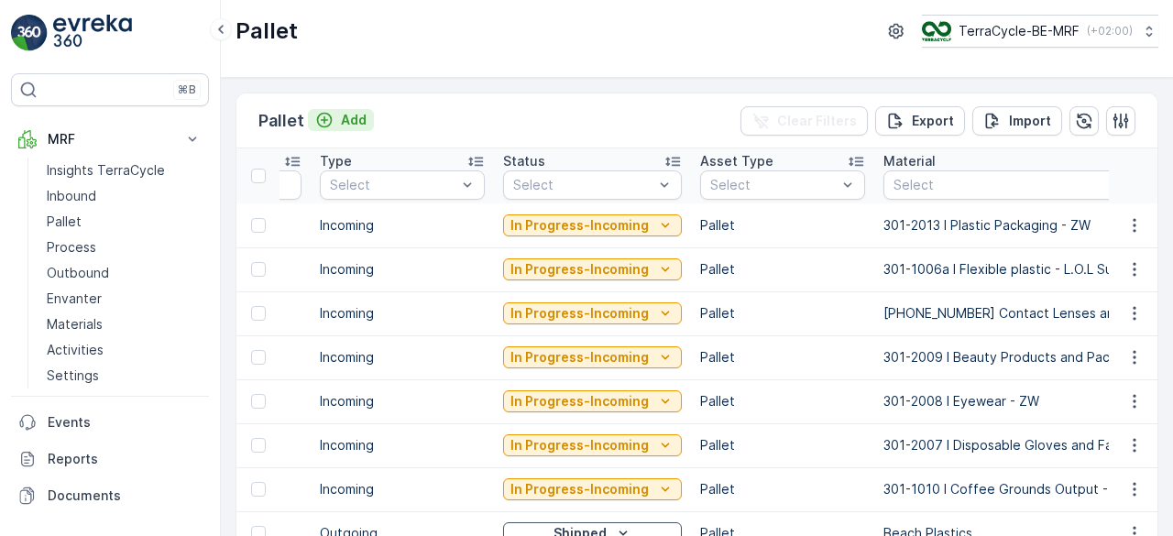
click at [348, 124] on p "Add" at bounding box center [354, 120] width 26 height 18
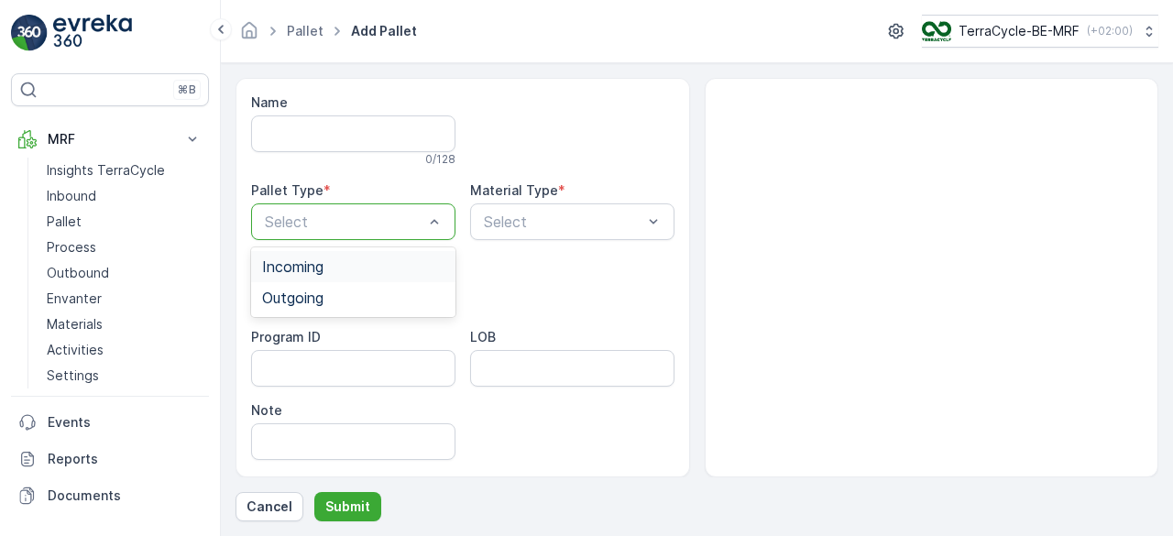
click at [319, 259] on span "Incoming" at bounding box center [292, 267] width 61 height 17
click at [565, 199] on div "Material Type * Select" at bounding box center [572, 211] width 204 height 59
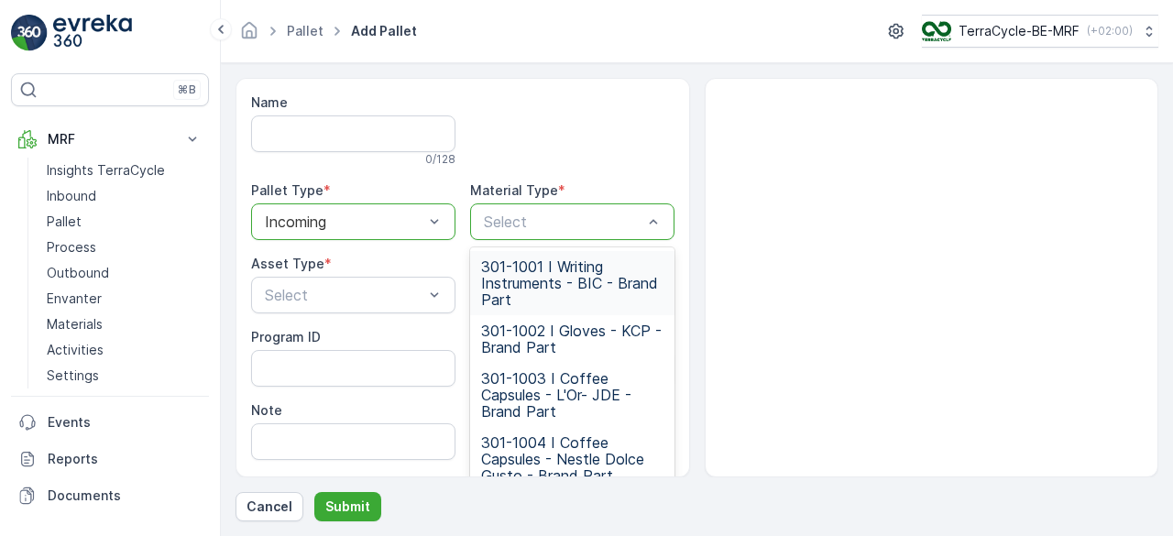
type input "301-2014 I Industrial Safety Equipment - ZW"
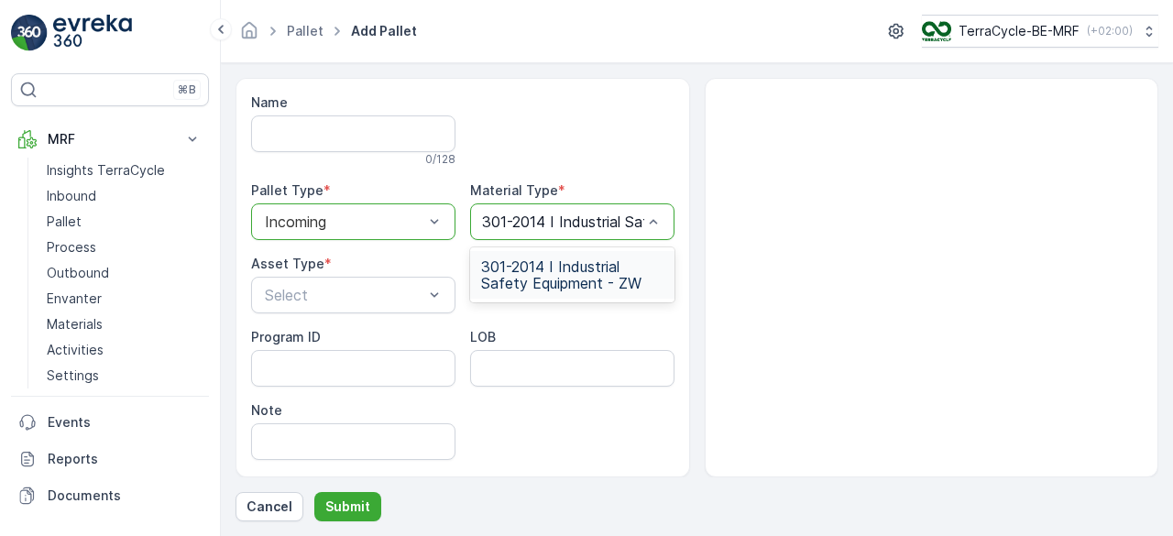
scroll to position [0, 147]
click at [523, 276] on span "301-2014 I Industrial Safety Equipment - ZW" at bounding box center [572, 275] width 182 height 33
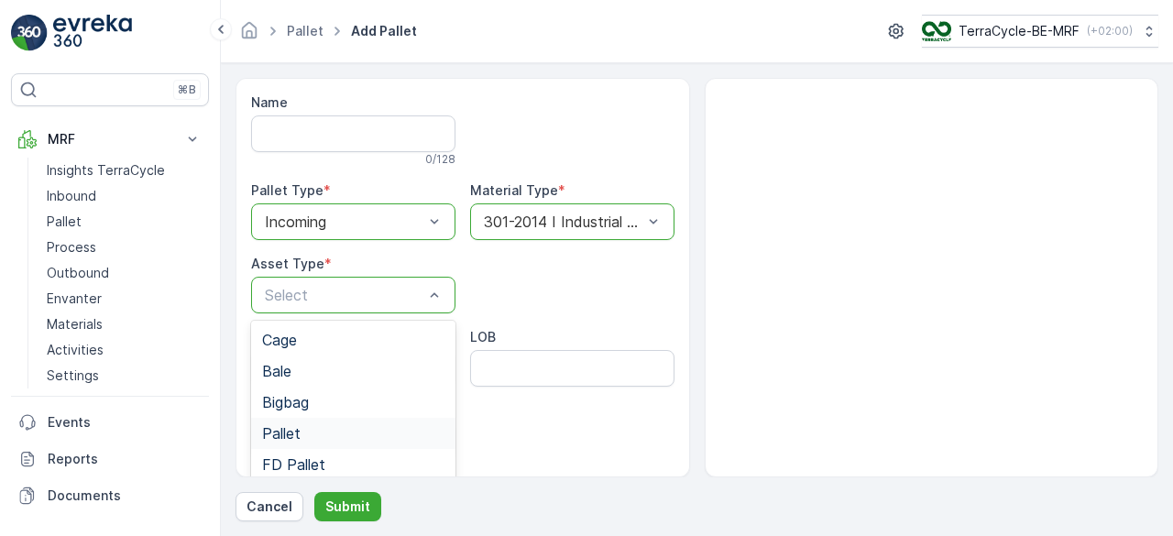
click at [282, 426] on span "Pallet" at bounding box center [281, 433] width 39 height 17
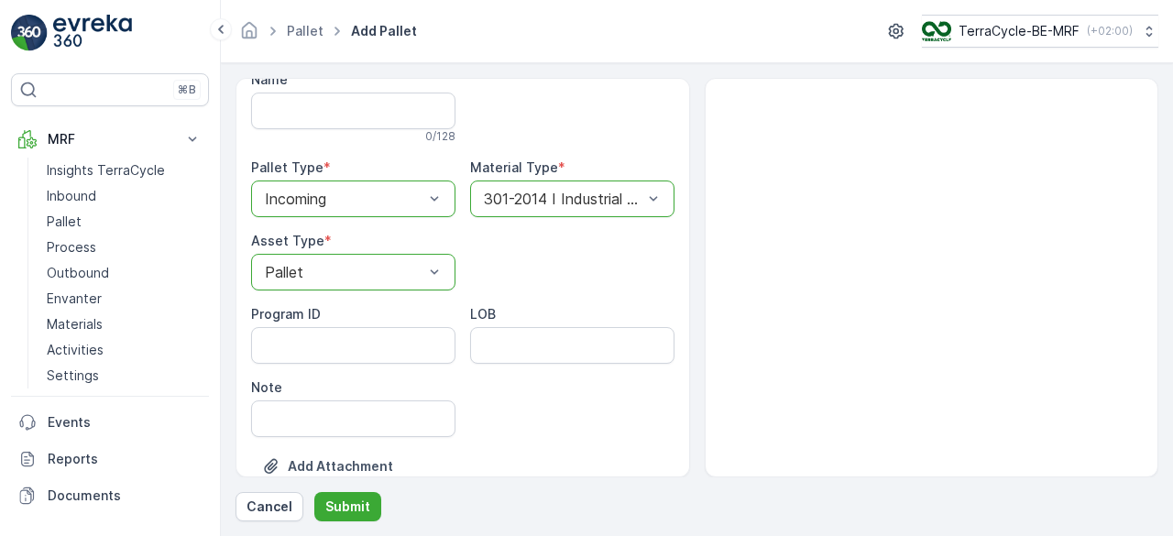
scroll to position [62, 0]
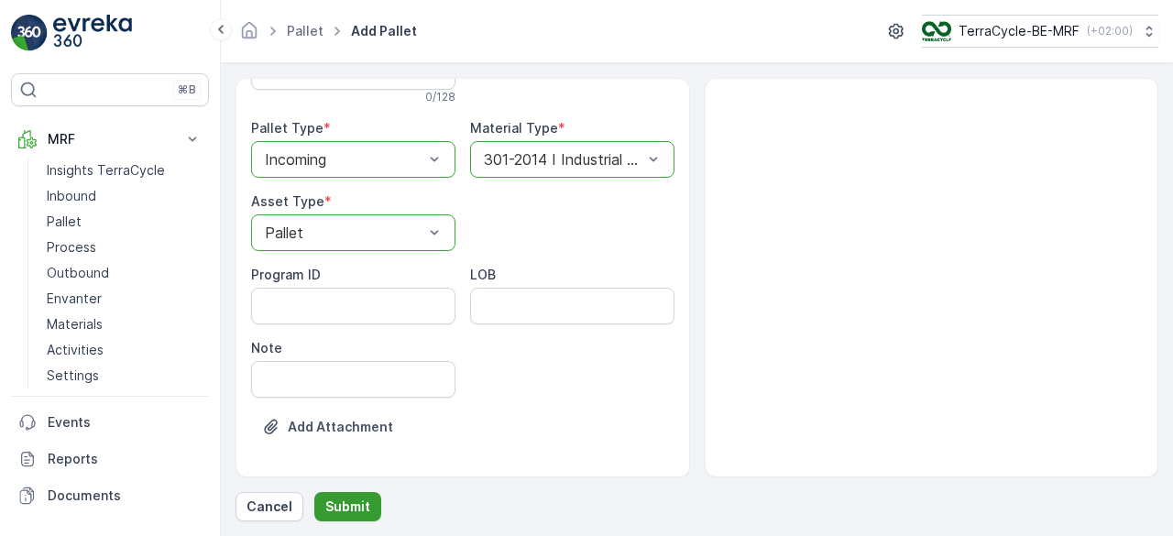
click at [356, 514] on p "Submit" at bounding box center [347, 507] width 45 height 18
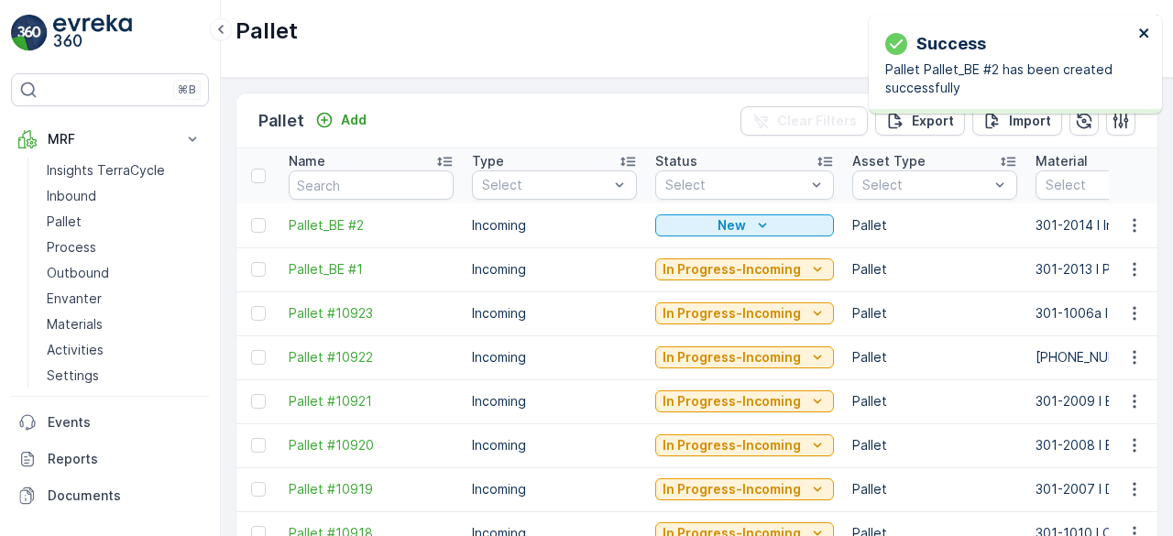
click at [1148, 31] on icon "close" at bounding box center [1145, 33] width 13 height 15
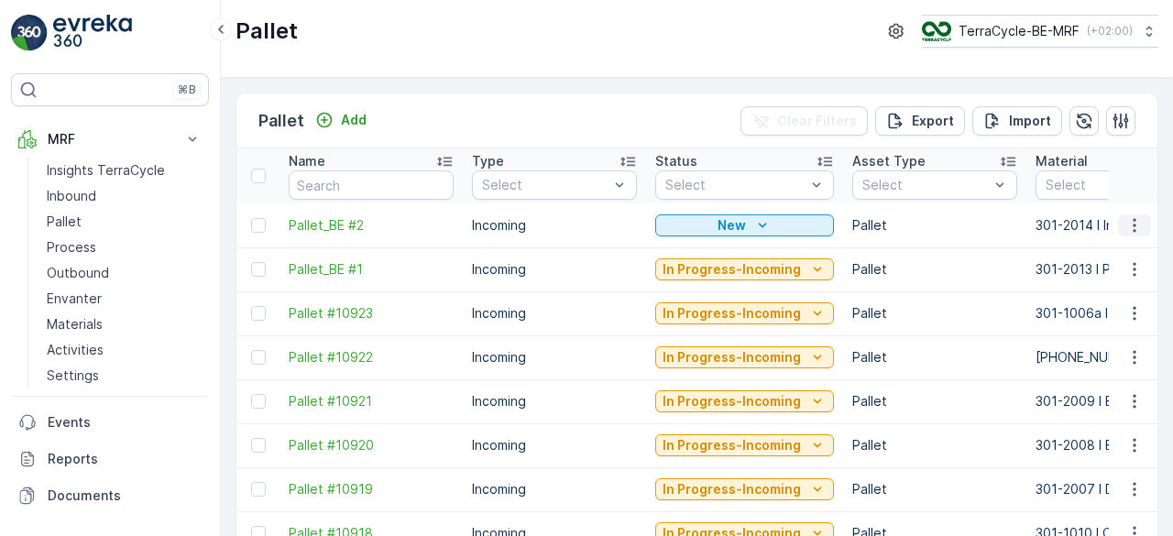
click at [1127, 225] on icon "button" at bounding box center [1135, 225] width 18 height 18
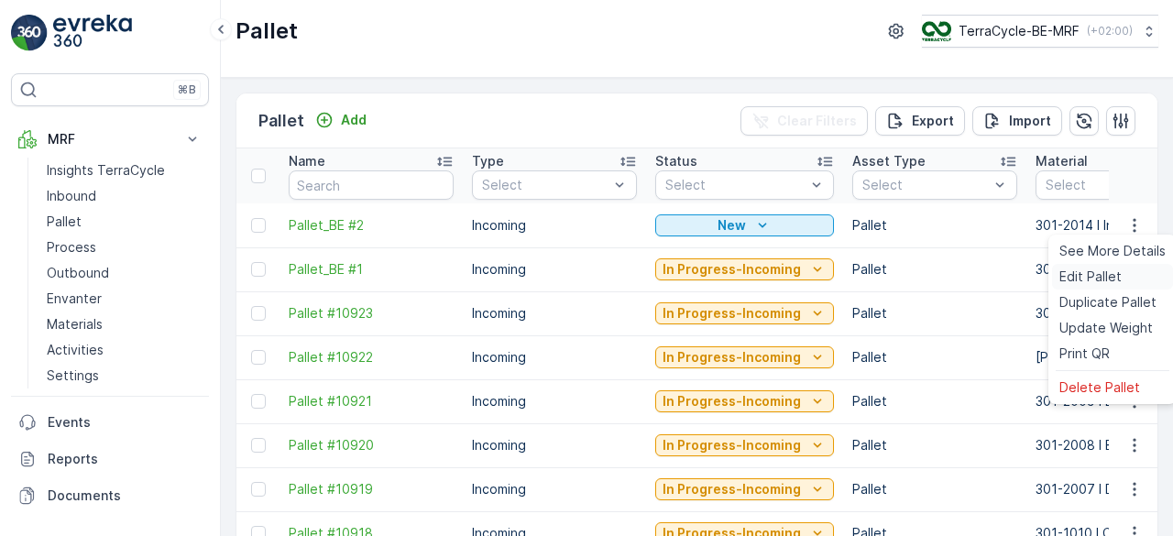
click at [1084, 283] on span "Edit Pallet" at bounding box center [1091, 277] width 62 height 18
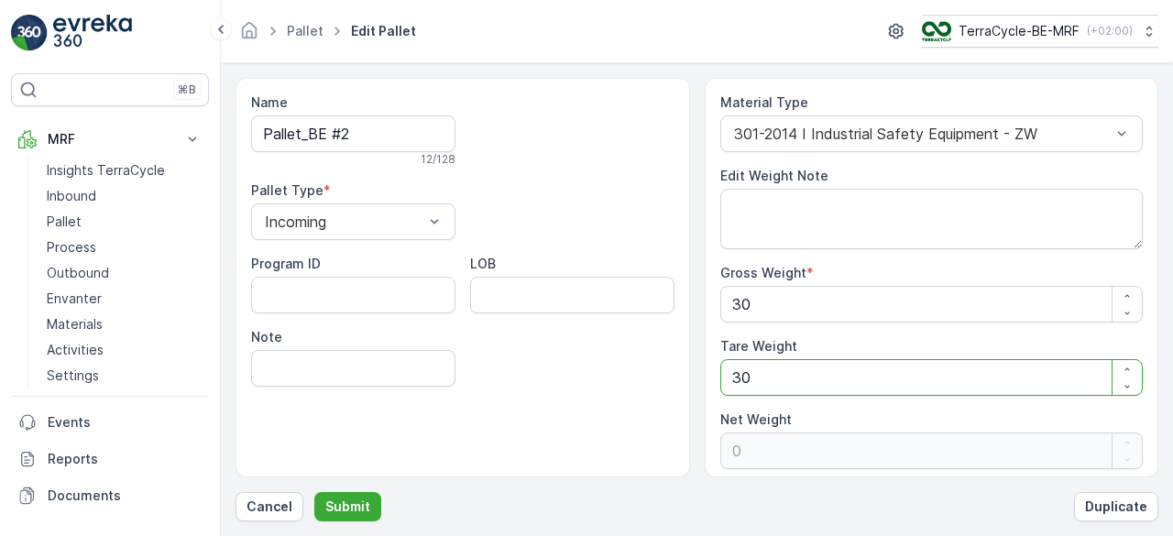
drag, startPoint x: 758, startPoint y: 371, endPoint x: 682, endPoint y: 371, distance: 76.1
click at [689, 380] on div "Name Pallet_BE #2 12 / 128 Pallet Type * Incoming Program ID LOB Note Material …" at bounding box center [697, 278] width 923 height 400
type Weight "0"
type Weight "30"
type Weight "0"
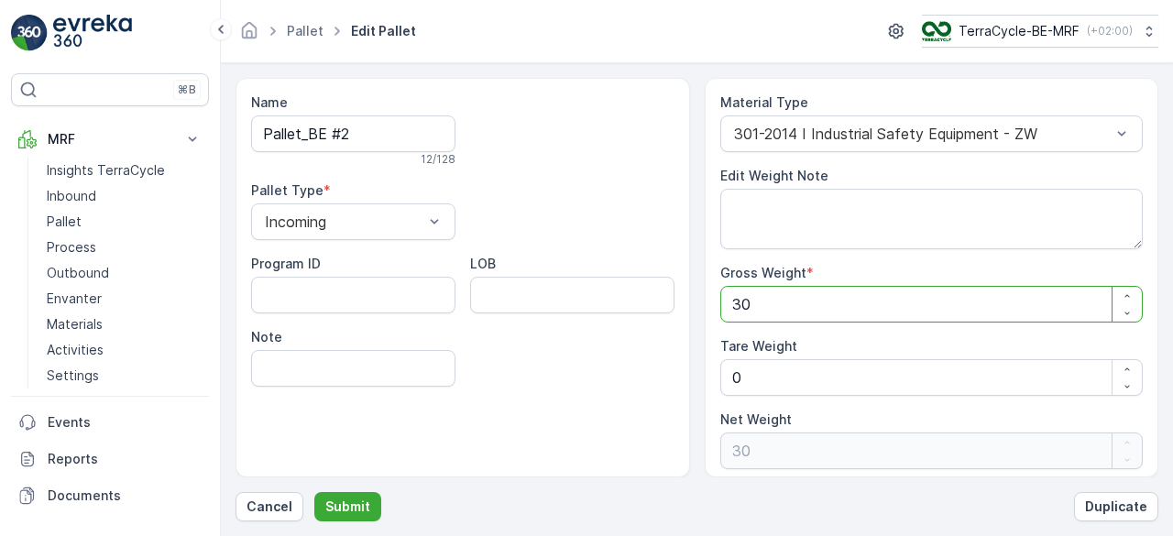
click at [796, 300] on Weight "30" at bounding box center [933, 304] width 424 height 37
drag, startPoint x: 765, startPoint y: 304, endPoint x: 648, endPoint y: 326, distance: 119.4
click at [686, 307] on div "Name Pallet_BE #2 12 / 128 Pallet Type * Incoming Program ID LOB Note Material …" at bounding box center [697, 278] width 923 height 400
type Weight "8"
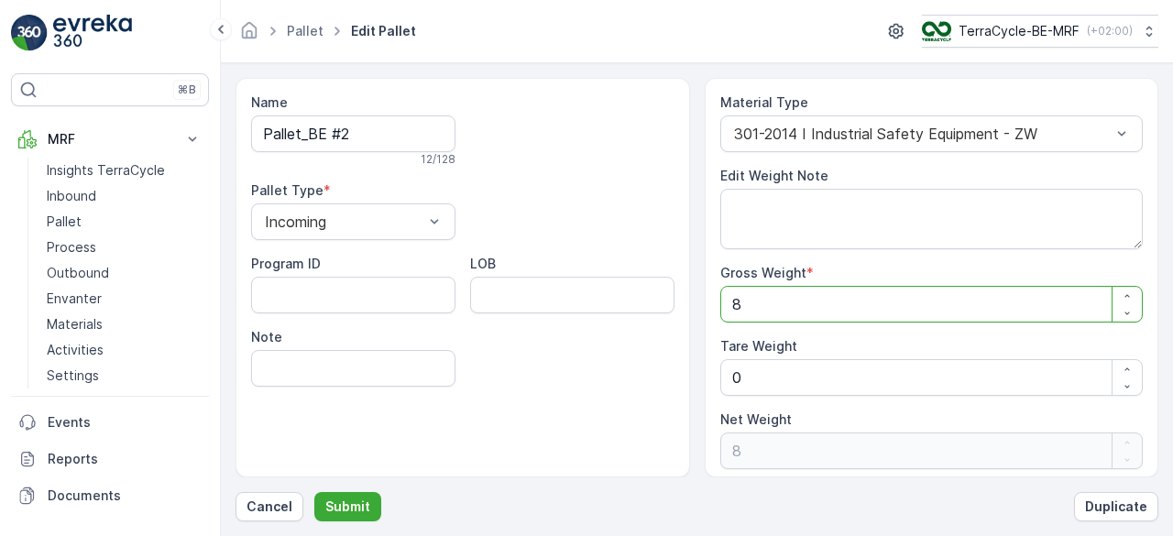
type Weight "85"
type Weight "85.1"
type Weight "85.15"
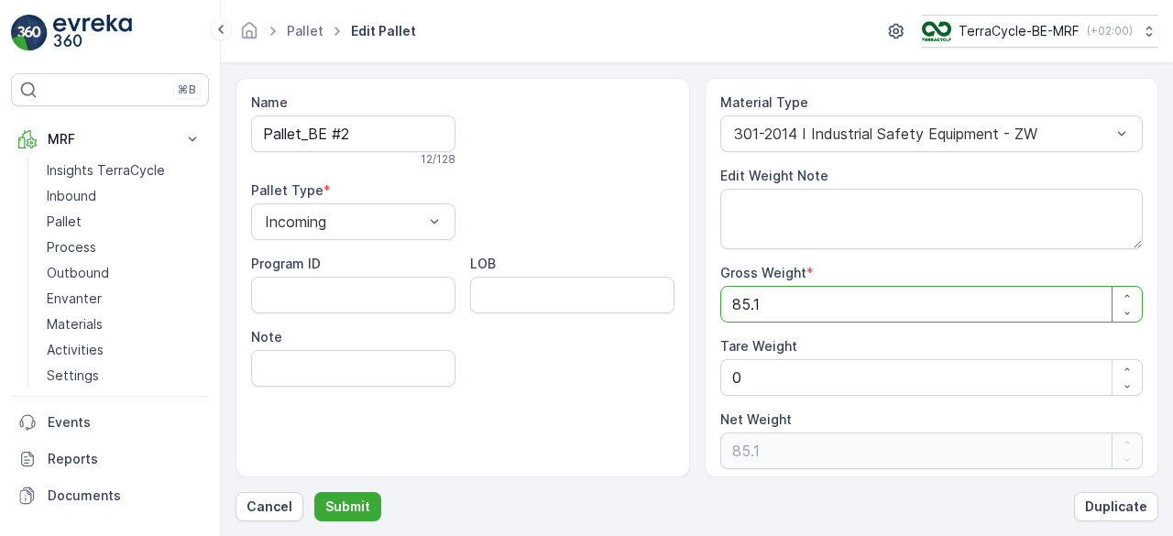
type Weight "85.15"
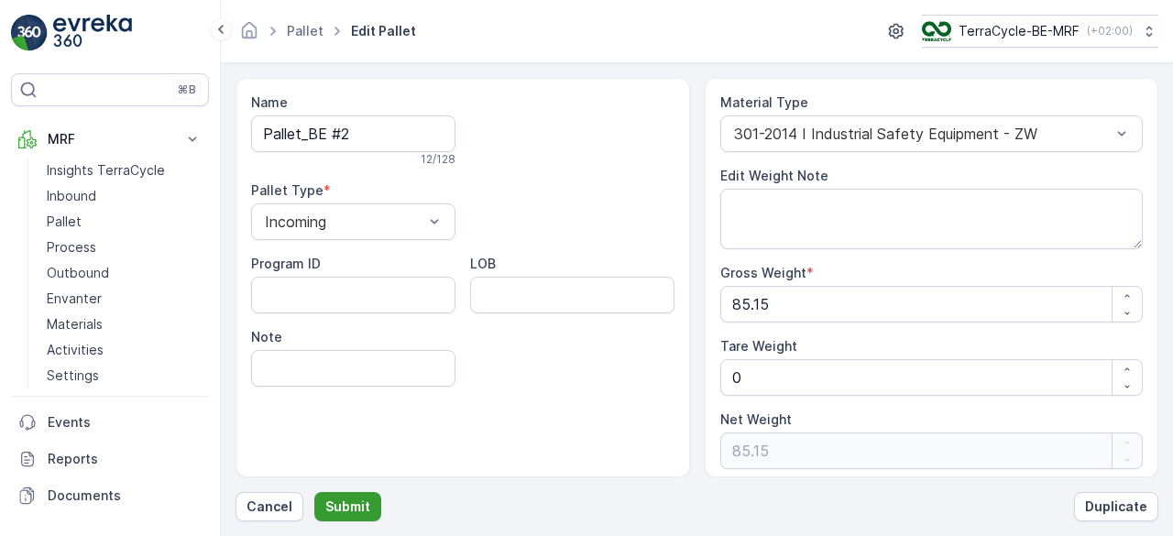
click at [347, 501] on p "Submit" at bounding box center [347, 507] width 45 height 18
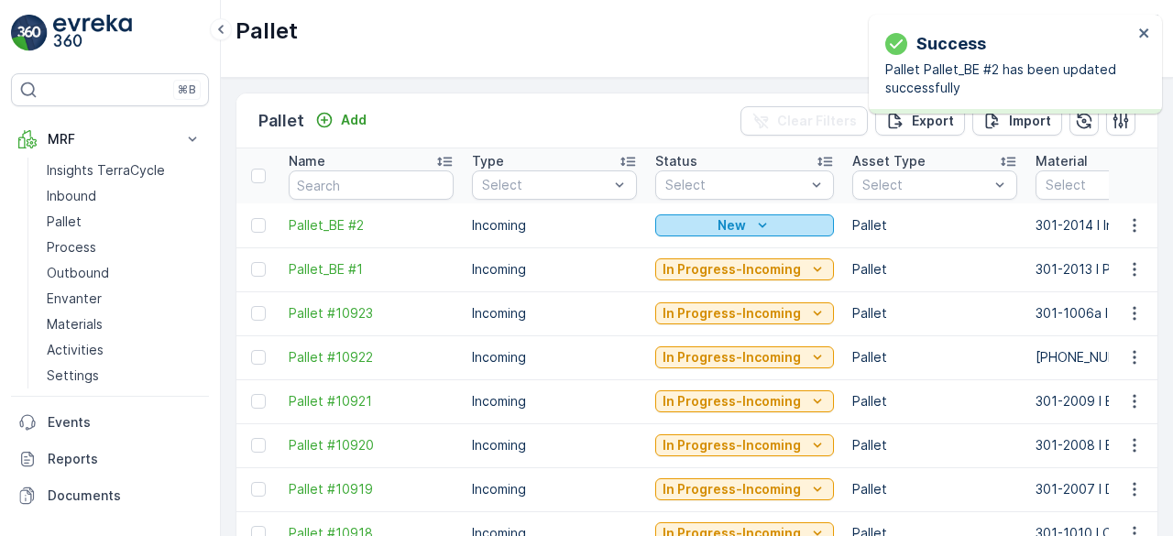
click at [732, 225] on p "New" at bounding box center [732, 225] width 28 height 18
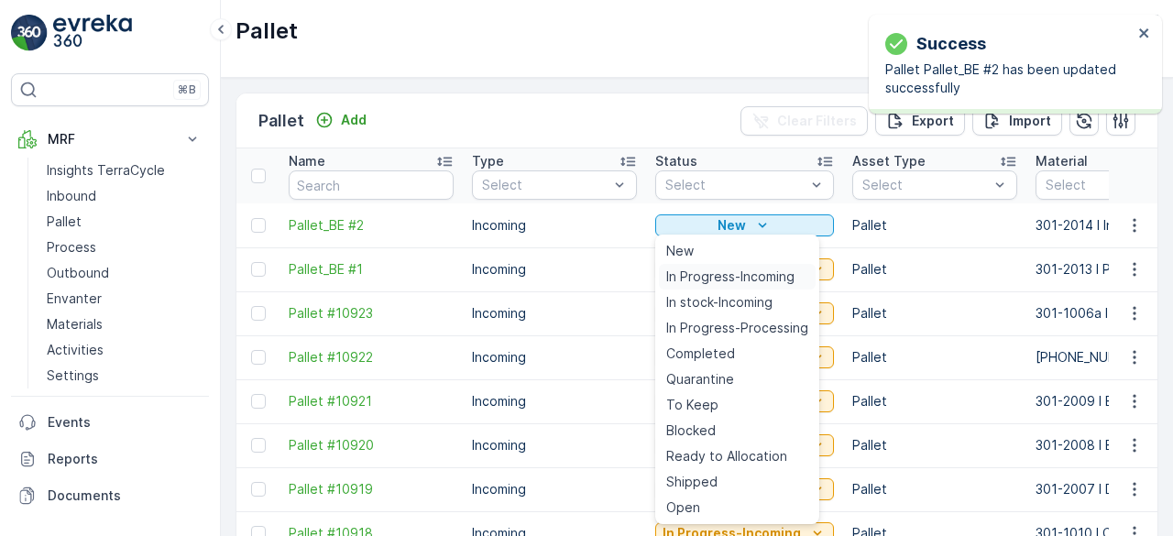
click at [729, 272] on span "In Progress-Incoming" at bounding box center [730, 277] width 128 height 18
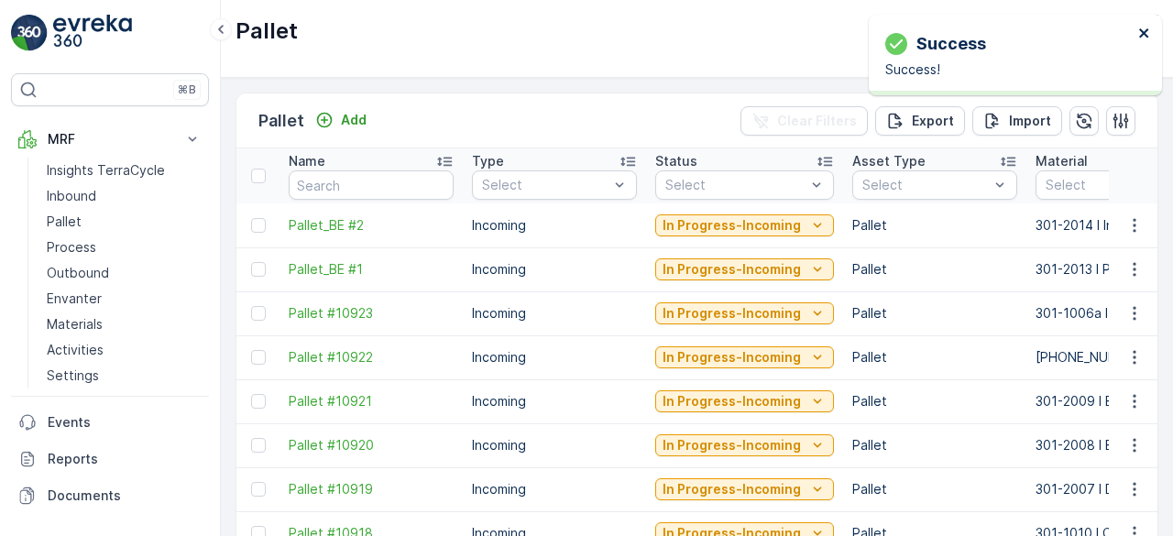
click at [1147, 29] on icon "close" at bounding box center [1143, 32] width 9 height 9
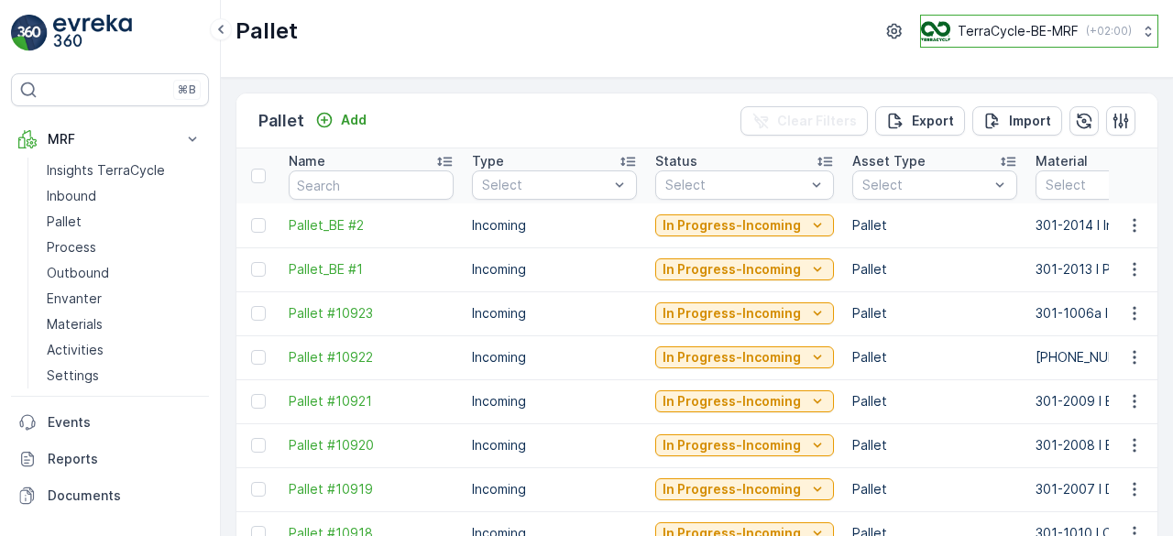
click at [1001, 27] on p "TerraCycle-BE-MRF" at bounding box center [1018, 31] width 121 height 18
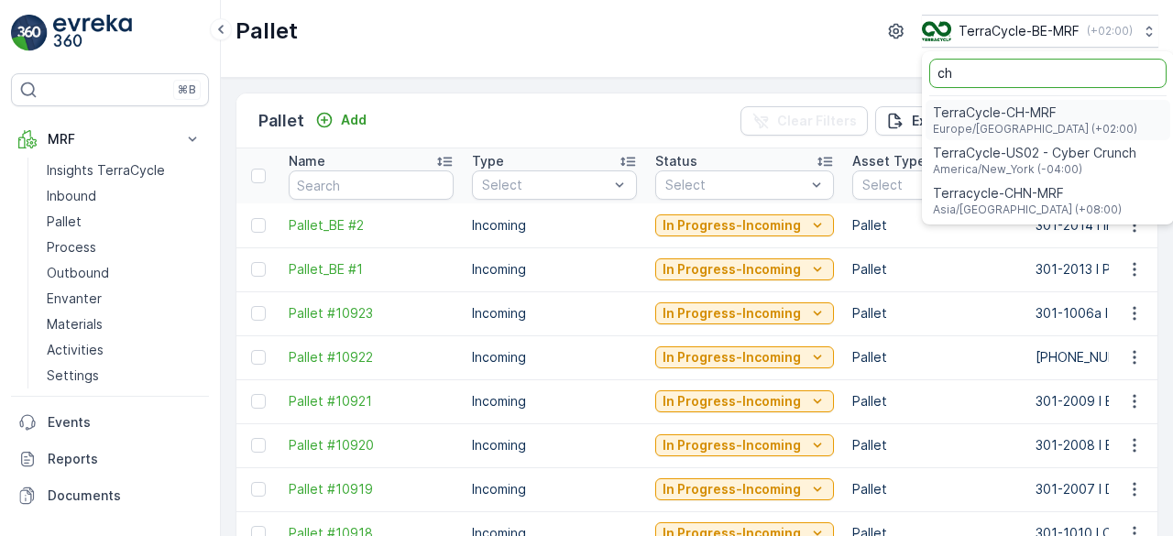
type input "ch"
click at [1027, 130] on span "Europe/[GEOGRAPHIC_DATA] (+02:00)" at bounding box center [1035, 129] width 204 height 15
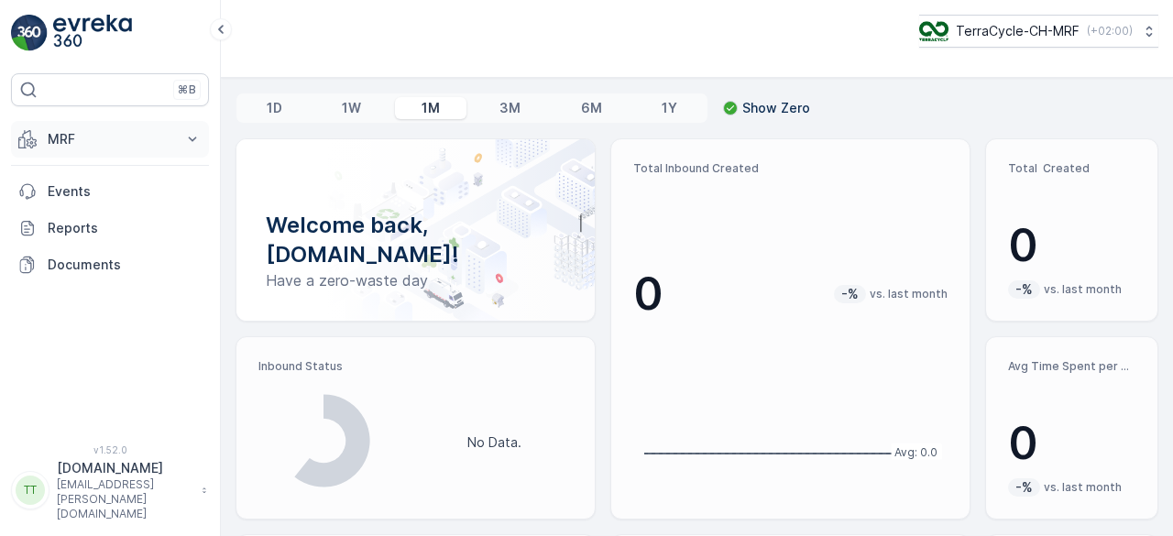
click at [62, 126] on button "MRF" at bounding box center [110, 139] width 198 height 37
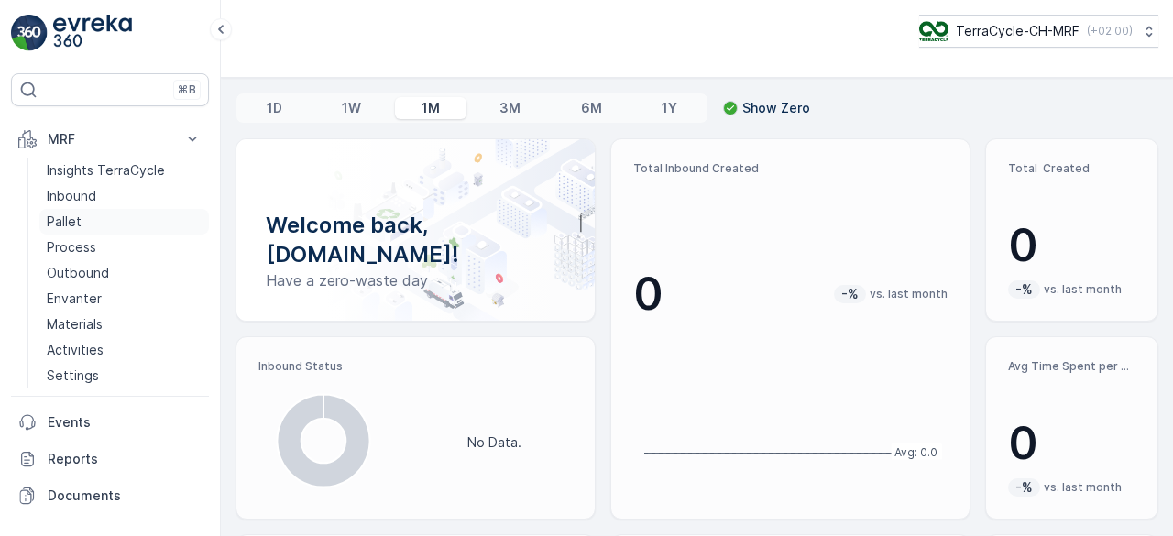
click at [84, 216] on link "Pallet" at bounding box center [124, 222] width 170 height 26
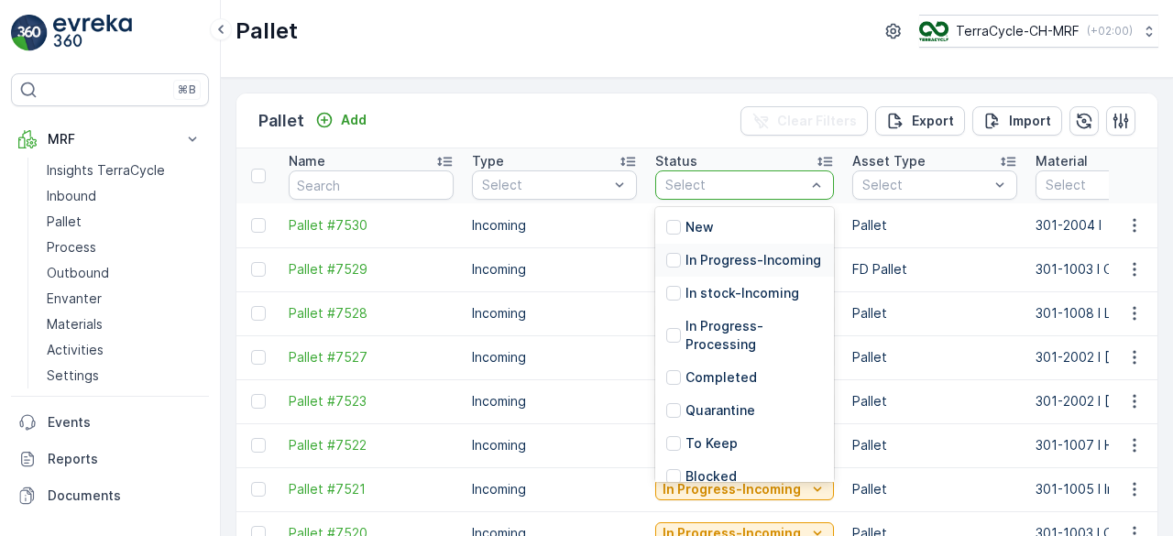
click at [746, 270] on p "In Progress-Incoming" at bounding box center [754, 260] width 136 height 18
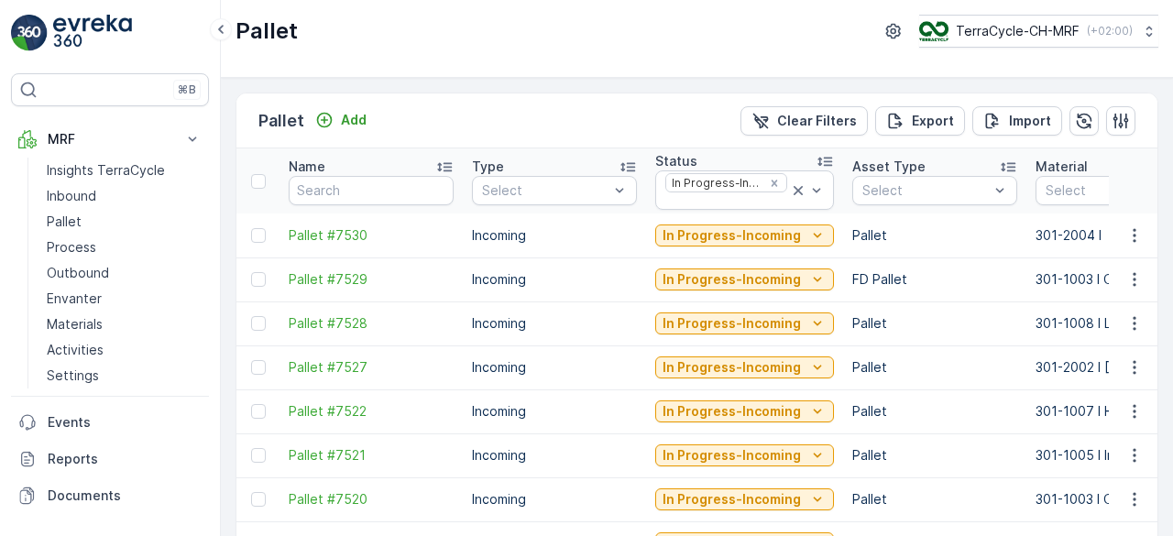
click at [941, 283] on p "FD Pallet" at bounding box center [935, 279] width 165 height 18
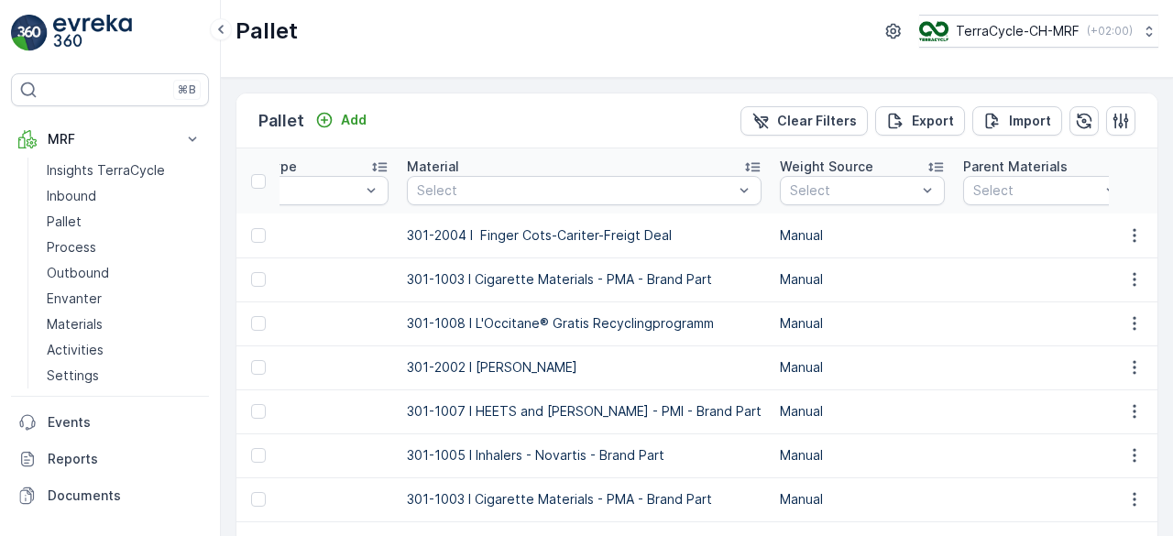
scroll to position [0, 660]
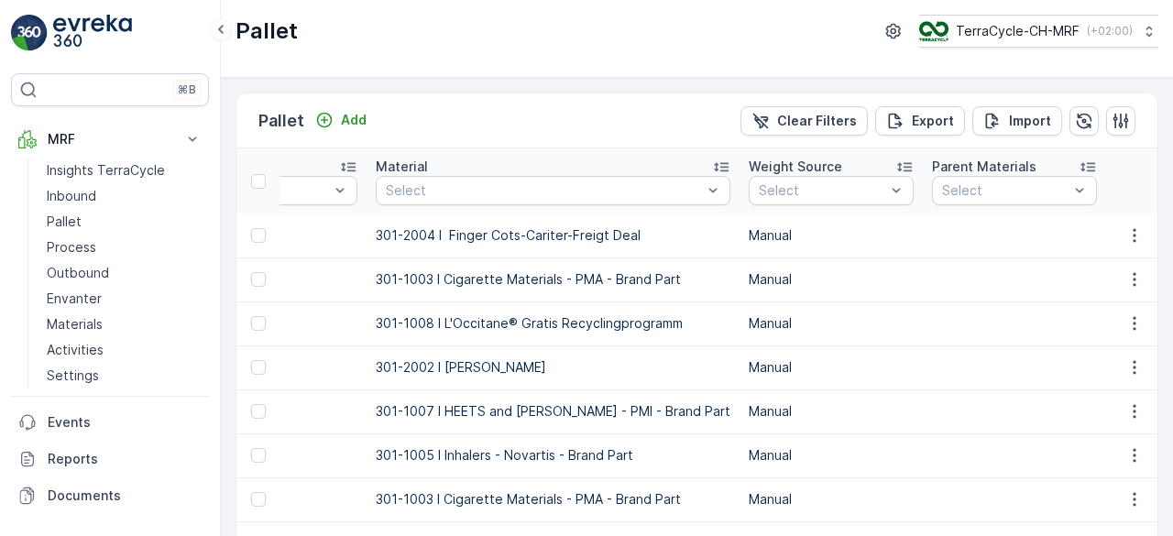
click at [712, 167] on icon at bounding box center [721, 167] width 18 height 18
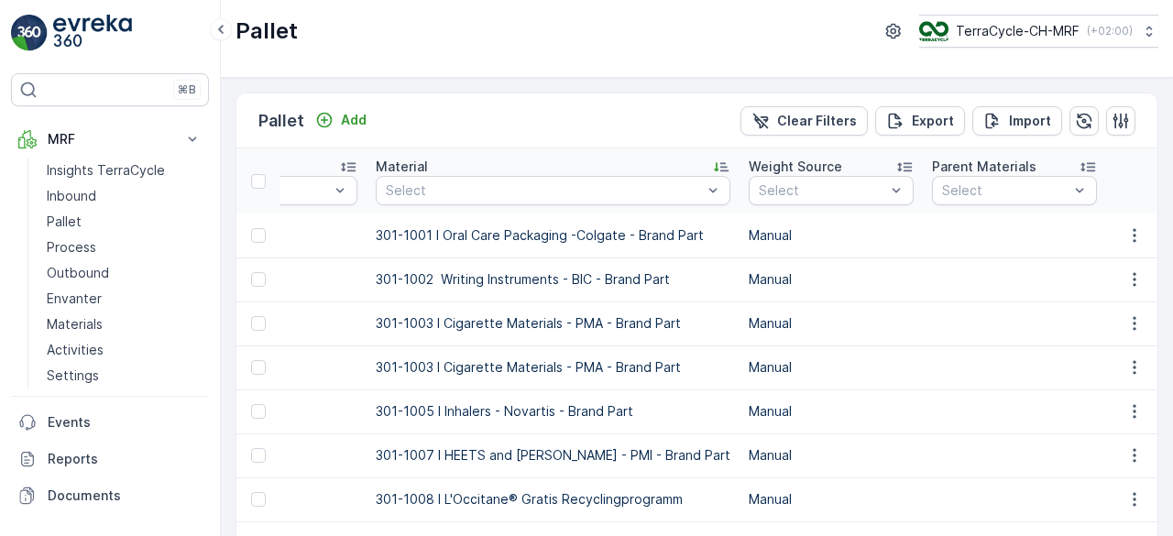
click at [850, 283] on p "Manual" at bounding box center [831, 279] width 165 height 18
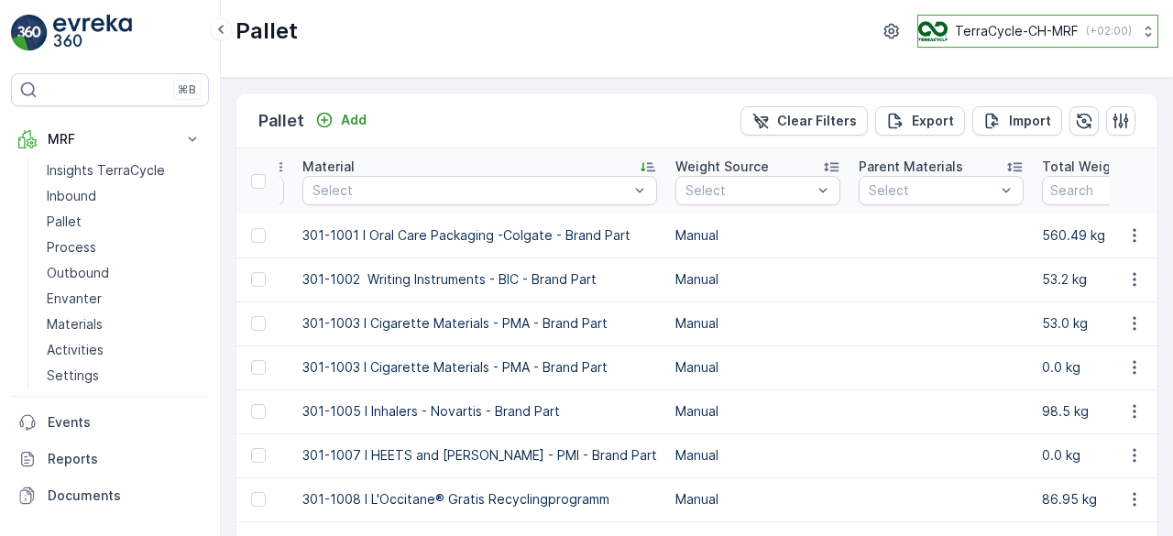
click at [992, 33] on p "TerraCycle-CH-MRF" at bounding box center [1017, 31] width 124 height 18
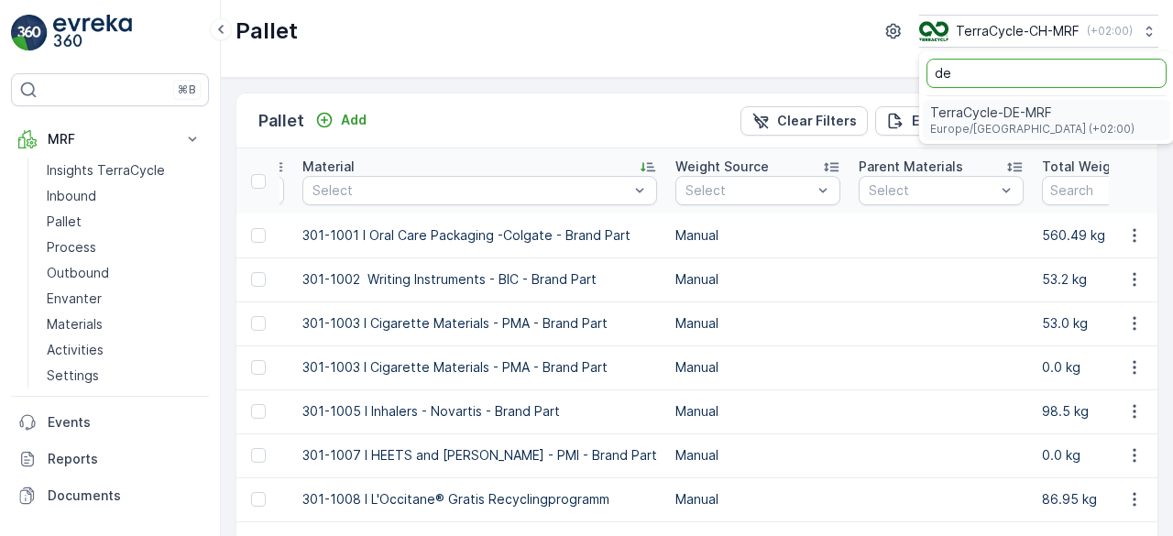
type input "de"
click at [1000, 117] on span "TerraCycle-DE-MRF" at bounding box center [1032, 113] width 204 height 18
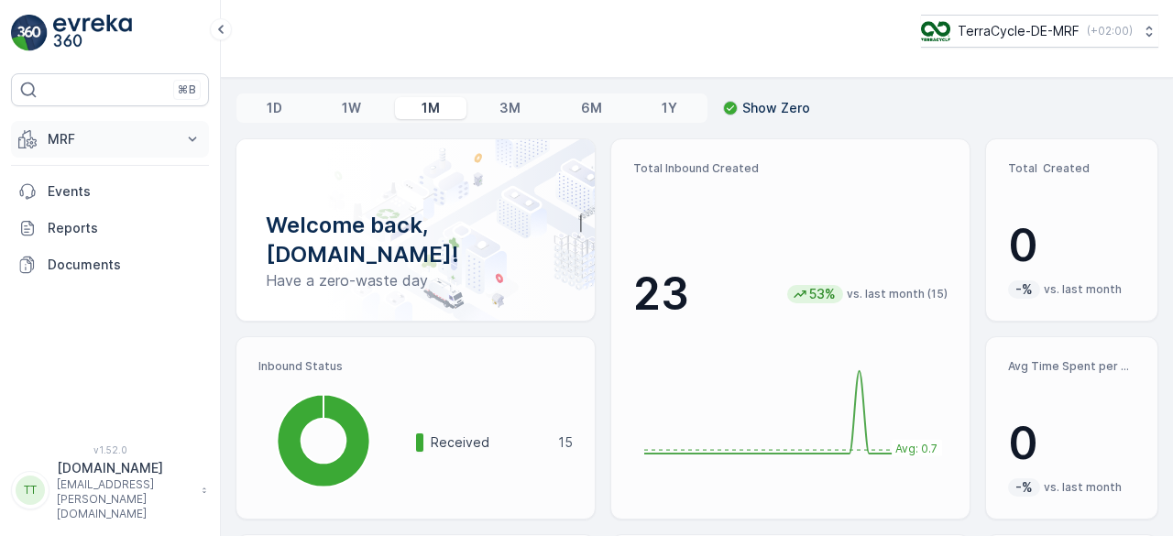
click at [52, 138] on p "MRF" at bounding box center [110, 139] width 125 height 18
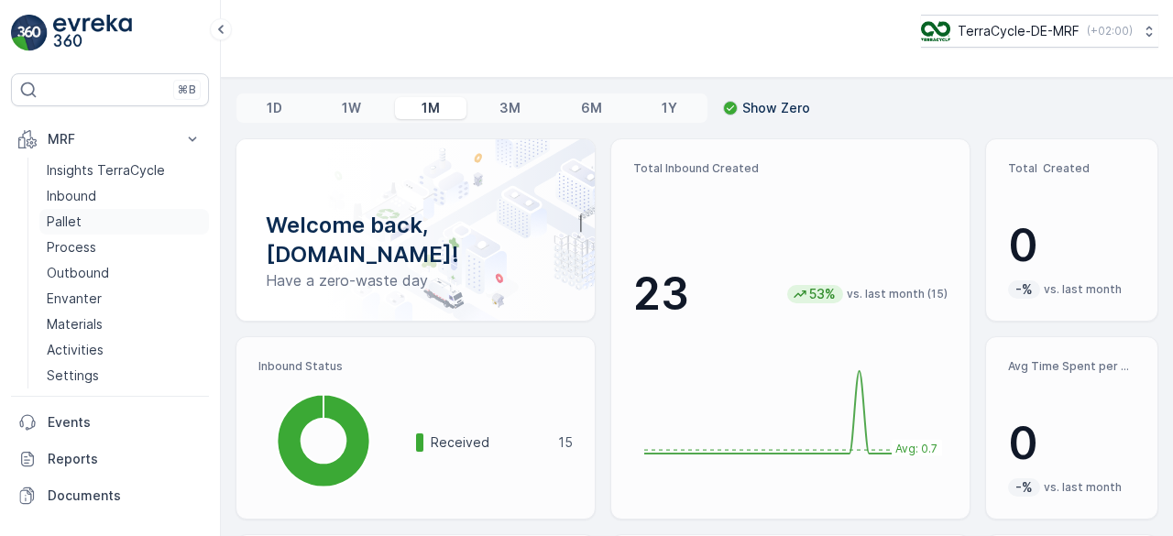
click at [77, 215] on p "Pallet" at bounding box center [64, 222] width 35 height 18
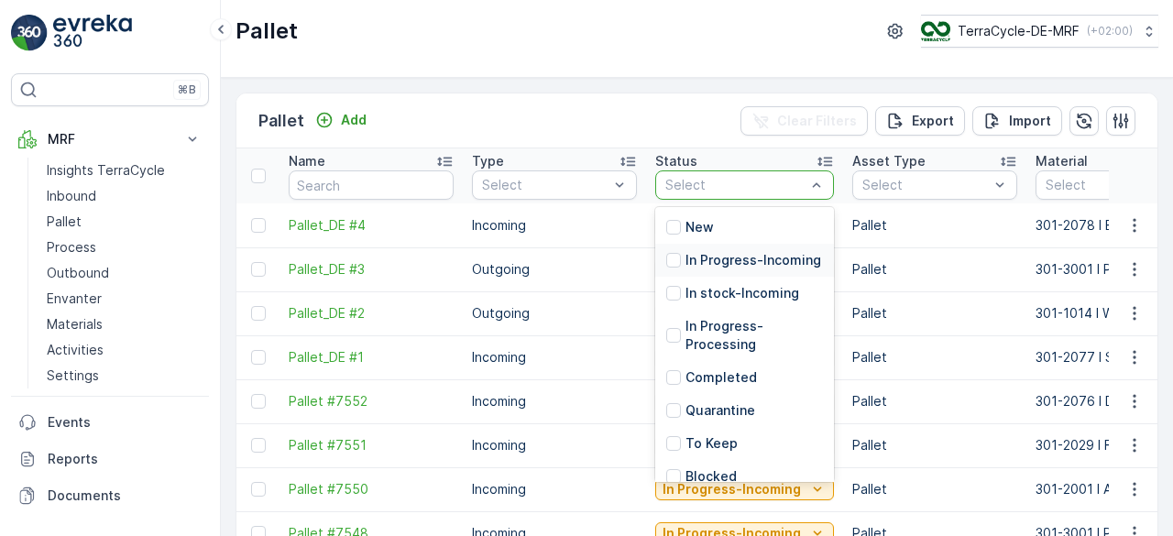
click at [714, 270] on p "In Progress-Incoming" at bounding box center [754, 260] width 136 height 18
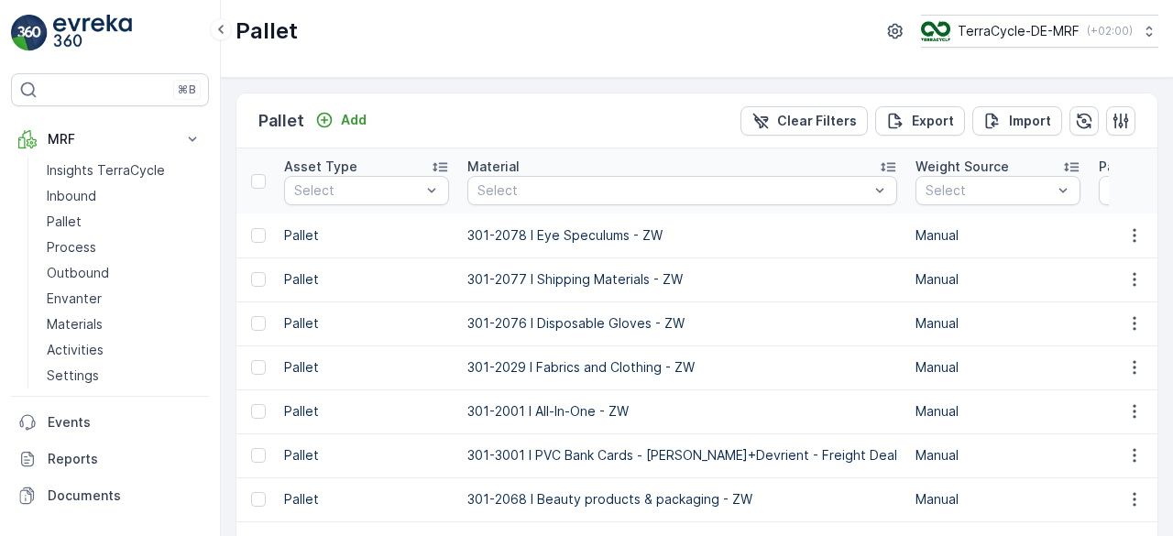
scroll to position [0, 623]
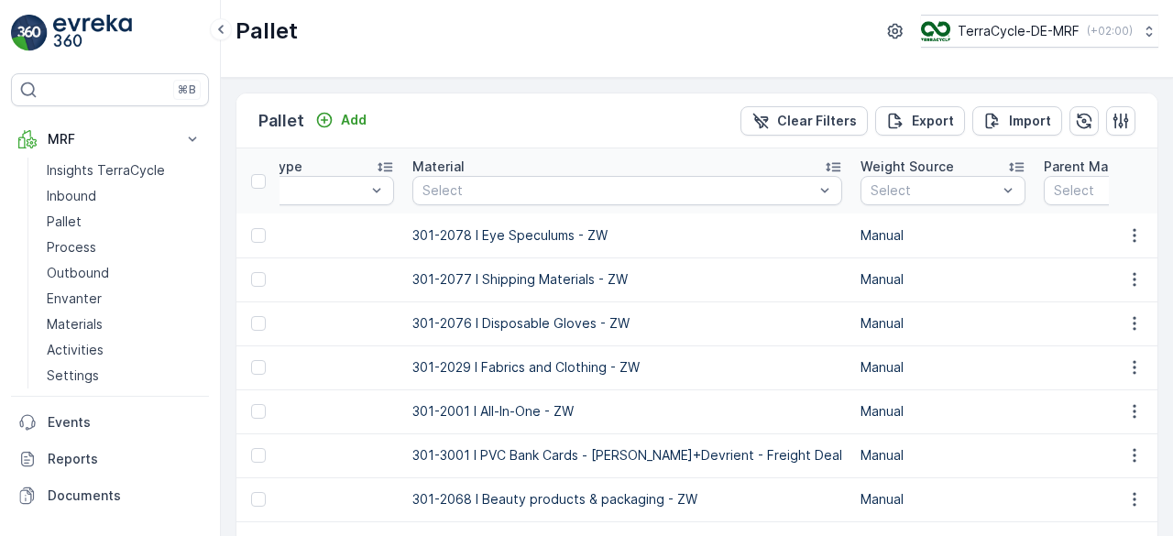
click at [824, 166] on icon at bounding box center [833, 167] width 18 height 18
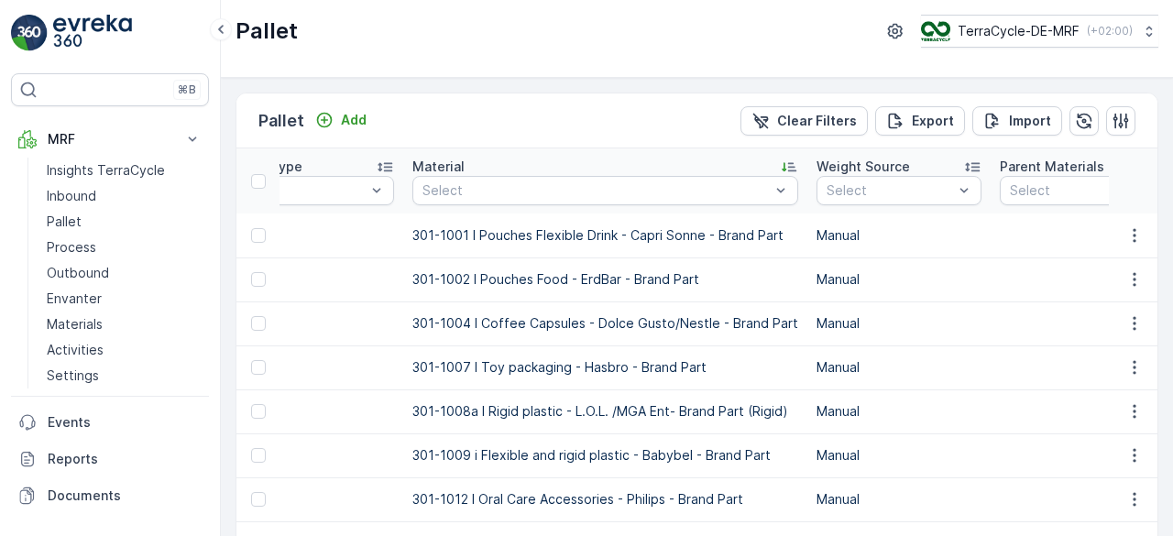
click at [834, 260] on td "Manual" at bounding box center [899, 280] width 183 height 44
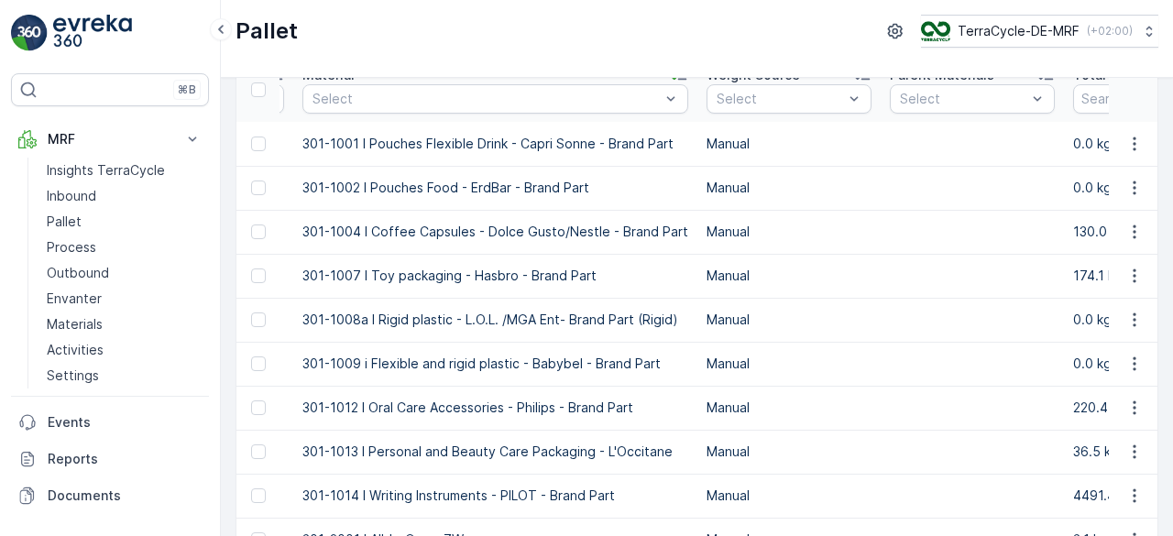
scroll to position [183, 0]
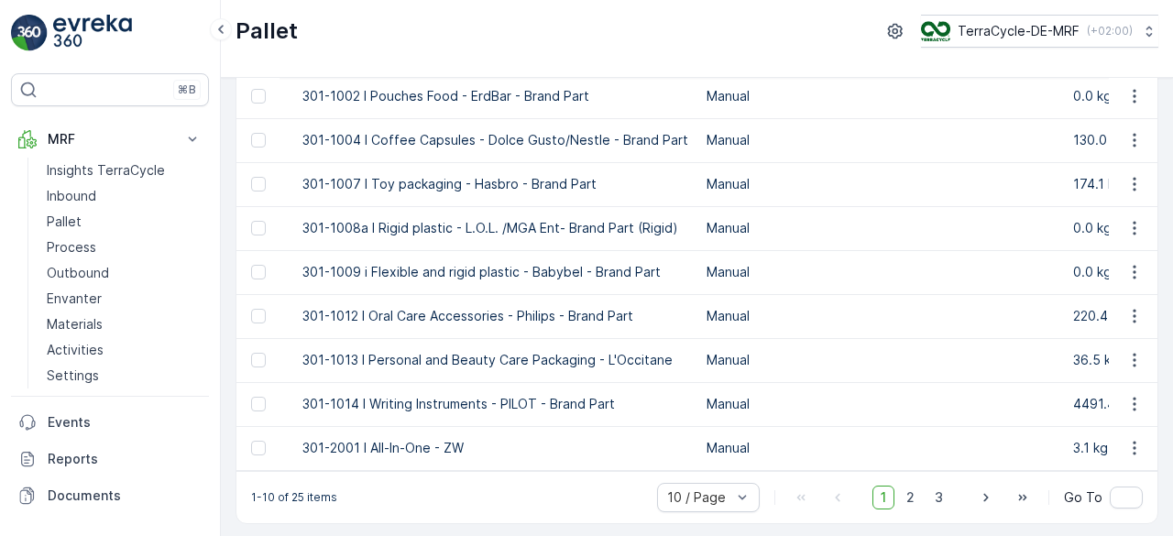
click at [1082, 401] on p "4491.43 kg" at bounding box center [1155, 404] width 165 height 18
drag, startPoint x: 1131, startPoint y: 397, endPoint x: 950, endPoint y: 415, distance: 182.4
click at [950, 415] on td at bounding box center [972, 404] width 183 height 44
click at [1130, 398] on icon "button" at bounding box center [1135, 404] width 18 height 18
click at [911, 501] on span "2" at bounding box center [910, 498] width 25 height 24
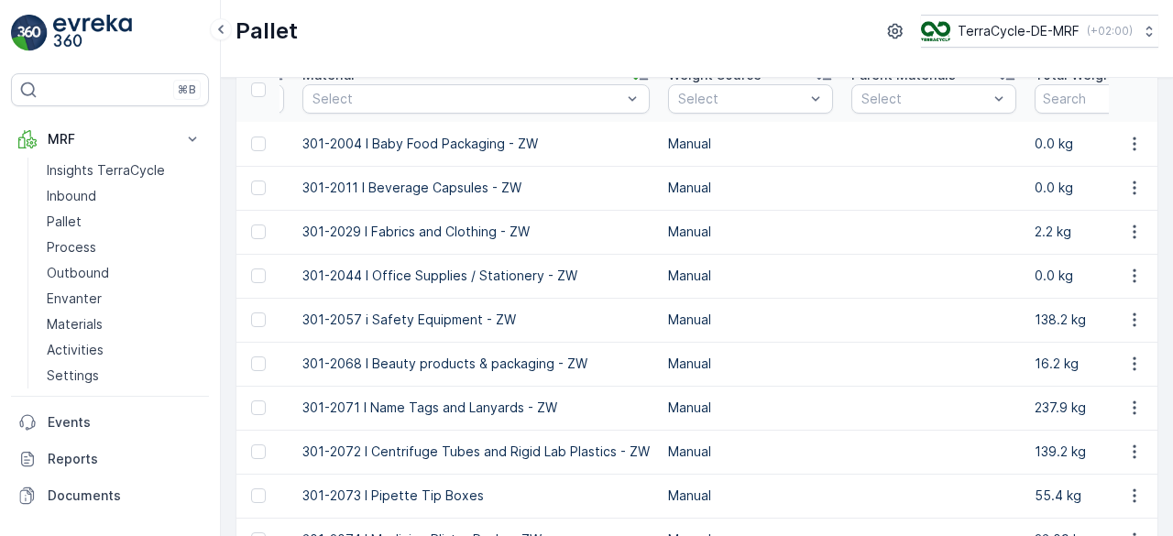
scroll to position [183, 0]
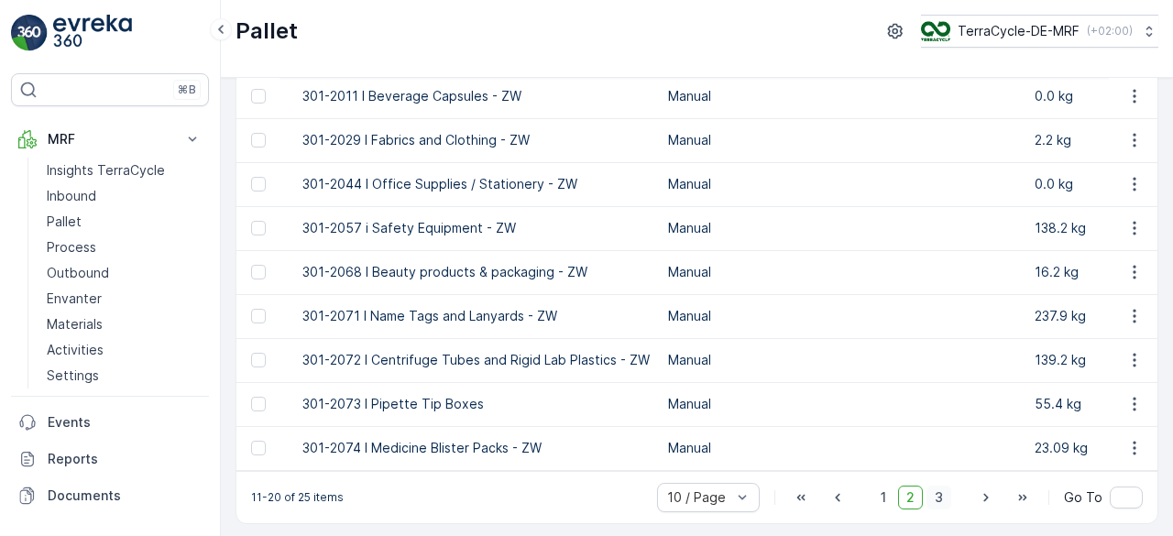
click at [940, 498] on span "3" at bounding box center [939, 498] width 25 height 24
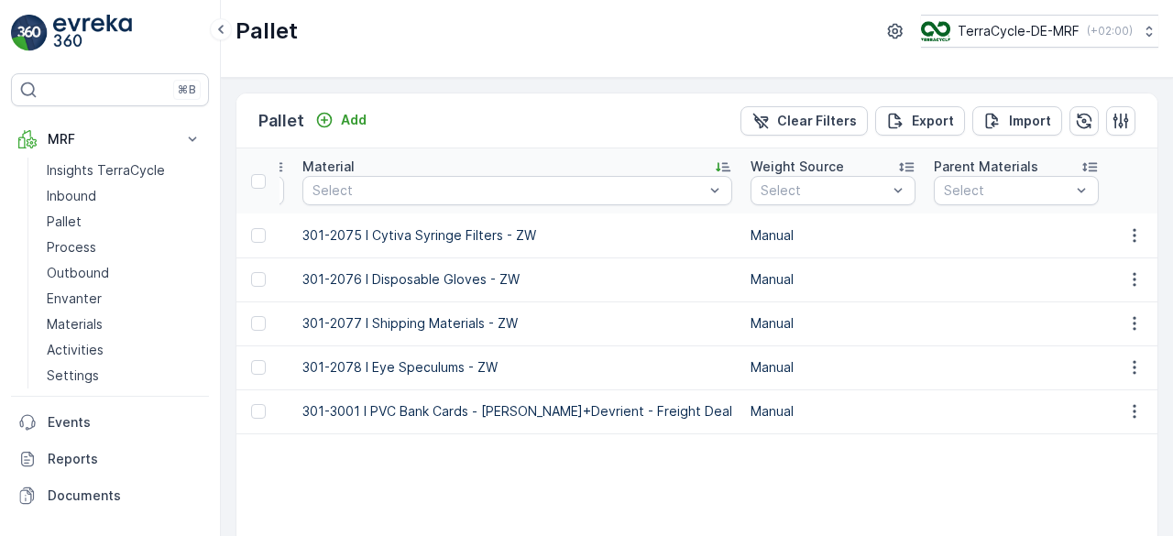
click at [1007, 21] on div "TerraCycle-DE-MRF ( +02:00 )" at bounding box center [1026, 31] width 212 height 20
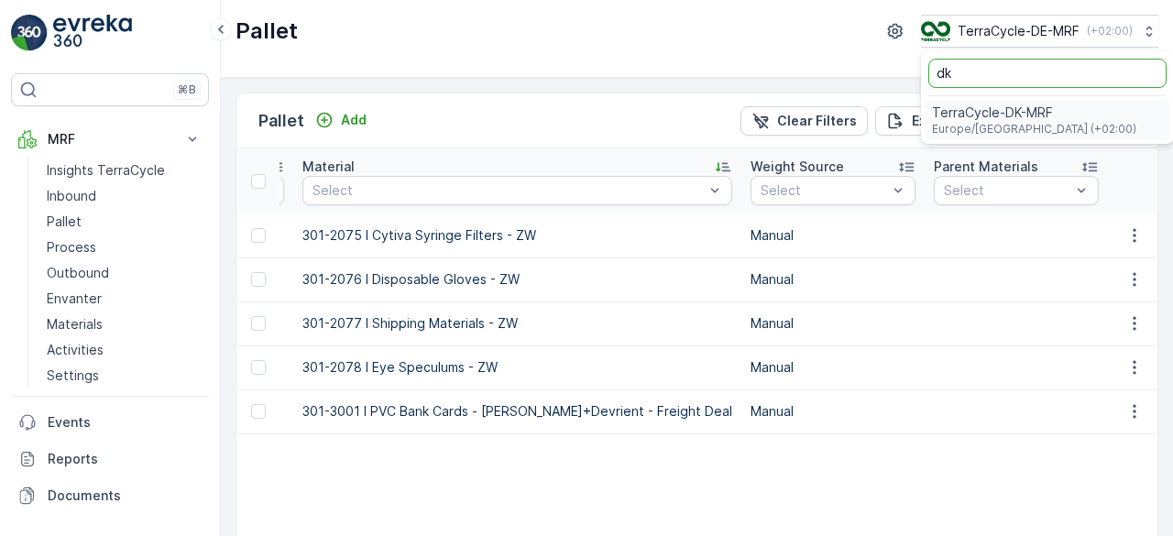
type input "dk"
click at [1015, 112] on span "TerraCycle-DK-MRF" at bounding box center [1034, 113] width 204 height 18
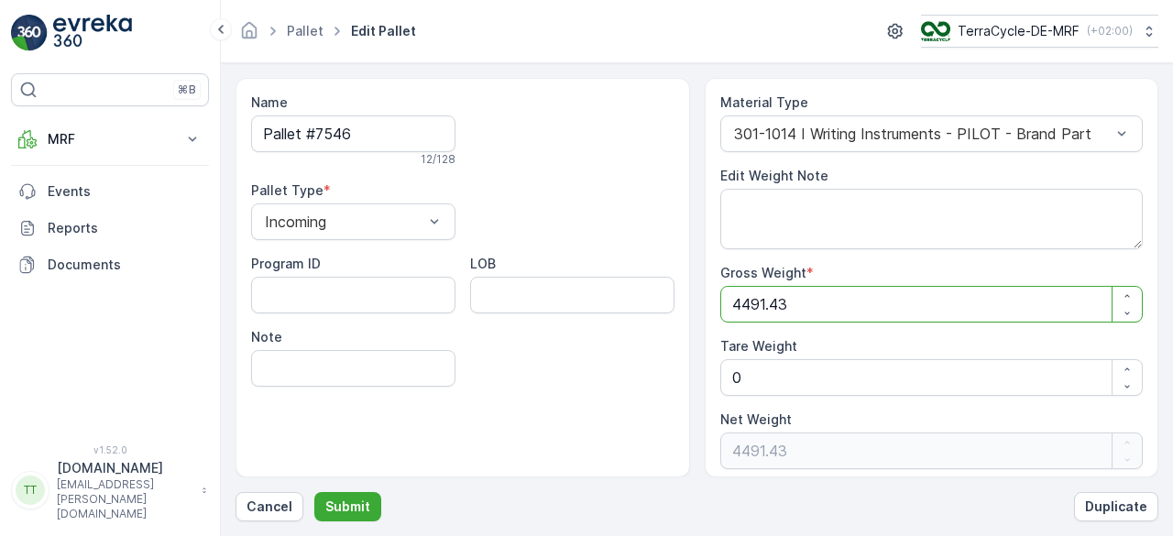
drag, startPoint x: 742, startPoint y: 295, endPoint x: 887, endPoint y: 300, distance: 145.8
click at [887, 300] on Weight "4491.43" at bounding box center [933, 304] width 424 height 37
type Weight "46"
type Weight "461"
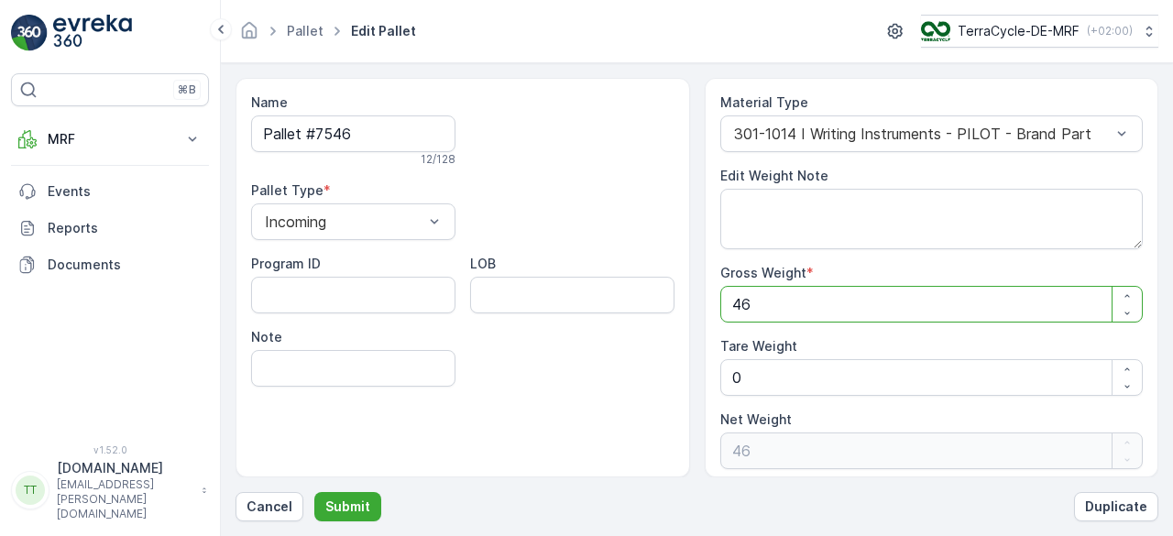
type Weight "461"
type Weight "4619"
type Weight "4619.6"
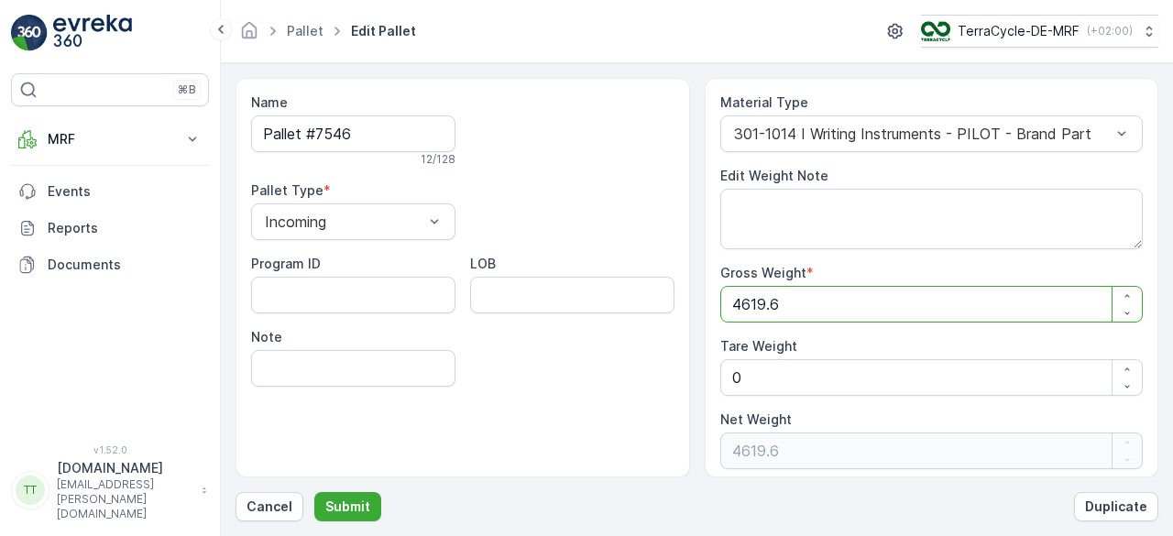
type Weight "4619.63"
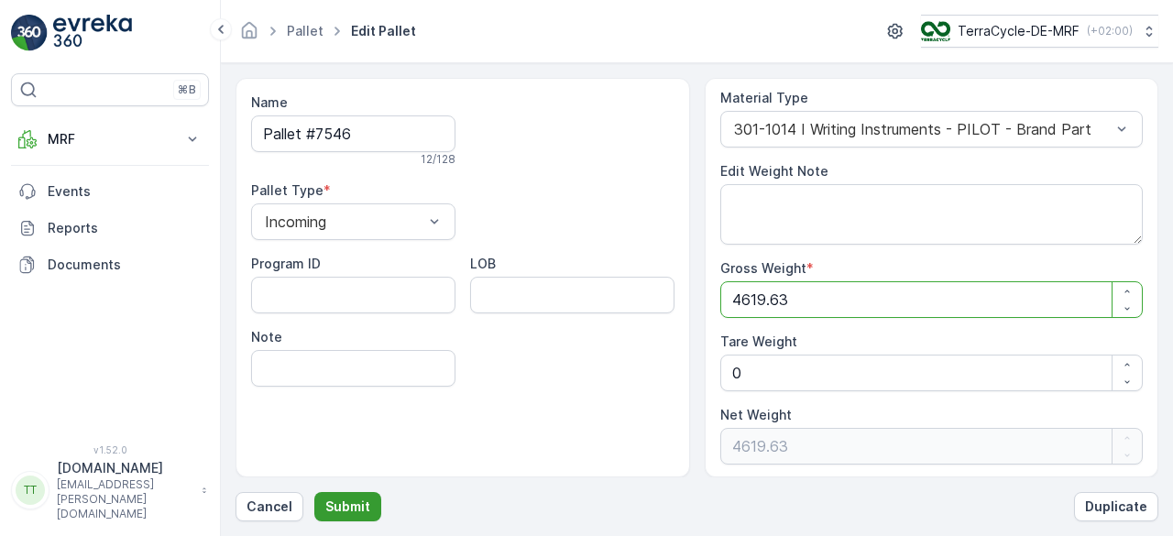
type Weight "4619.63"
click at [358, 507] on p "Submit" at bounding box center [347, 507] width 45 height 18
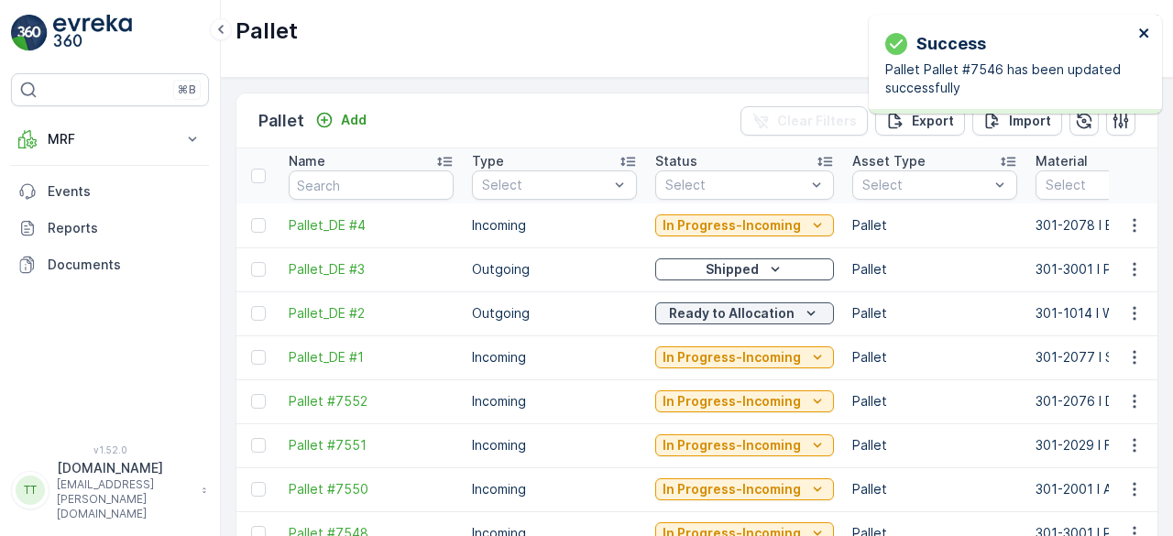
click at [1144, 36] on icon "close" at bounding box center [1145, 33] width 13 height 15
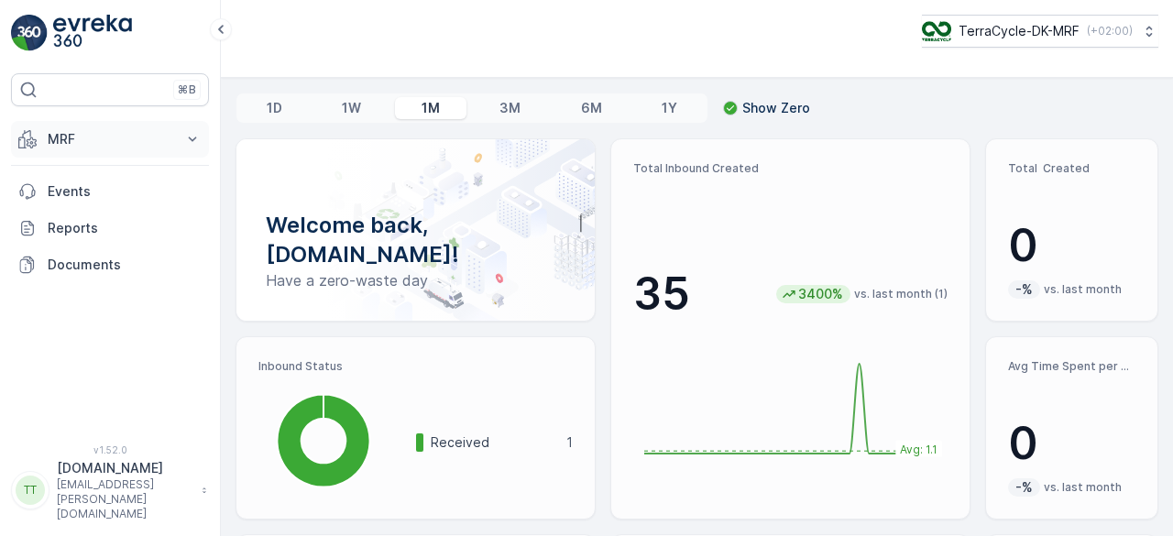
click at [139, 136] on p "MRF" at bounding box center [110, 139] width 125 height 18
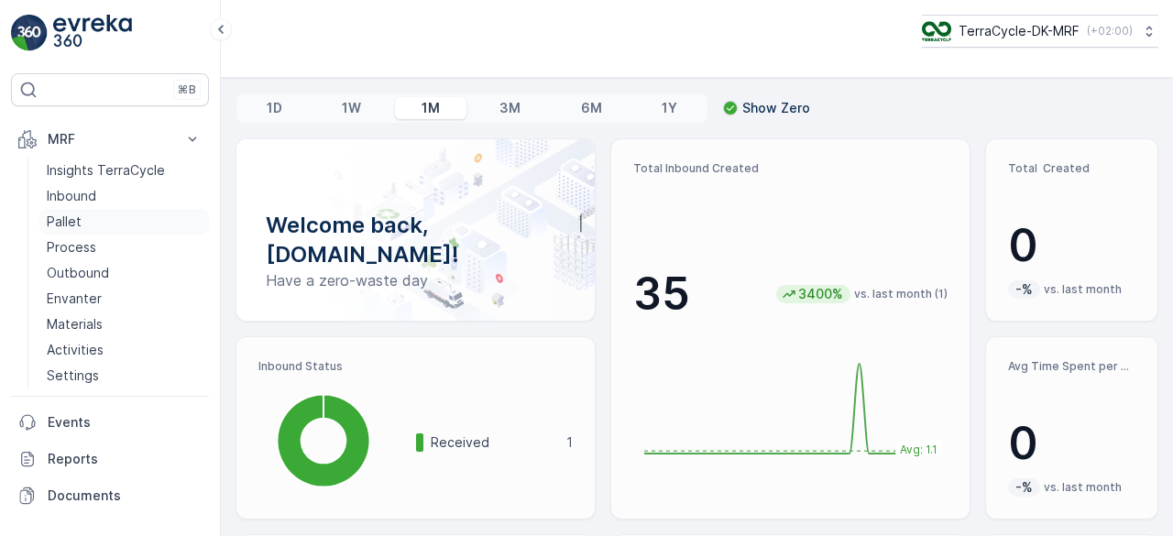
click at [114, 215] on link "Pallet" at bounding box center [124, 222] width 170 height 26
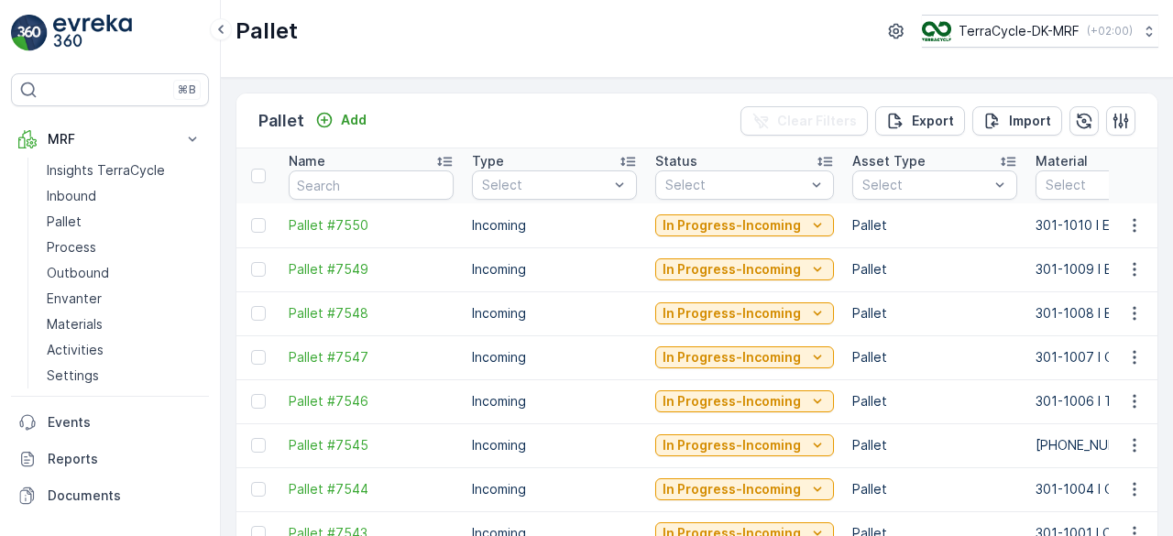
click at [919, 283] on td "Pallet" at bounding box center [934, 270] width 183 height 44
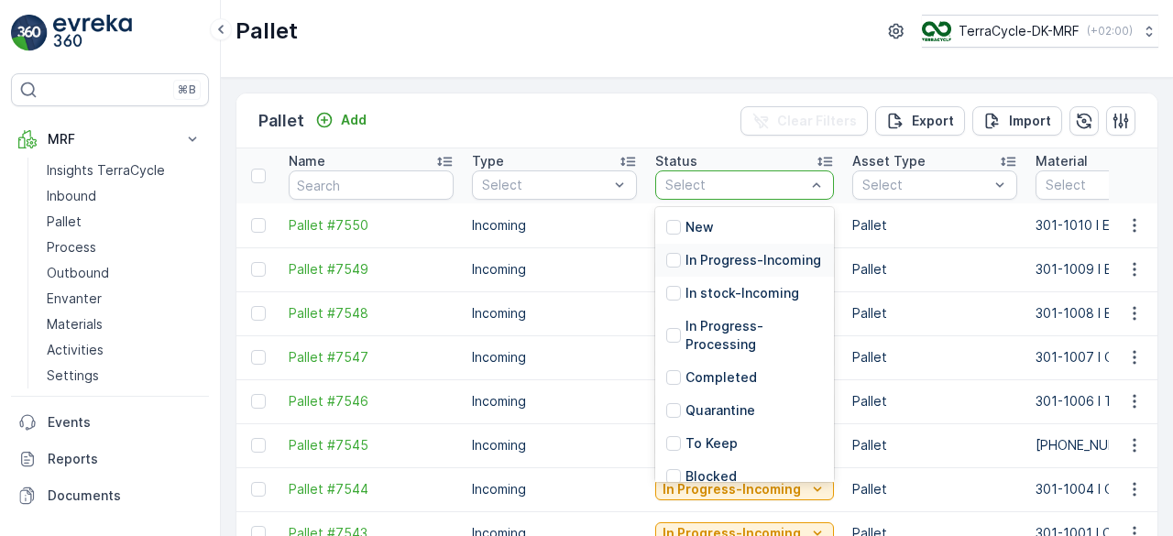
click at [762, 257] on p "In Progress-Incoming" at bounding box center [754, 260] width 136 height 18
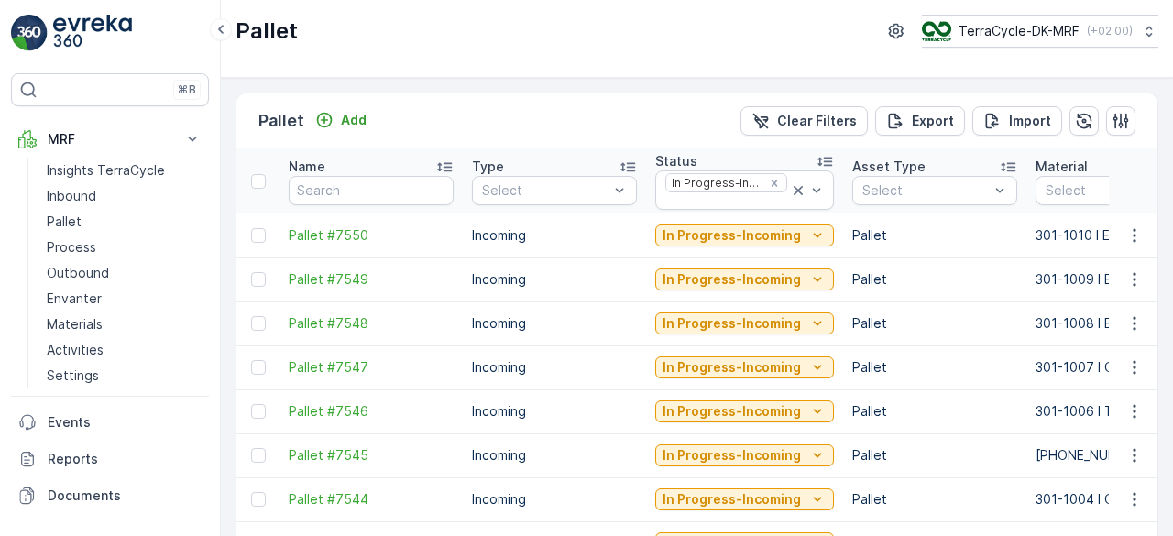
click at [970, 266] on td "Pallet" at bounding box center [934, 280] width 183 height 44
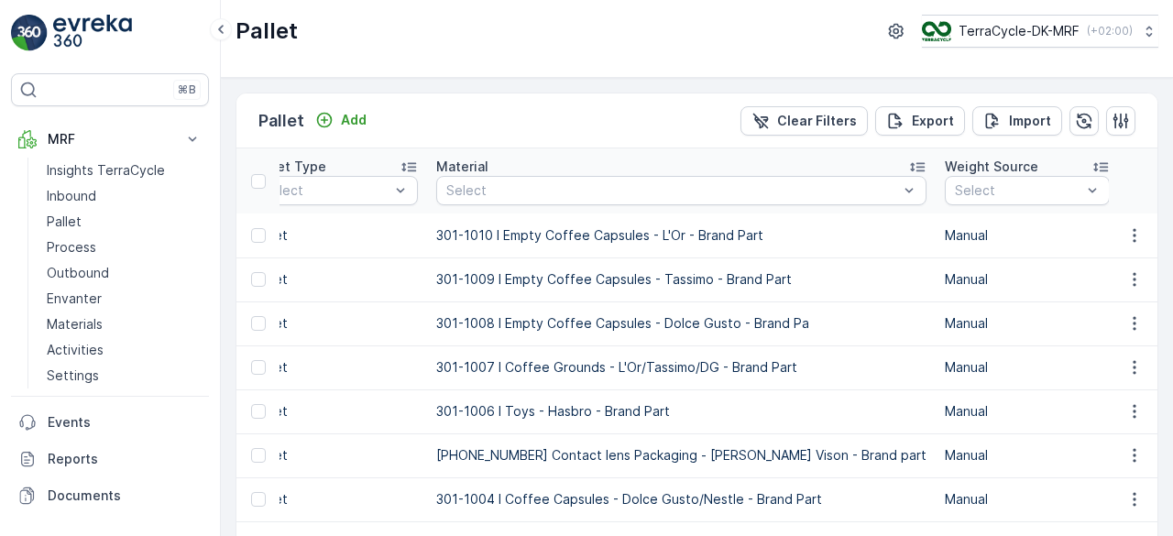
scroll to position [0, 623]
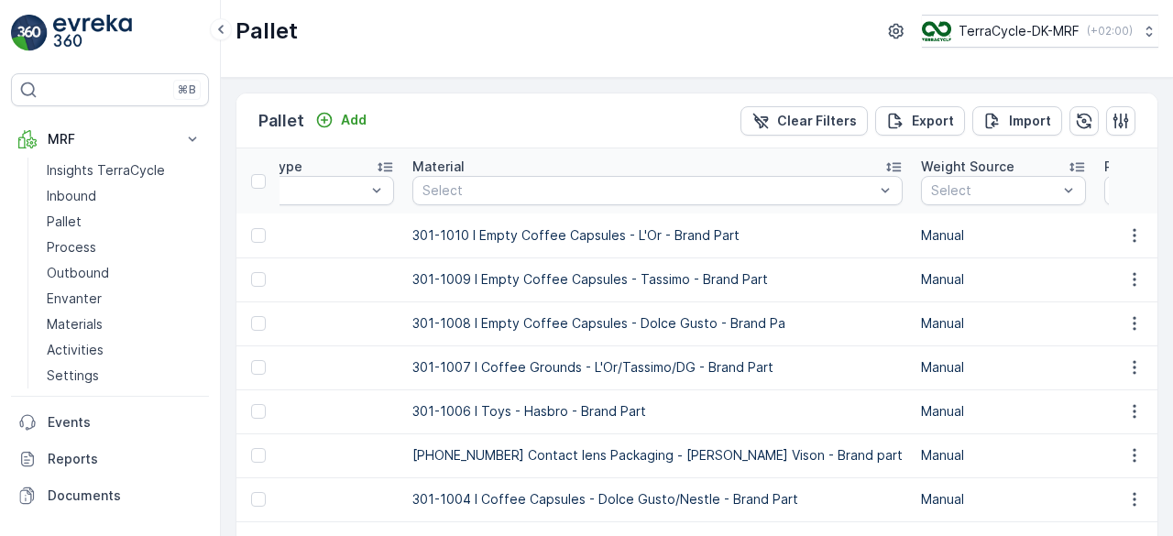
click at [885, 163] on icon at bounding box center [894, 167] width 18 height 18
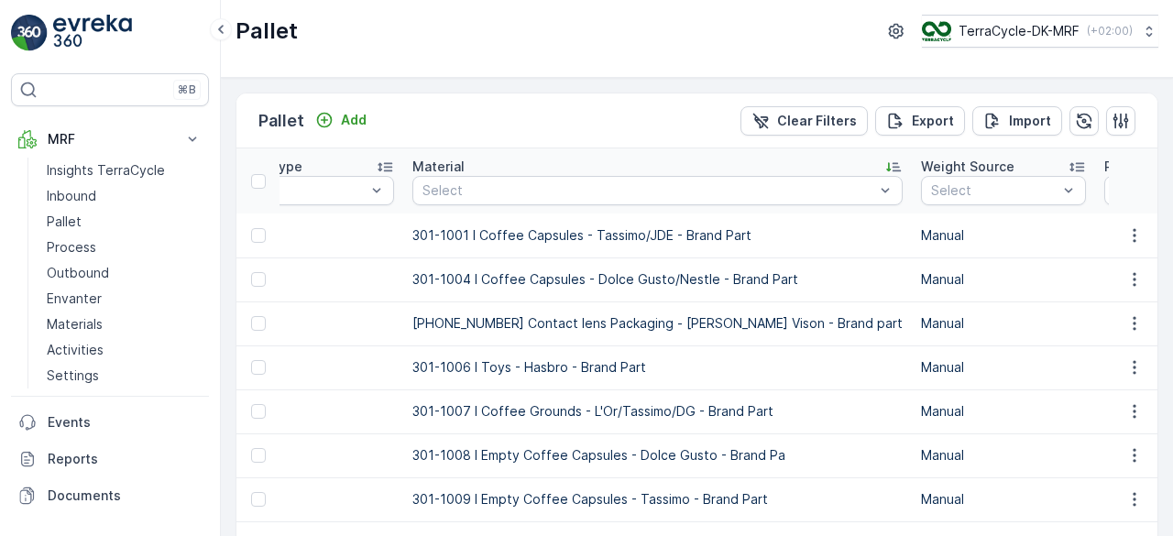
click at [796, 245] on td "301-1001 I Coffee Capsules - Tassimo/JDE - Brand Part" at bounding box center [657, 236] width 509 height 44
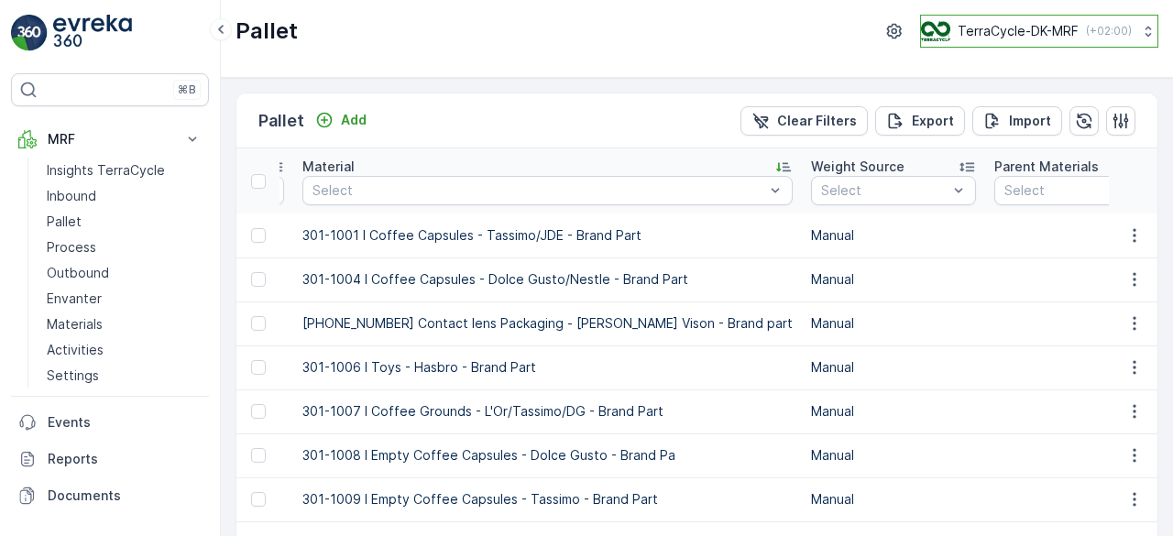
click at [1063, 25] on p "TerraCycle-DK-MRF" at bounding box center [1018, 31] width 121 height 18
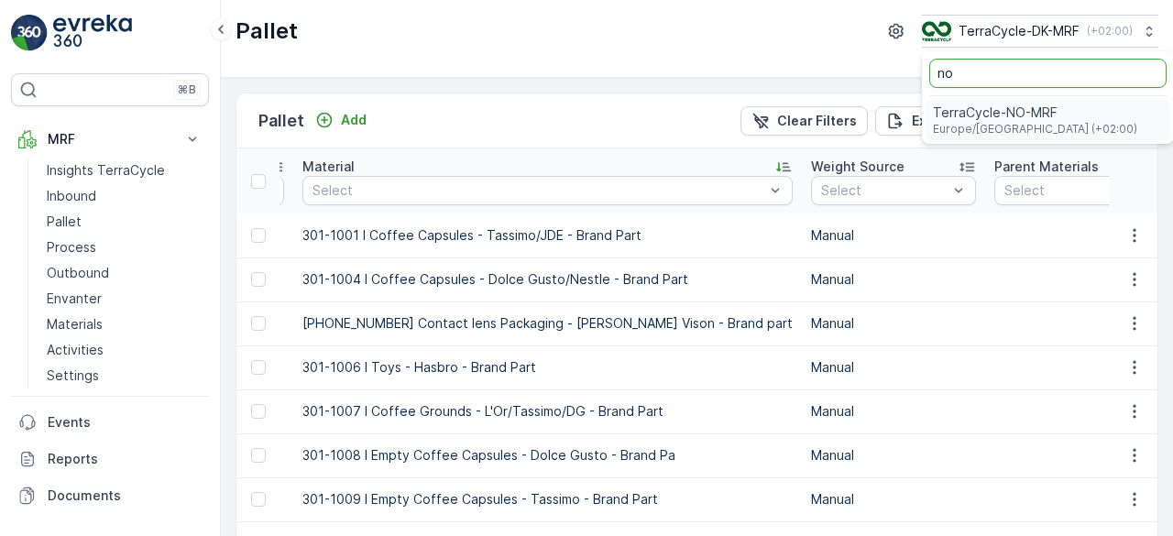
type input "no"
click at [1030, 109] on span "TerraCycle-NO-MRF" at bounding box center [1035, 113] width 204 height 18
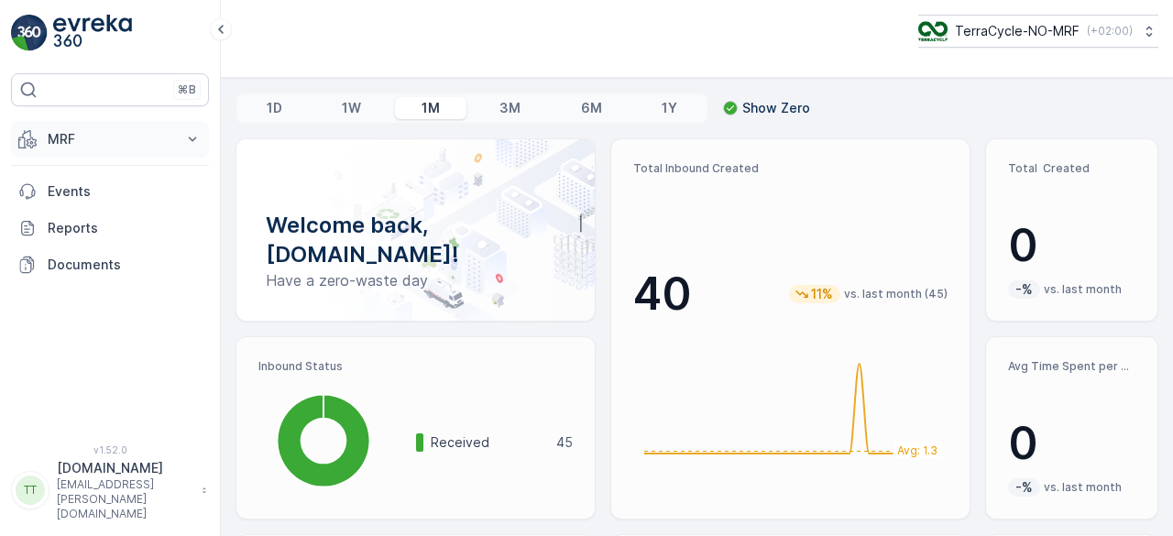
click at [27, 130] on icon at bounding box center [27, 139] width 18 height 18
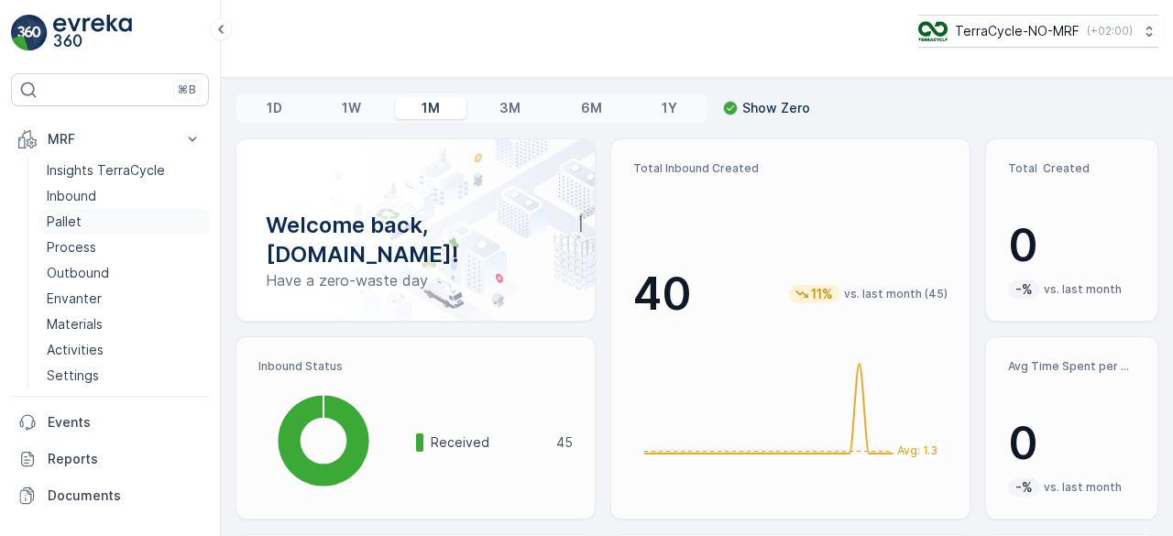
click at [83, 213] on link "Pallet" at bounding box center [124, 222] width 170 height 26
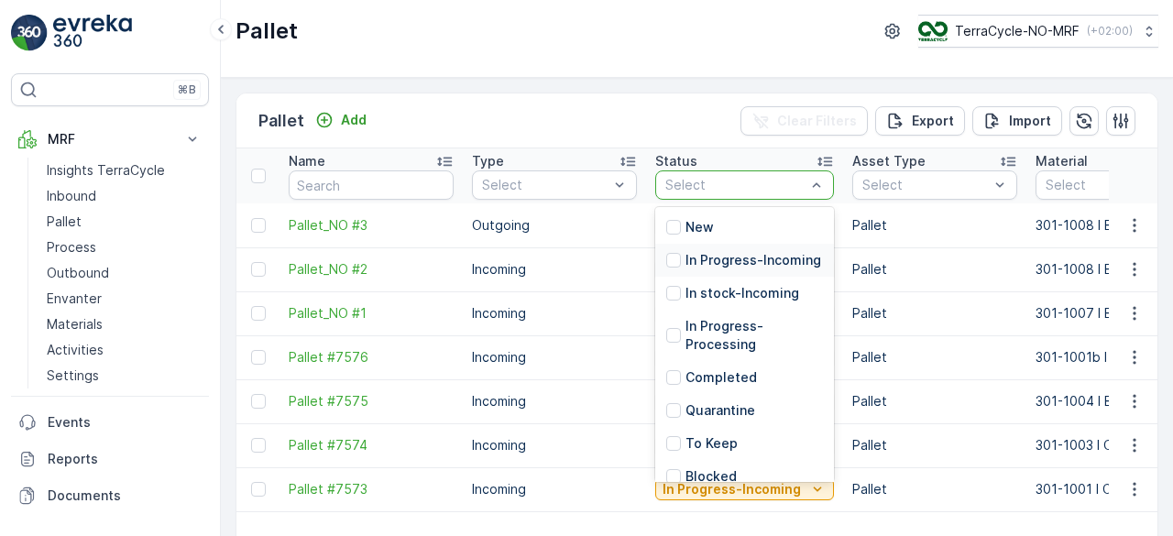
click at [750, 267] on p "In Progress-Incoming" at bounding box center [754, 260] width 136 height 18
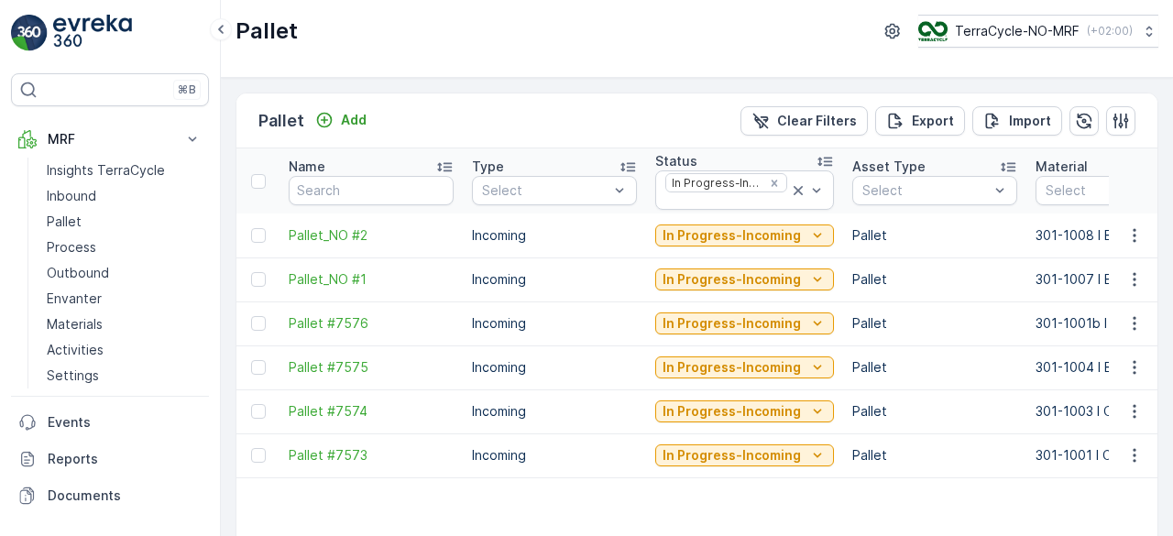
click at [995, 274] on p "Pallet" at bounding box center [935, 279] width 165 height 18
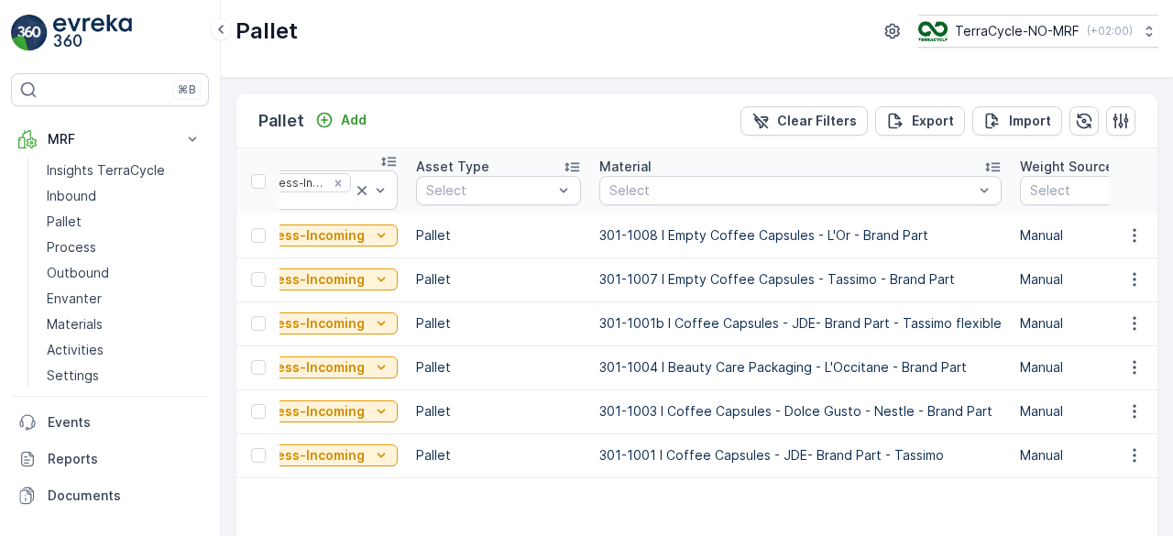
scroll to position [0, 440]
click at [980, 163] on icon at bounding box center [989, 167] width 18 height 18
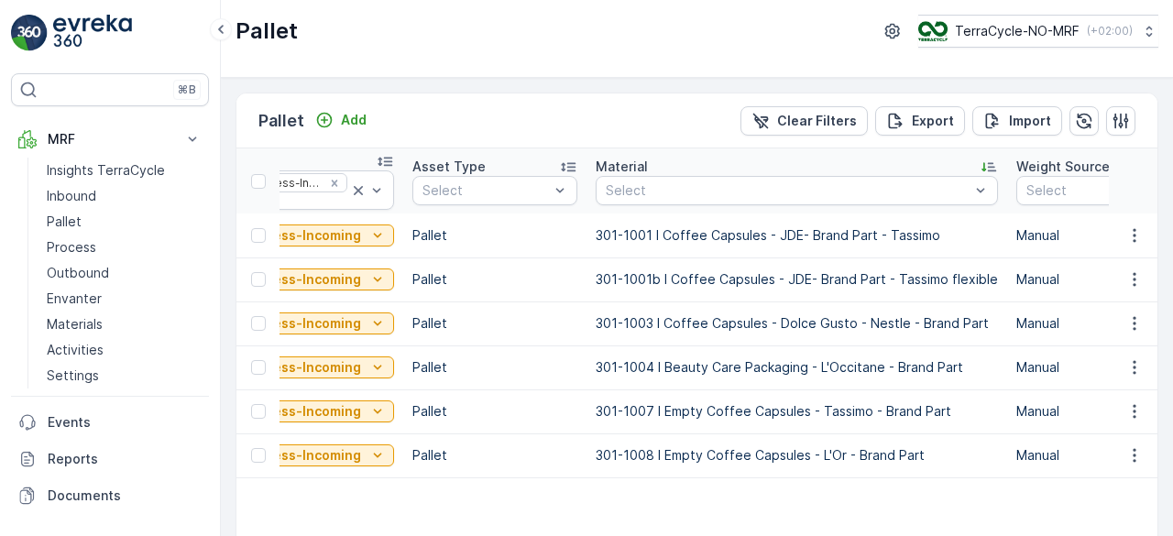
click at [882, 317] on p "301-1003 I Coffee Capsules - Dolce Gusto - Nestle - Brand Part" at bounding box center [797, 323] width 402 height 18
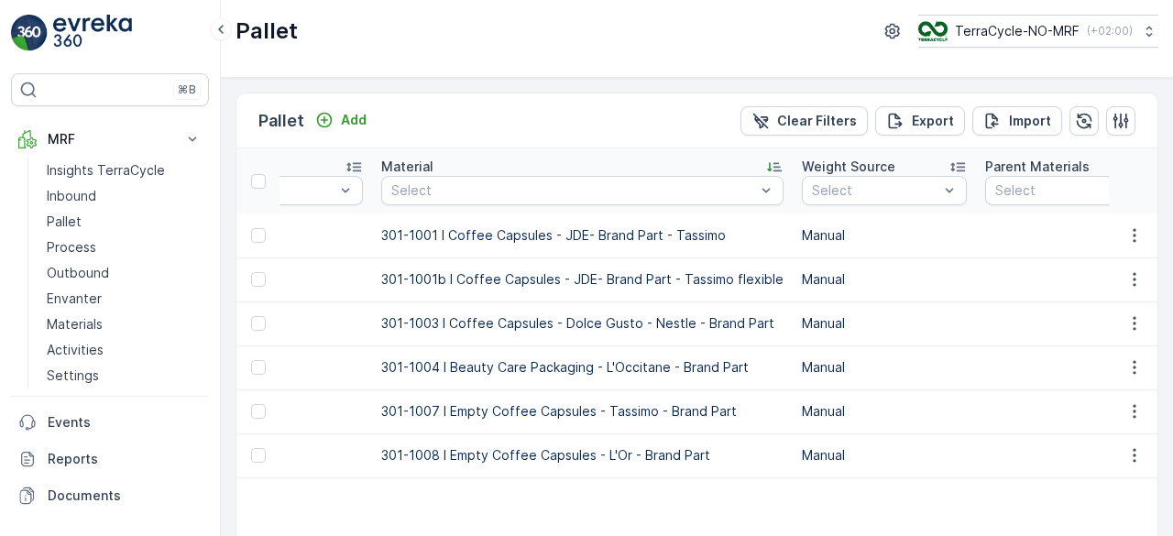
scroll to position [0, 697]
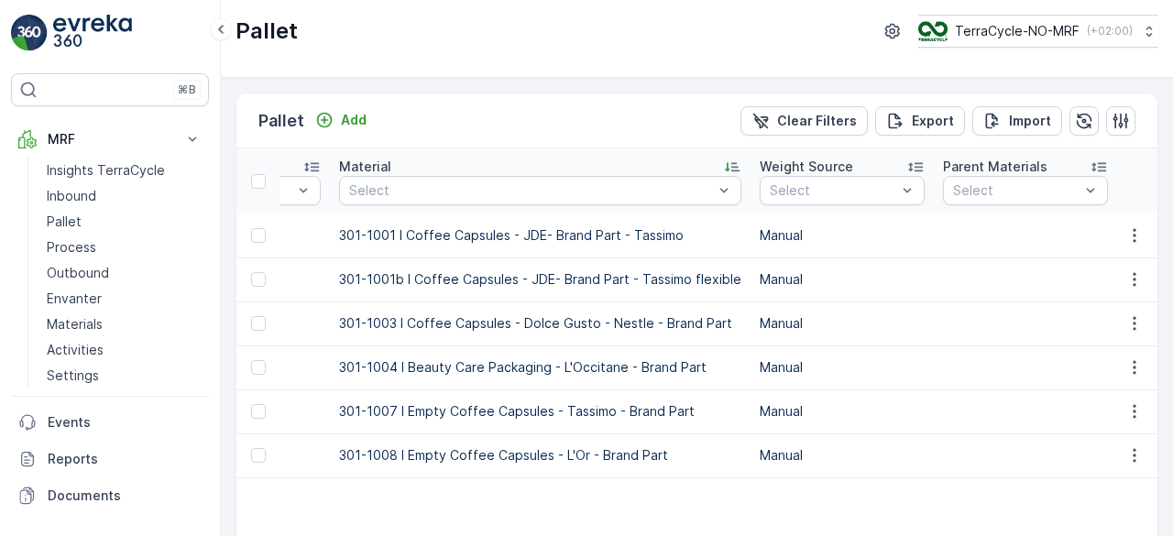
click at [882, 281] on p "Manual" at bounding box center [842, 279] width 165 height 18
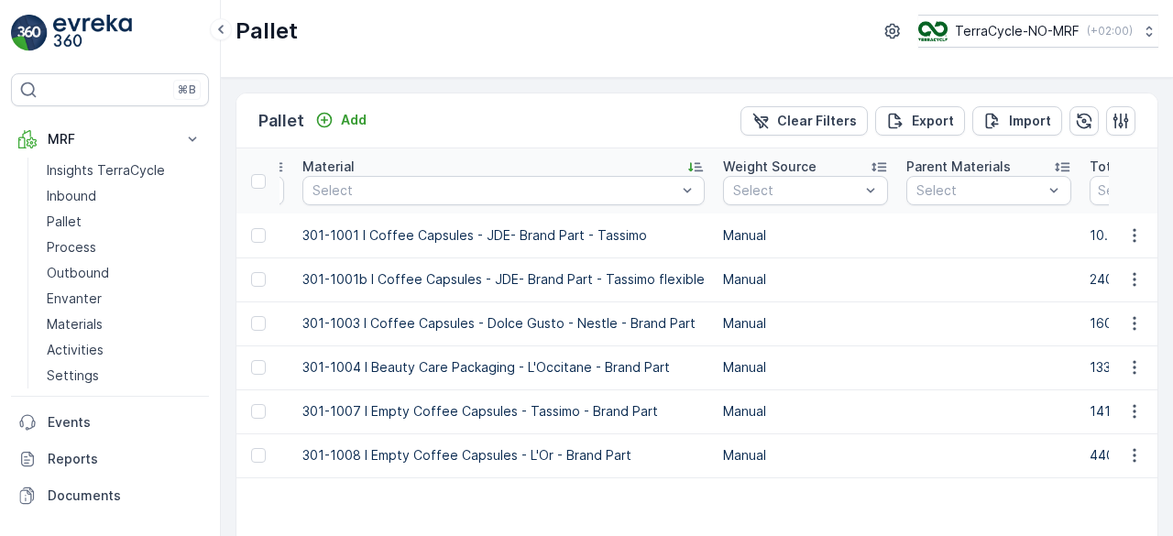
click at [877, 325] on td "Manual" at bounding box center [805, 324] width 183 height 44
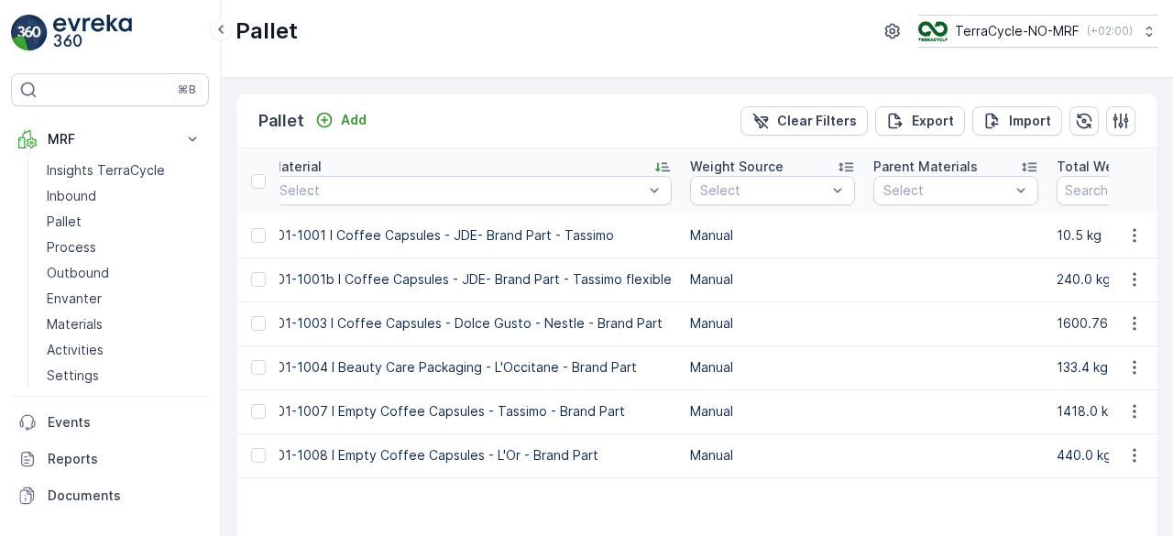
scroll to position [0, 770]
drag, startPoint x: 1129, startPoint y: 317, endPoint x: 727, endPoint y: 305, distance: 402.6
click at [727, 305] on td "Manual" at bounding box center [768, 324] width 183 height 44
click at [1128, 327] on icon "button" at bounding box center [1135, 323] width 18 height 18
click at [1028, 30] on p "TerraCycle-NO-MRF" at bounding box center [1016, 31] width 125 height 18
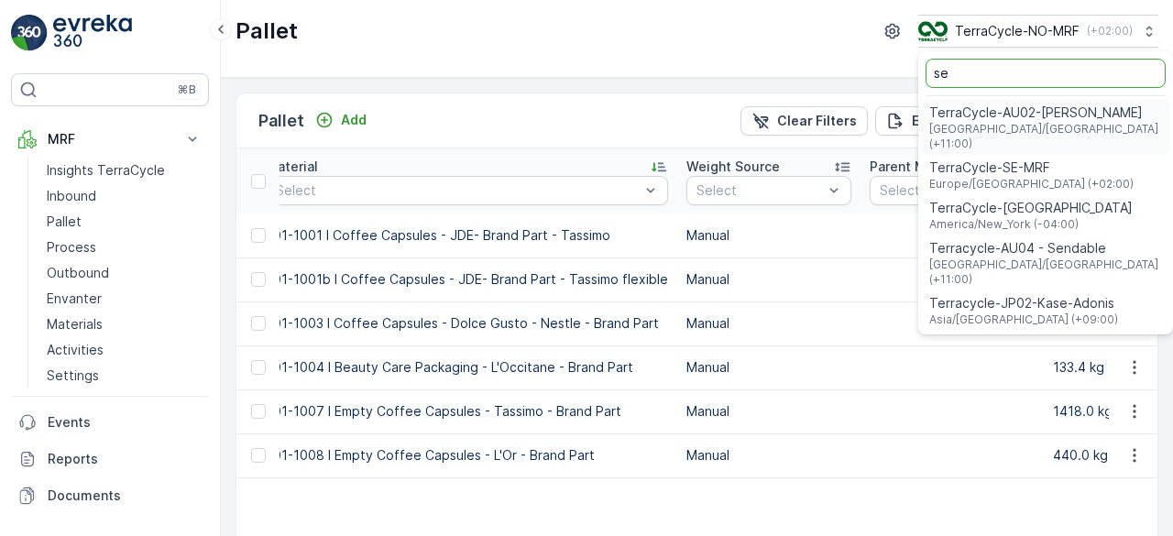
type input "se"
click at [1010, 159] on span "TerraCycle-SE-MRF" at bounding box center [1032, 168] width 204 height 18
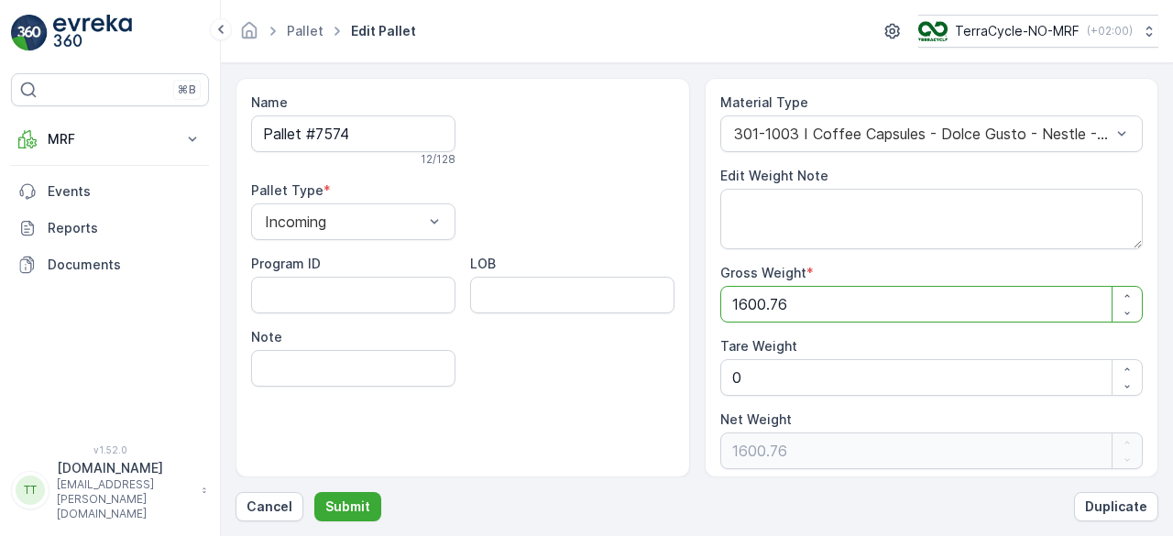
drag, startPoint x: 736, startPoint y: 305, endPoint x: 816, endPoint y: 302, distance: 79.8
click at [816, 302] on Weight "1600.76" at bounding box center [933, 304] width 424 height 37
type Weight "17"
type Weight "179"
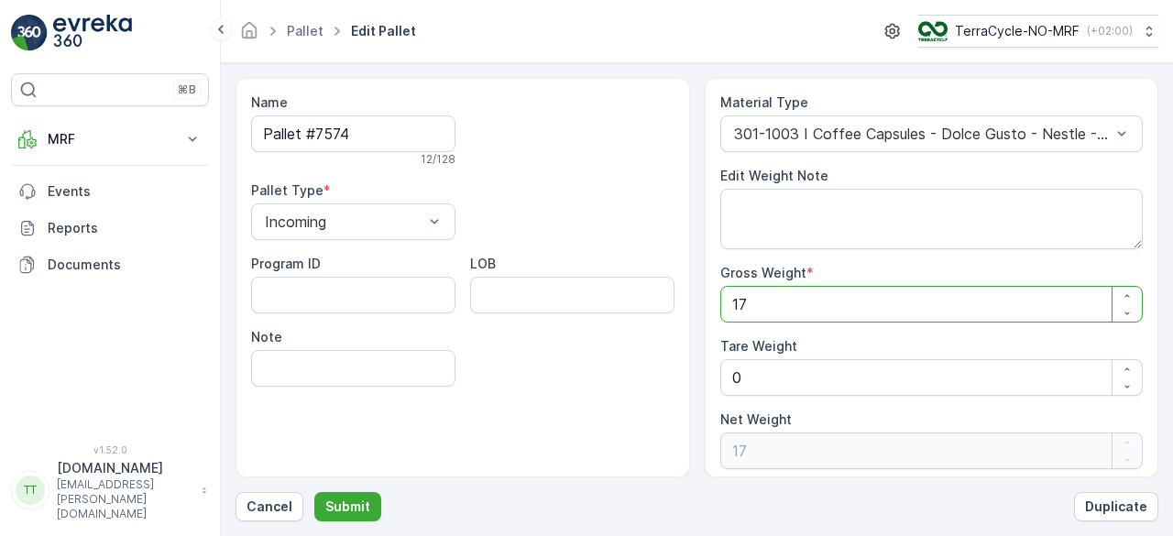
type Weight "179"
type Weight "1797"
type Weight "1797.06"
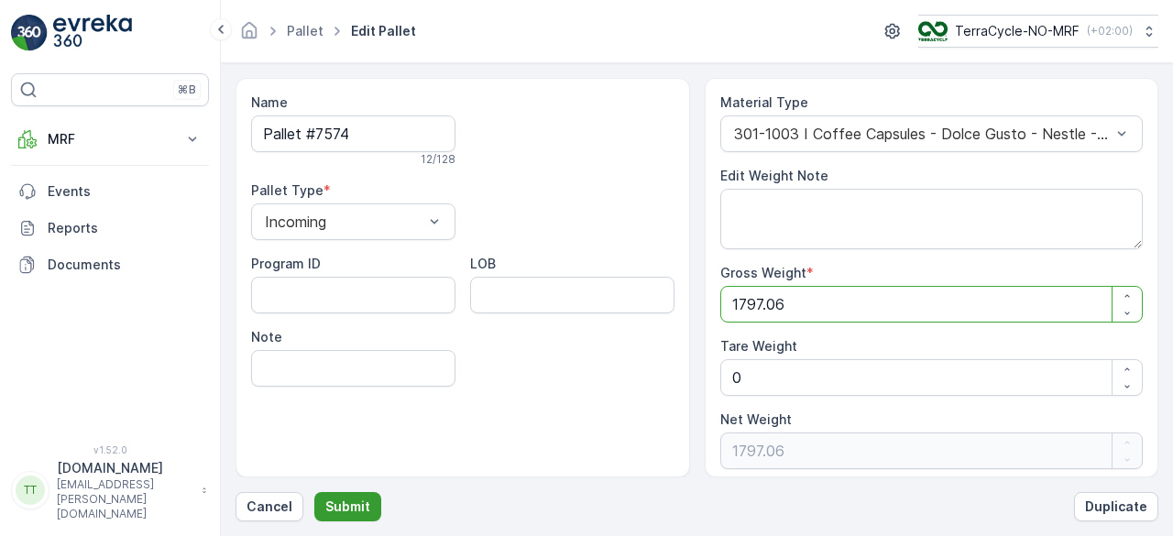
type Weight "1797.06"
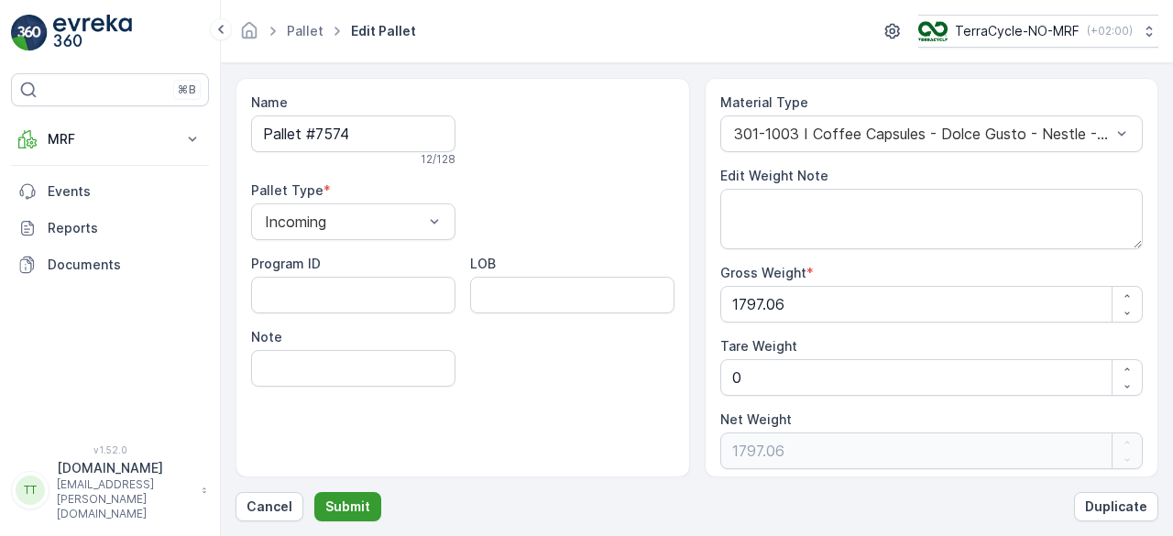
click at [355, 503] on p "Submit" at bounding box center [347, 507] width 45 height 18
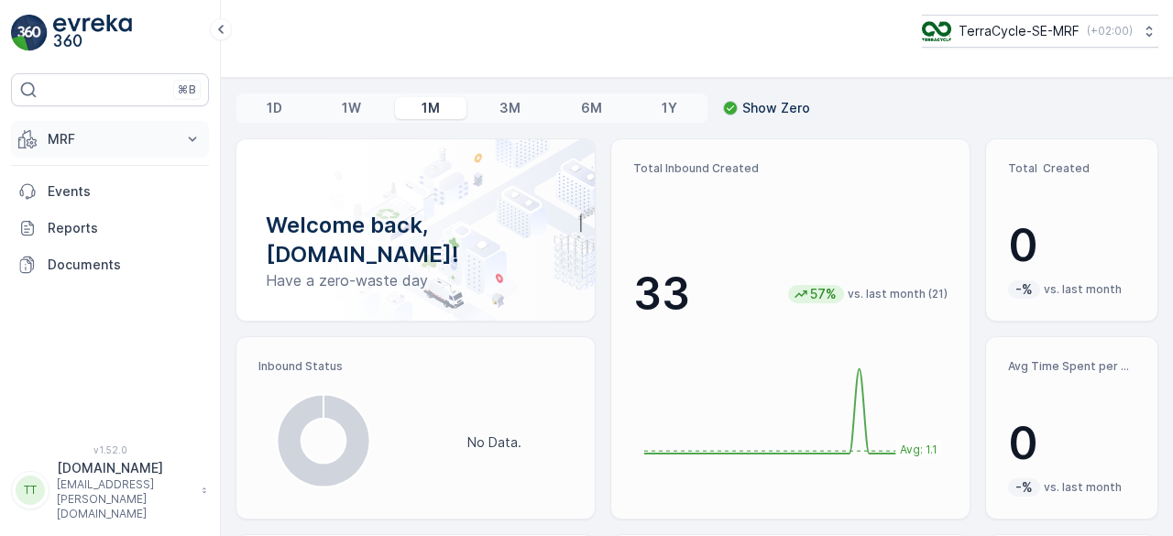
click at [107, 130] on p "MRF" at bounding box center [110, 139] width 125 height 18
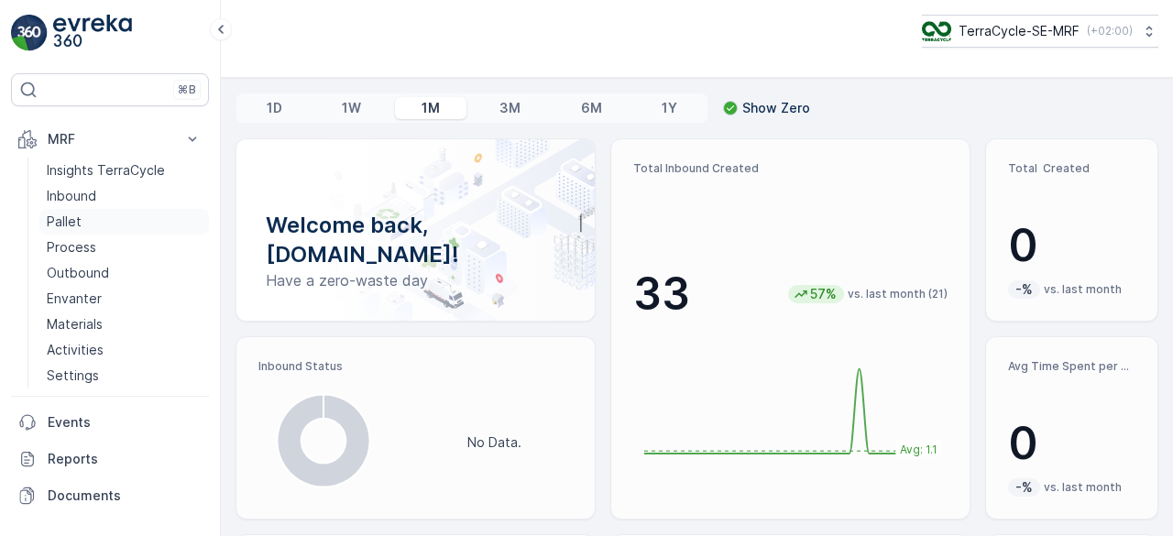
click at [53, 215] on p "Pallet" at bounding box center [64, 222] width 35 height 18
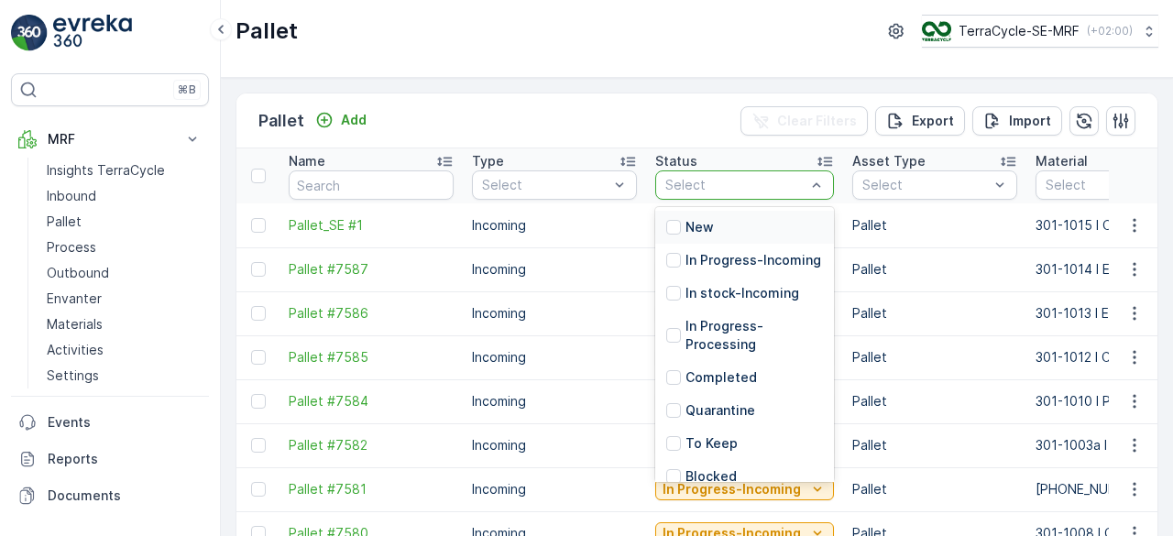
click at [810, 193] on div at bounding box center [817, 185] width 18 height 28
click at [772, 270] on p "In Progress-Incoming" at bounding box center [754, 260] width 136 height 18
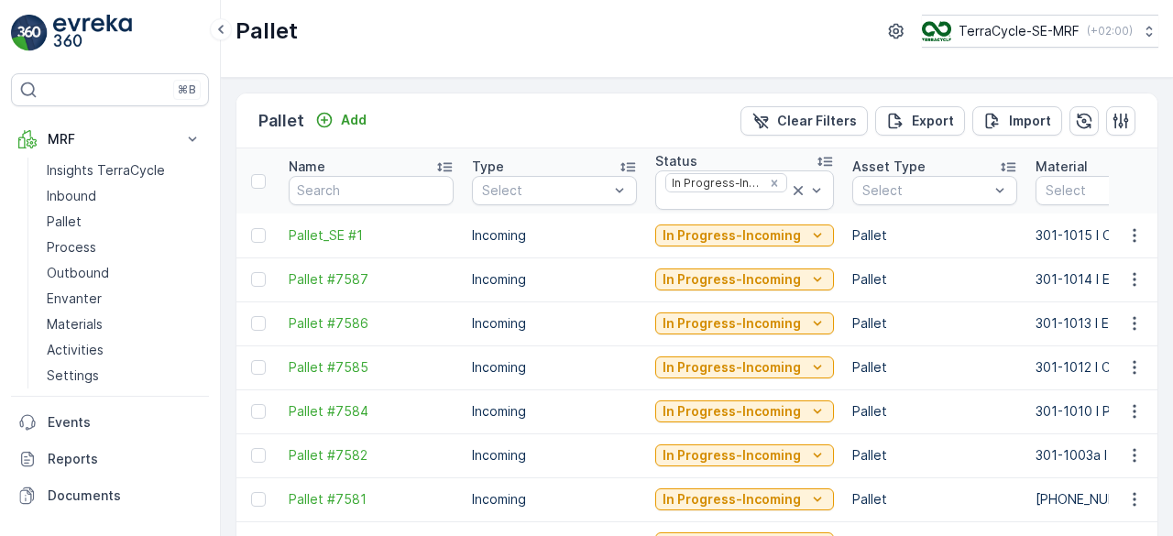
click at [989, 297] on td "Pallet" at bounding box center [934, 280] width 183 height 44
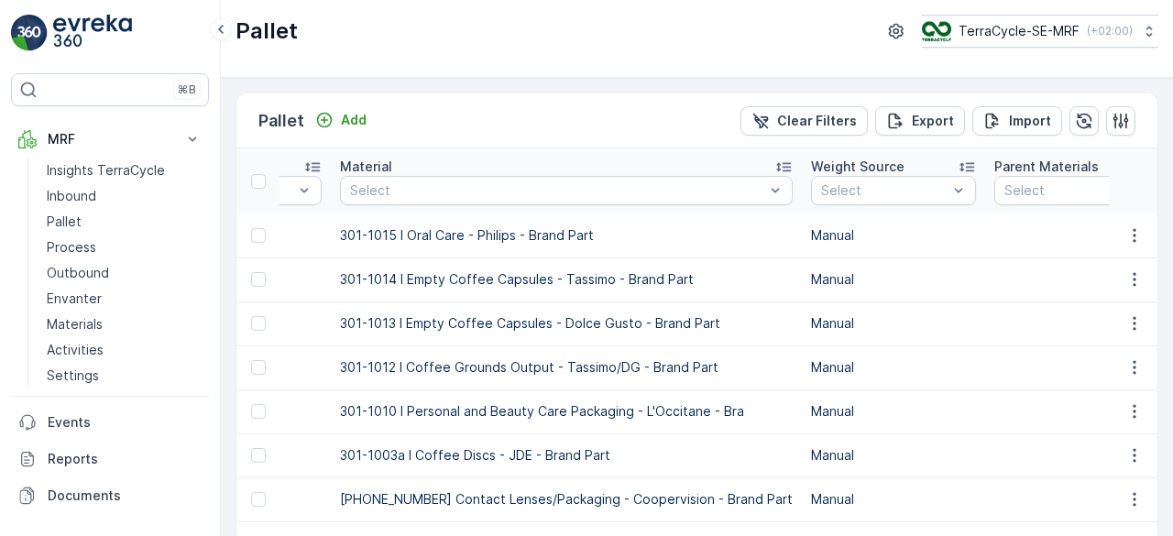
scroll to position [0, 697]
click at [774, 159] on icon at bounding box center [783, 167] width 18 height 18
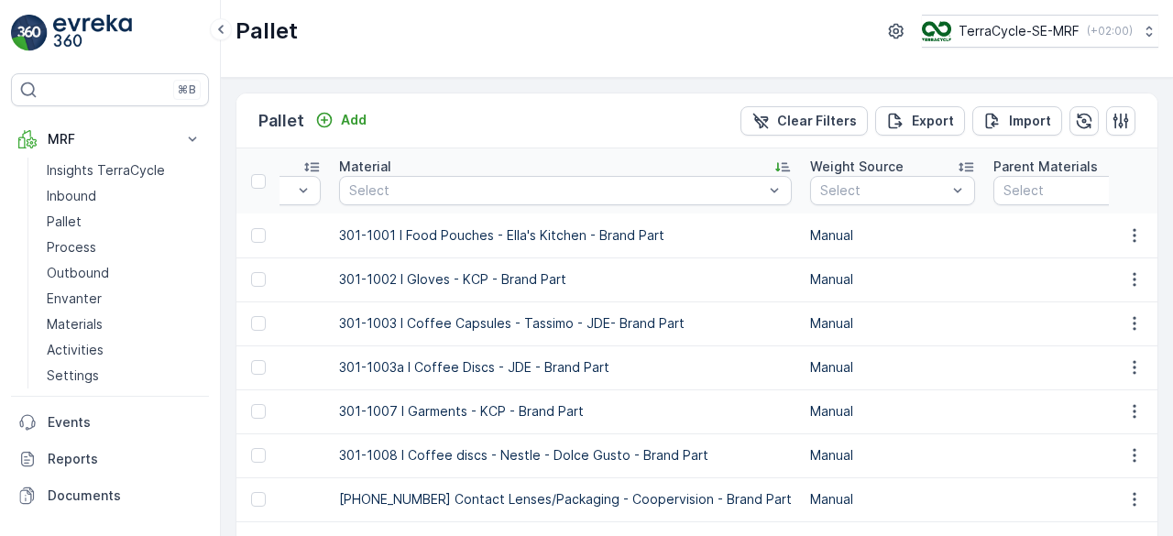
click at [840, 314] on p "Manual" at bounding box center [892, 323] width 165 height 18
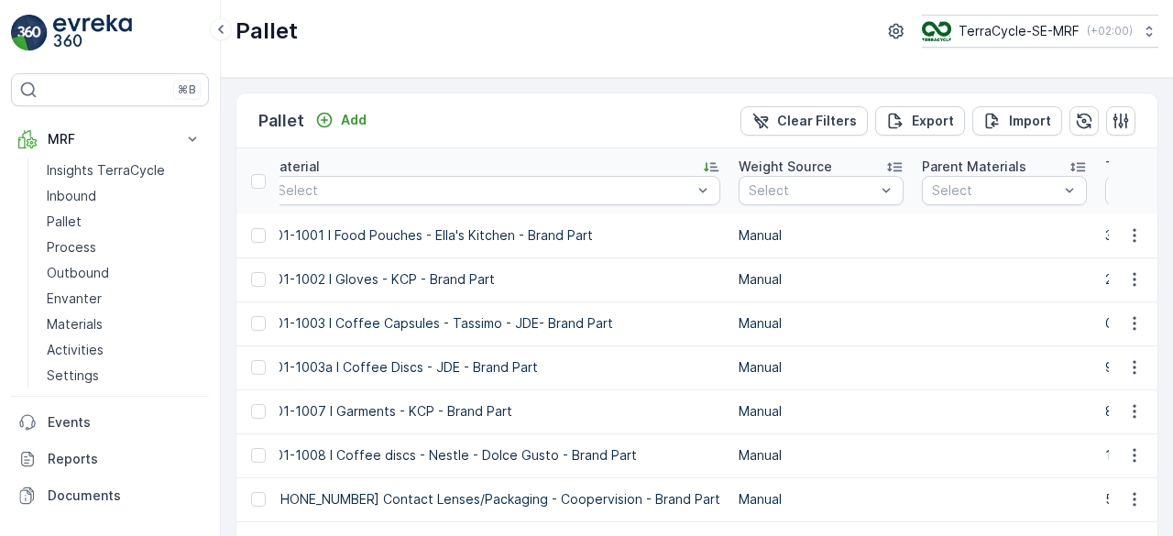
scroll to position [0, 770]
click at [1126, 460] on icon "button" at bounding box center [1135, 455] width 18 height 18
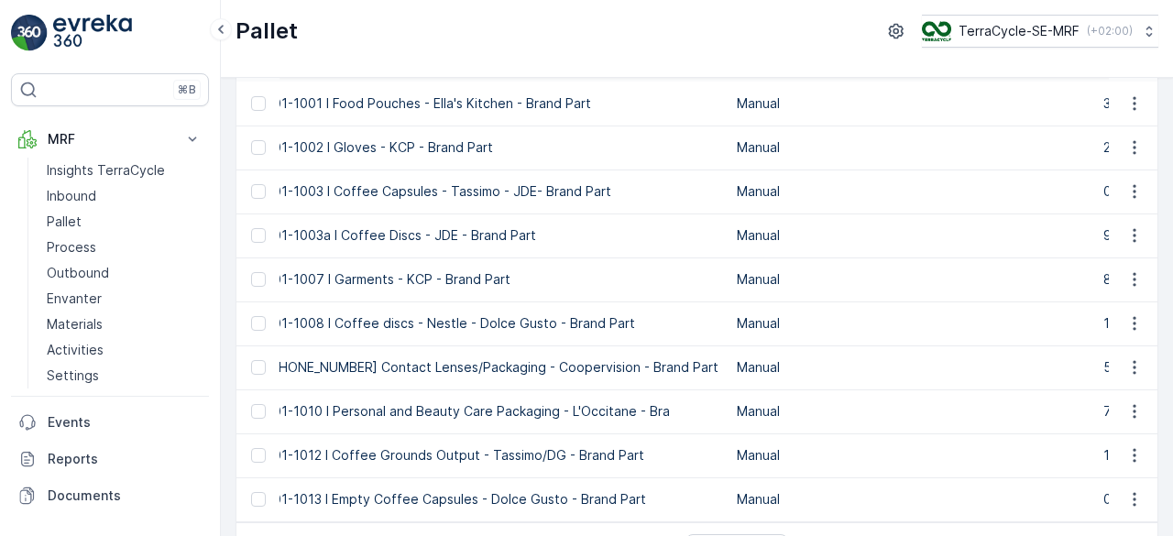
scroll to position [183, 0]
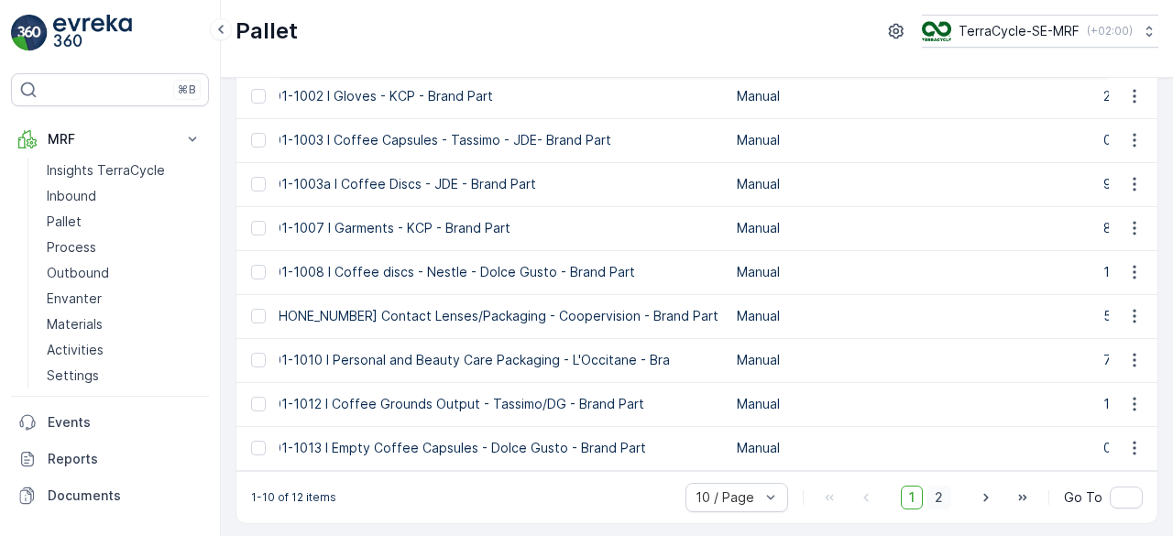
click at [935, 501] on span "2" at bounding box center [939, 498] width 25 height 24
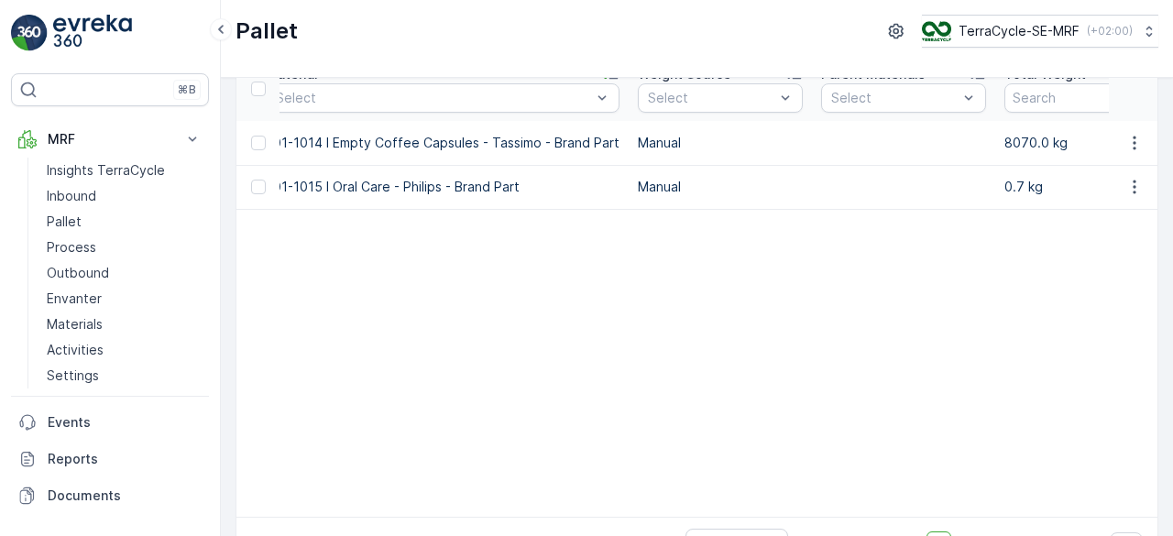
scroll to position [55, 0]
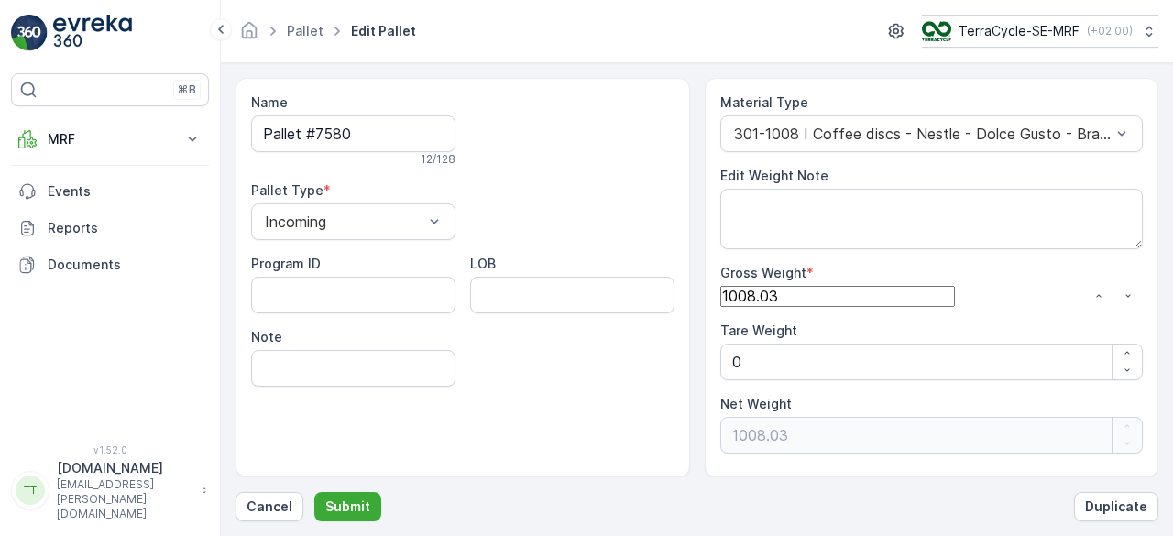
drag, startPoint x: 747, startPoint y: 302, endPoint x: 763, endPoint y: 296, distance: 16.5
click at [763, 296] on Weight "1008.03" at bounding box center [838, 296] width 235 height 20
type Weight "106.03"
type Weight "1069.03"
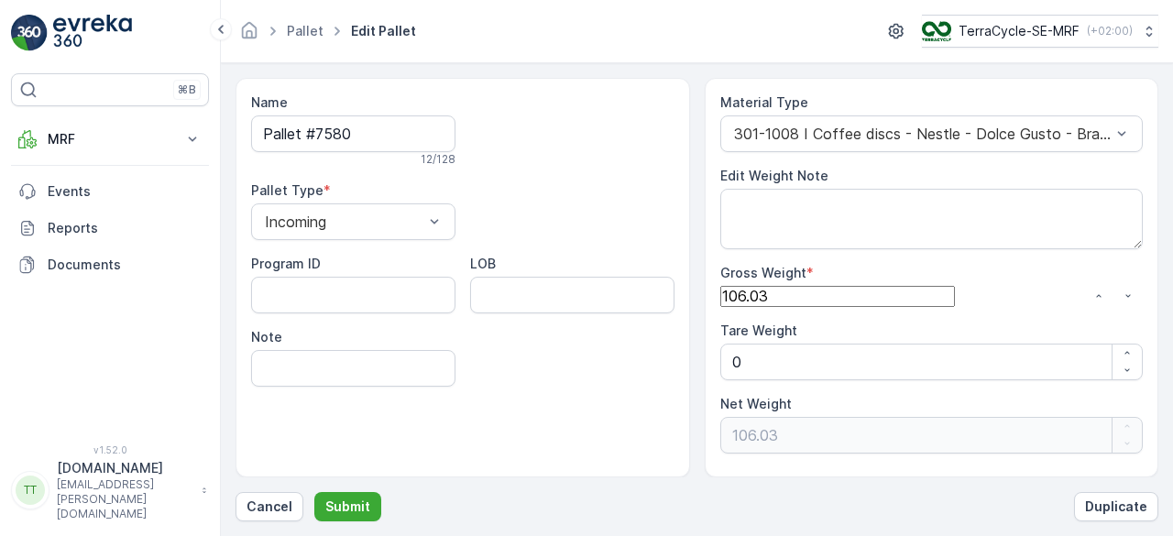
type Weight "1069.03"
click at [780, 301] on Weight "1069.03" at bounding box center [838, 296] width 235 height 20
type Weight "1069.3"
type Weight "1069.43"
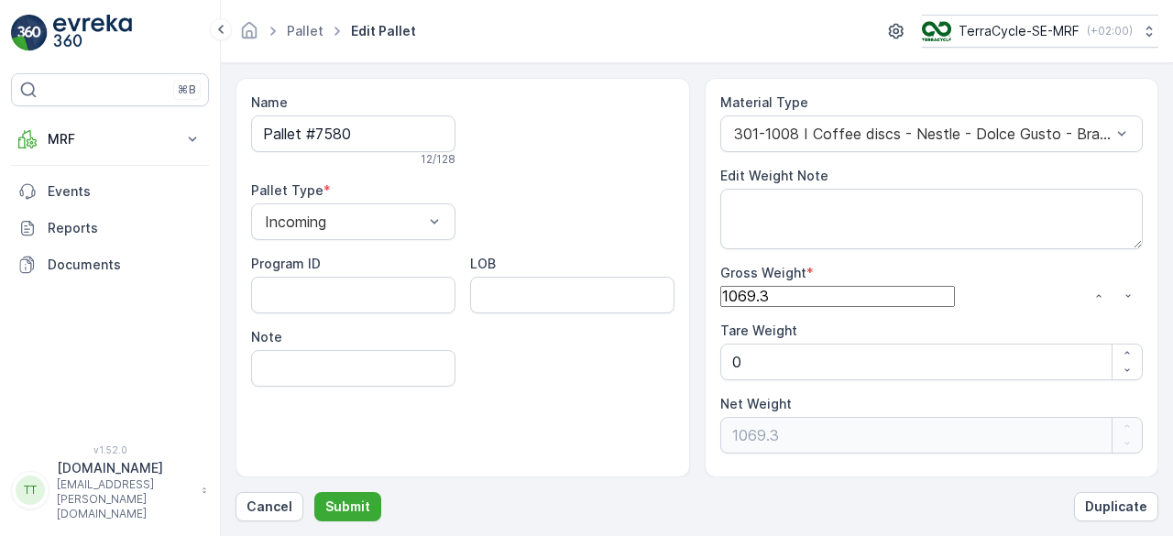
type Weight "1069.43"
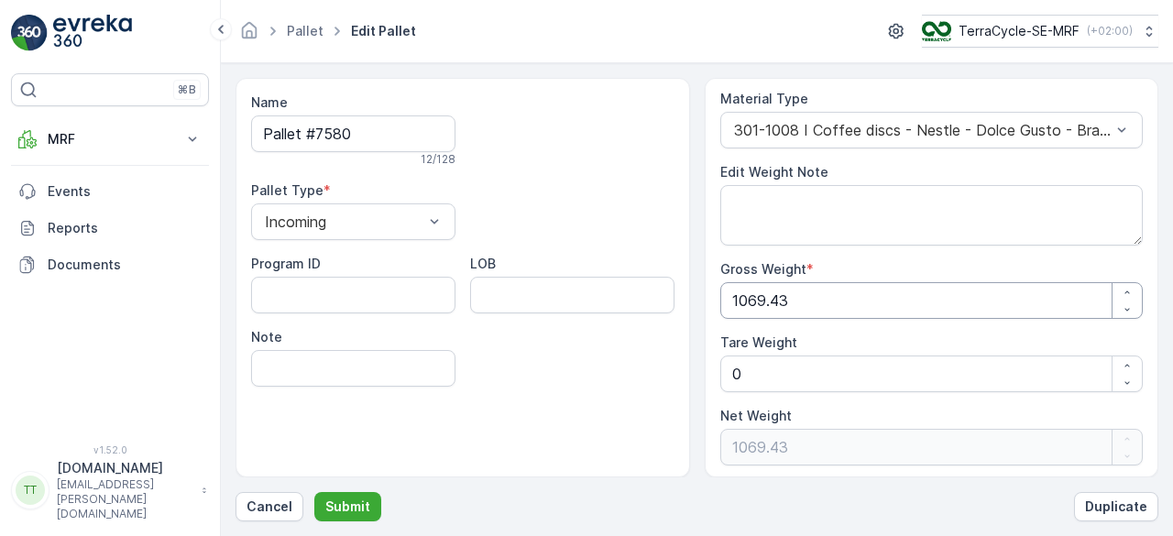
scroll to position [5, 0]
click at [348, 504] on p "Submit" at bounding box center [347, 507] width 45 height 18
